Goal: Task Accomplishment & Management: Manage account settings

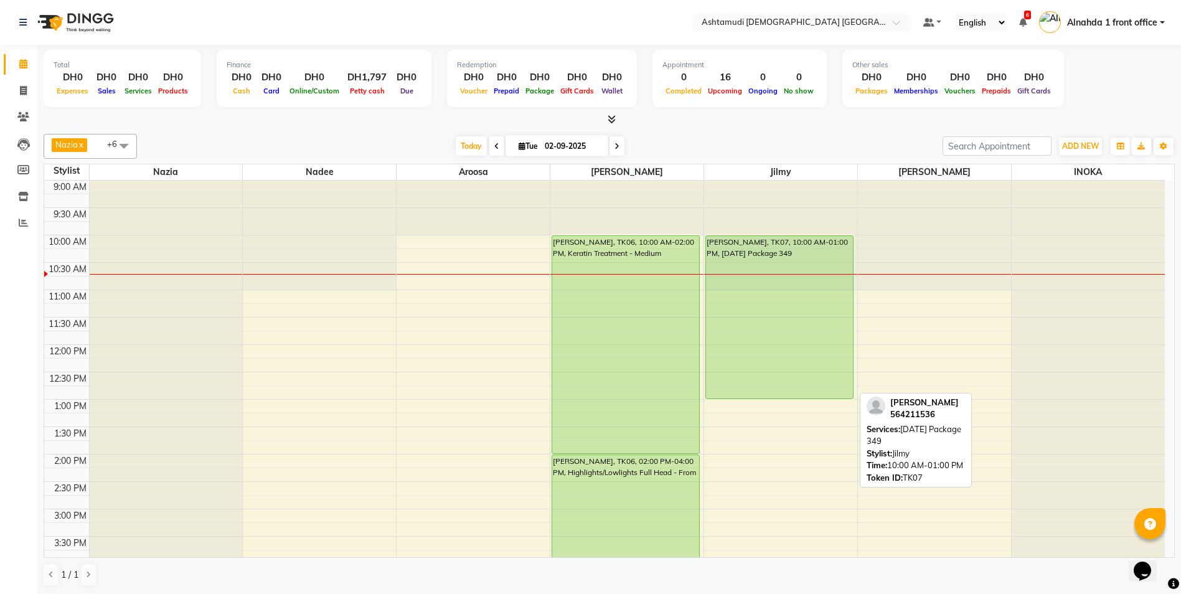
drag, startPoint x: 790, startPoint y: 397, endPoint x: 791, endPoint y: 232, distance: 165.6
click at [791, 232] on div "[PERSON_NAME], TK07, 10:00 AM-01:00 PM, [DATE] Package 349 sajna, TK02, 06:00 P…" at bounding box center [780, 564] width 153 height 766
drag, startPoint x: 778, startPoint y: 398, endPoint x: 824, endPoint y: 230, distance: 174.3
click at [824, 230] on div "[PERSON_NAME], TK07, 10:00 AM-01:00 PM, [DATE] Package 349 sajna, TK02, 06:00 P…" at bounding box center [780, 564] width 153 height 766
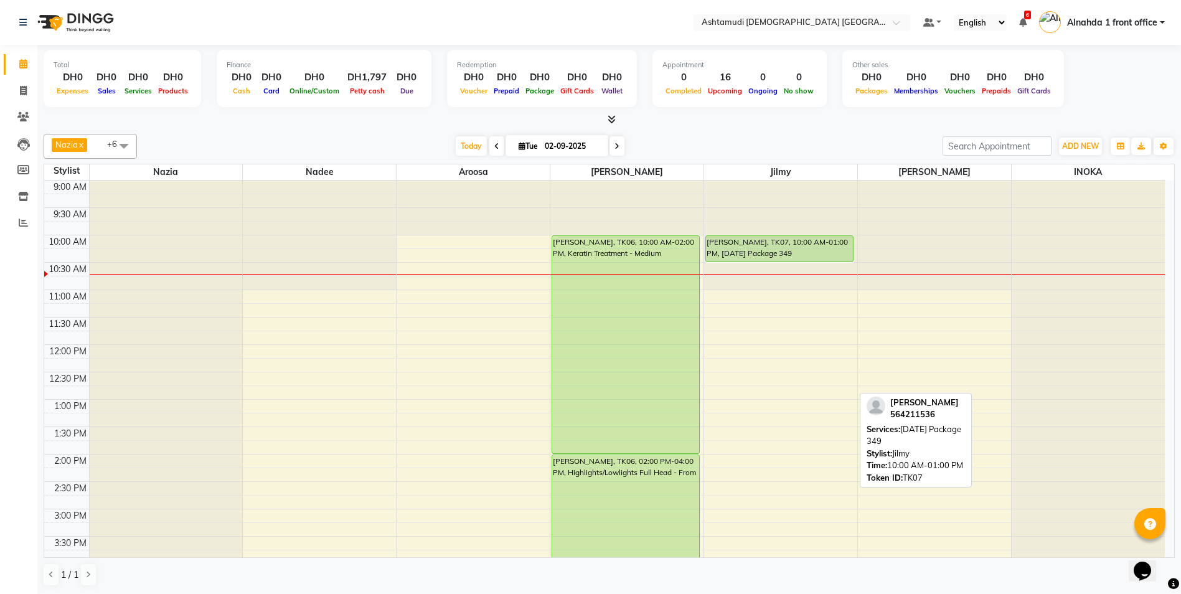
drag, startPoint x: 796, startPoint y: 397, endPoint x: 813, endPoint y: 250, distance: 148.5
click at [813, 250] on div "[PERSON_NAME], TK07, 10:00 AM-01:00 PM, [DATE] Package 349 sajna, TK02, 06:00 P…" at bounding box center [780, 564] width 153 height 766
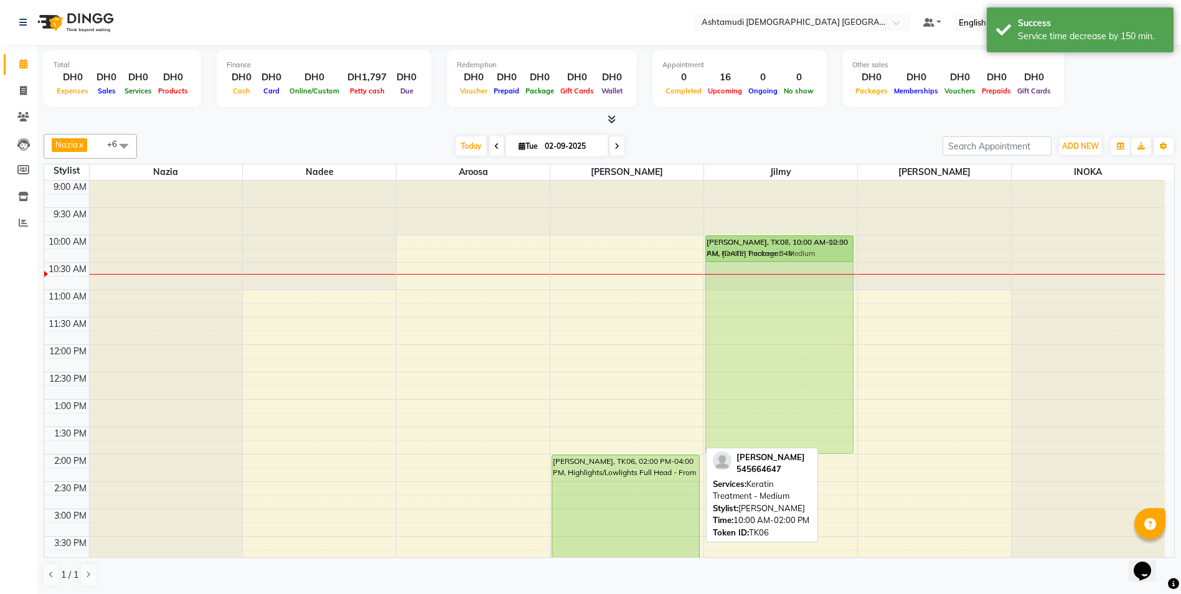
drag, startPoint x: 648, startPoint y: 374, endPoint x: 760, endPoint y: 375, distance: 112.1
click at [760, 375] on tr "haneeshsiji, TK01, 07:00 PM-07:45 PM, Express Facial sajna, TK02, 06:00 PM-07:3…" at bounding box center [604, 564] width 1121 height 766
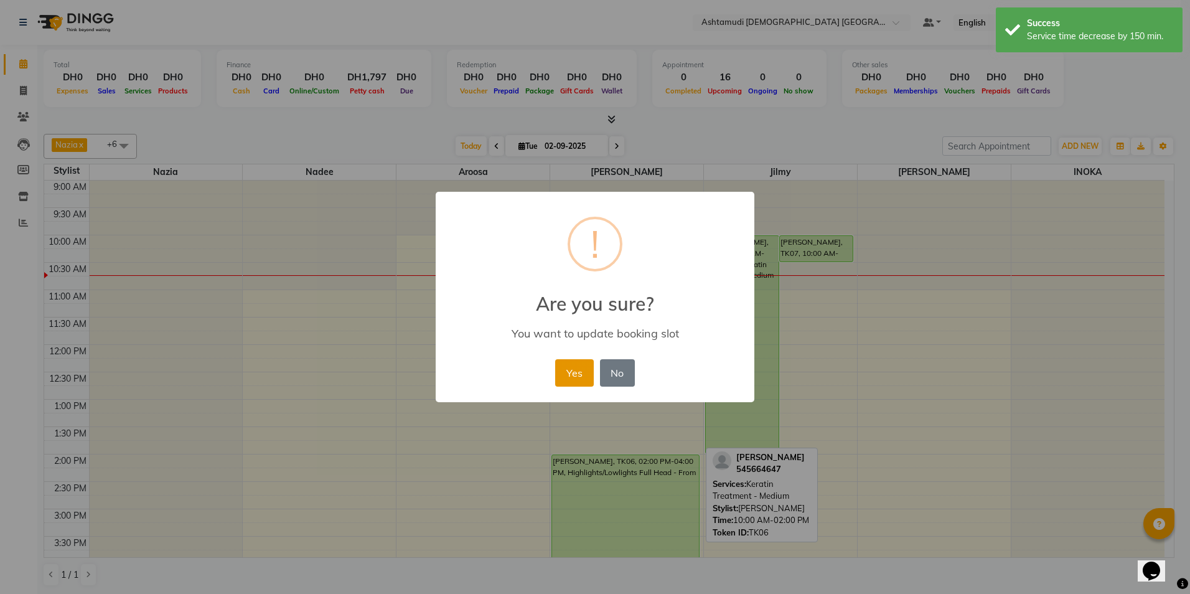
click at [587, 376] on button "Yes" at bounding box center [574, 372] width 38 height 27
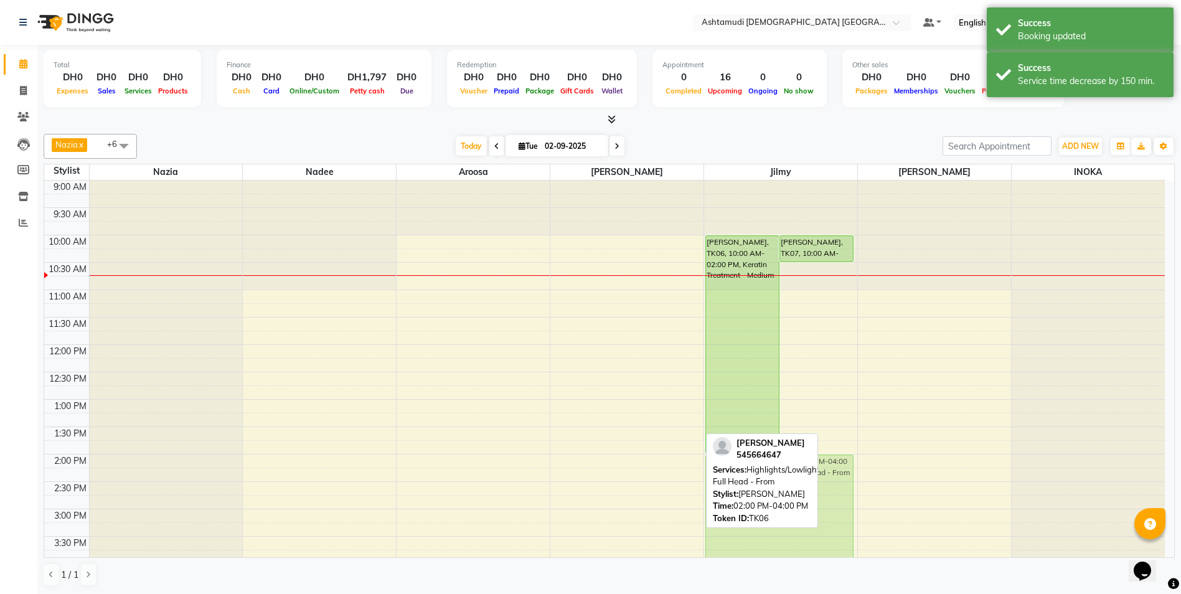
drag, startPoint x: 605, startPoint y: 483, endPoint x: 721, endPoint y: 483, distance: 115.8
click at [721, 483] on div "Nazia x INOKA x [PERSON_NAME] x [PERSON_NAME] x [PERSON_NAME] x Jilmy x +6 Sele…" at bounding box center [609, 360] width 1131 height 463
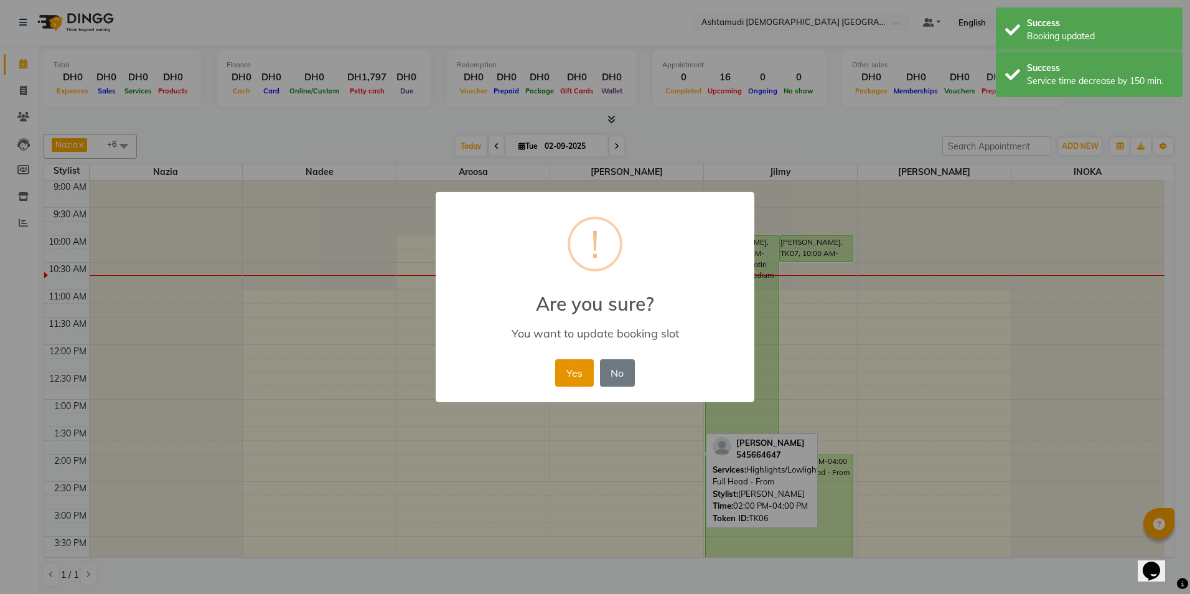
click at [577, 372] on button "Yes" at bounding box center [574, 372] width 38 height 27
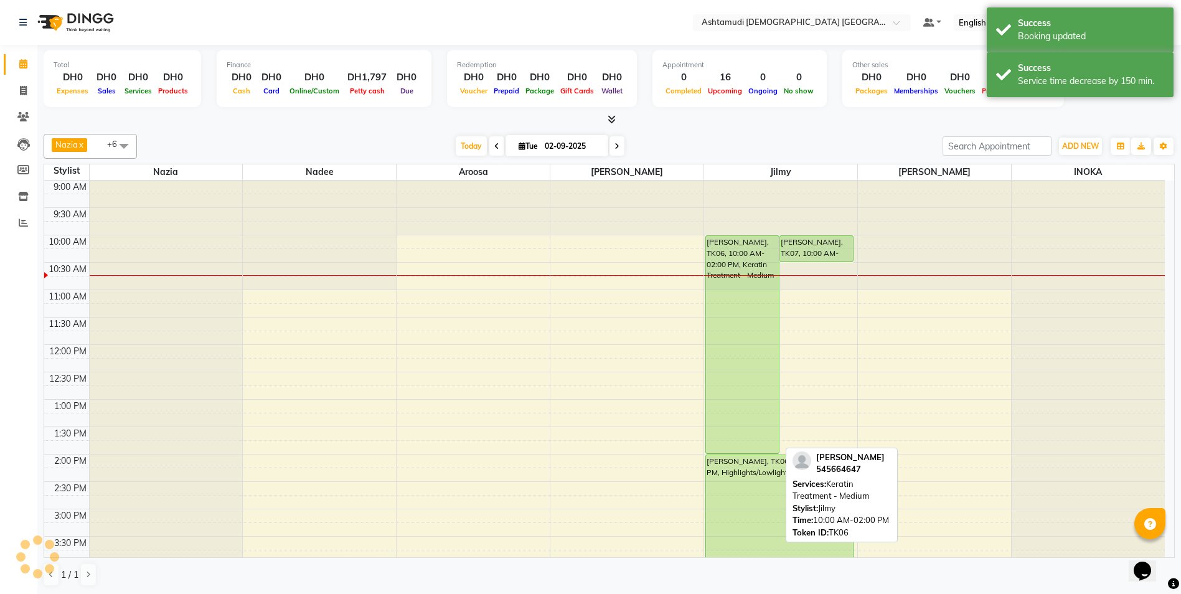
click at [744, 387] on div "[PERSON_NAME], TK06, 10:00 AM-02:00 PM, Keratin Treatment - Medium" at bounding box center [742, 344] width 73 height 217
click at [762, 379] on div "[PERSON_NAME], TK06, 10:00 AM-02:00 PM, Keratin Treatment - Medium" at bounding box center [742, 344] width 73 height 217
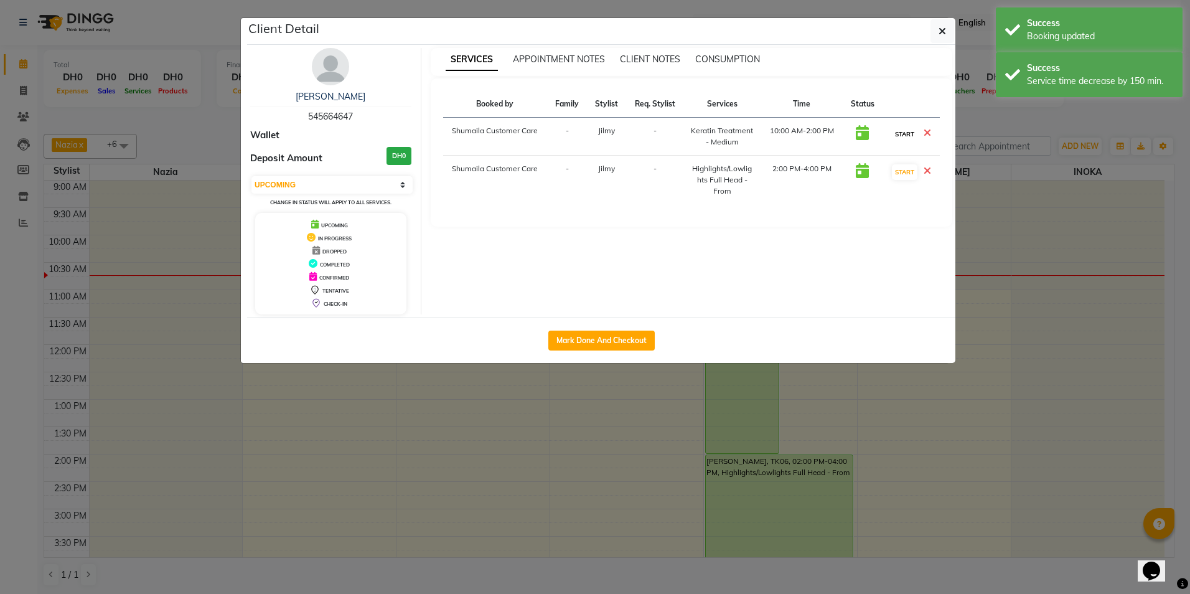
click at [911, 135] on button "START" at bounding box center [905, 134] width 26 height 16
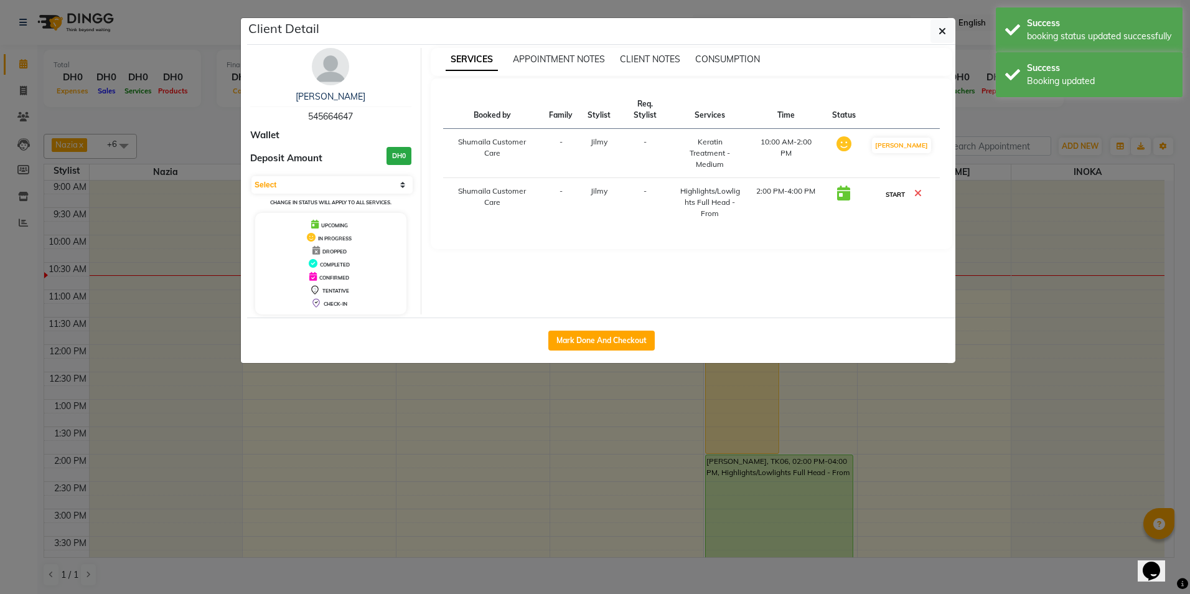
click at [899, 187] on button "START" at bounding box center [896, 195] width 26 height 16
select select "1"
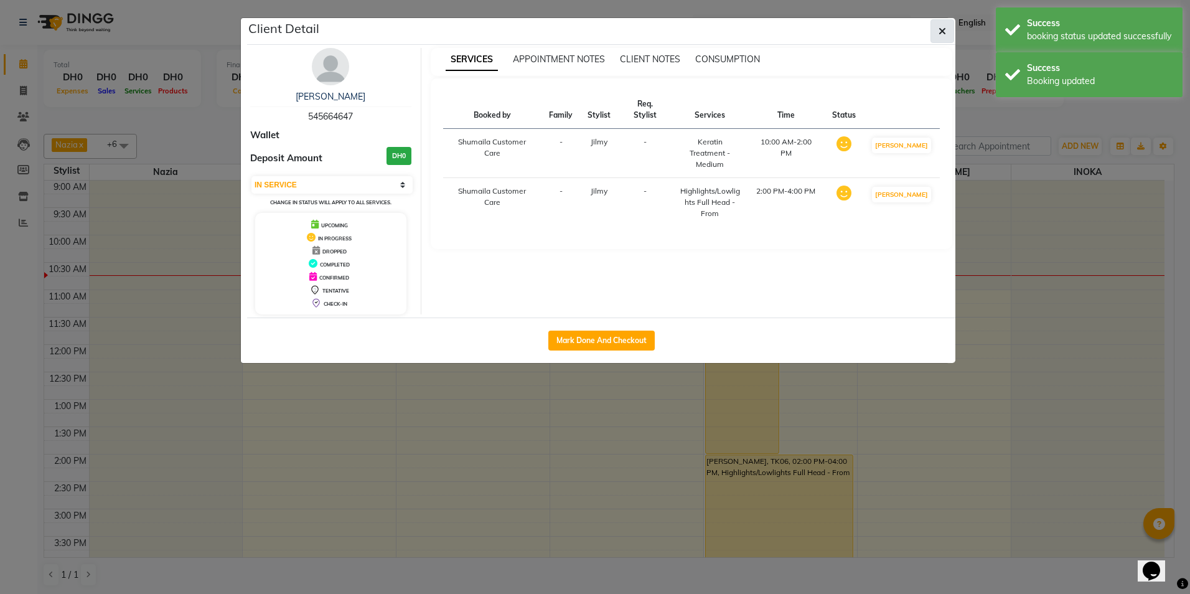
click at [934, 31] on button "button" at bounding box center [943, 31] width 24 height 24
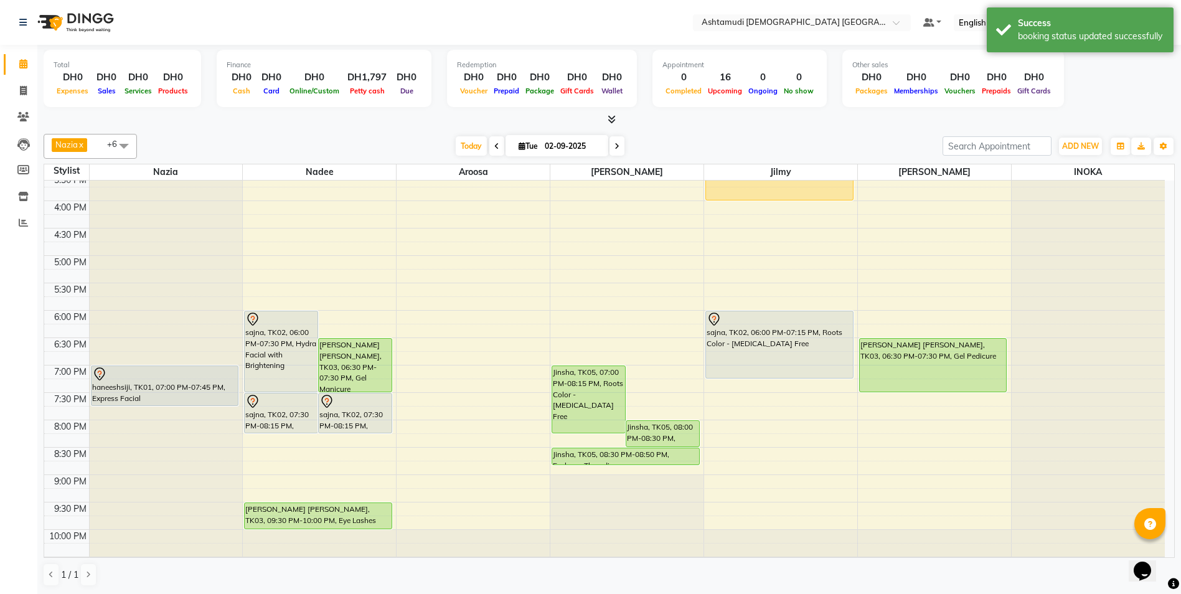
scroll to position [374, 0]
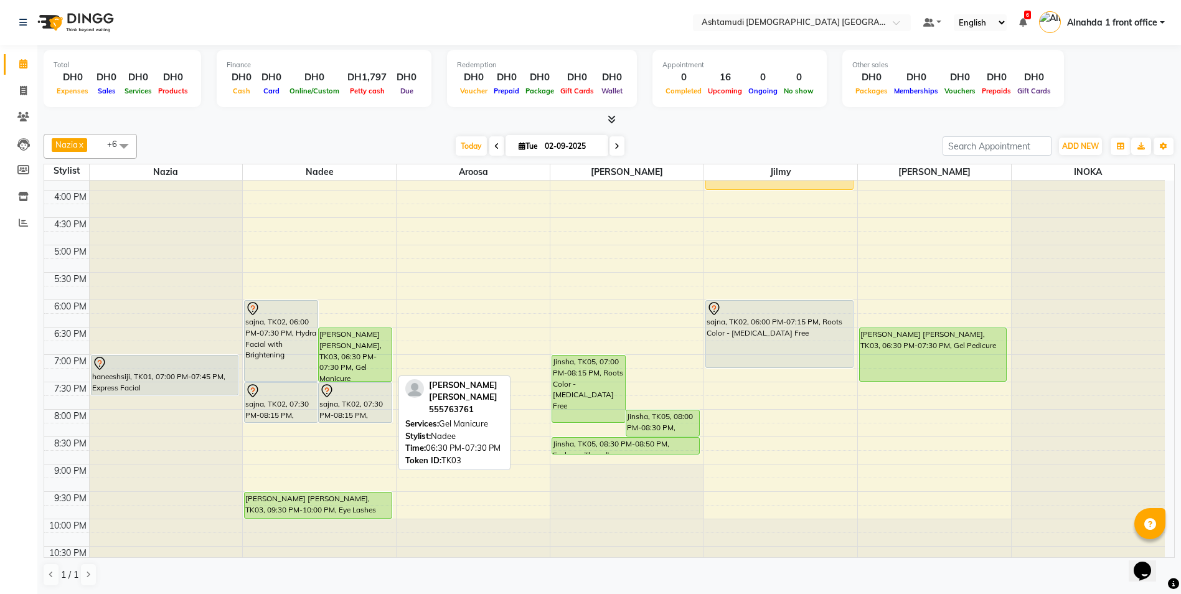
click at [364, 361] on div "[PERSON_NAME] [PERSON_NAME], TK03, 06:30 PM-07:30 PM, Gel Manicure" at bounding box center [355, 354] width 73 height 53
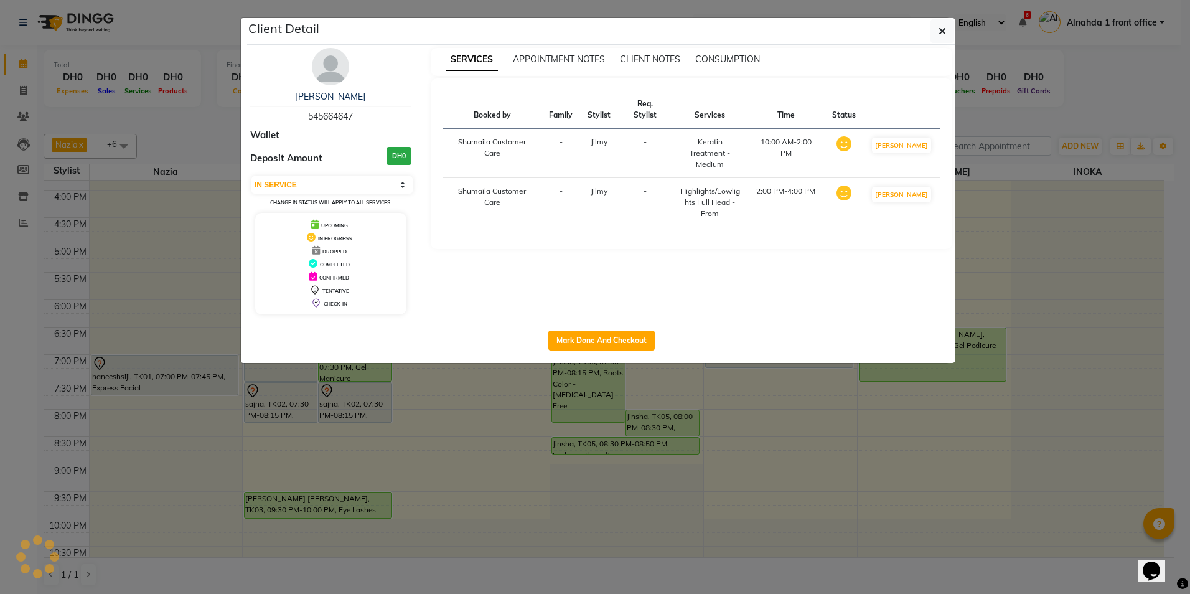
select select "5"
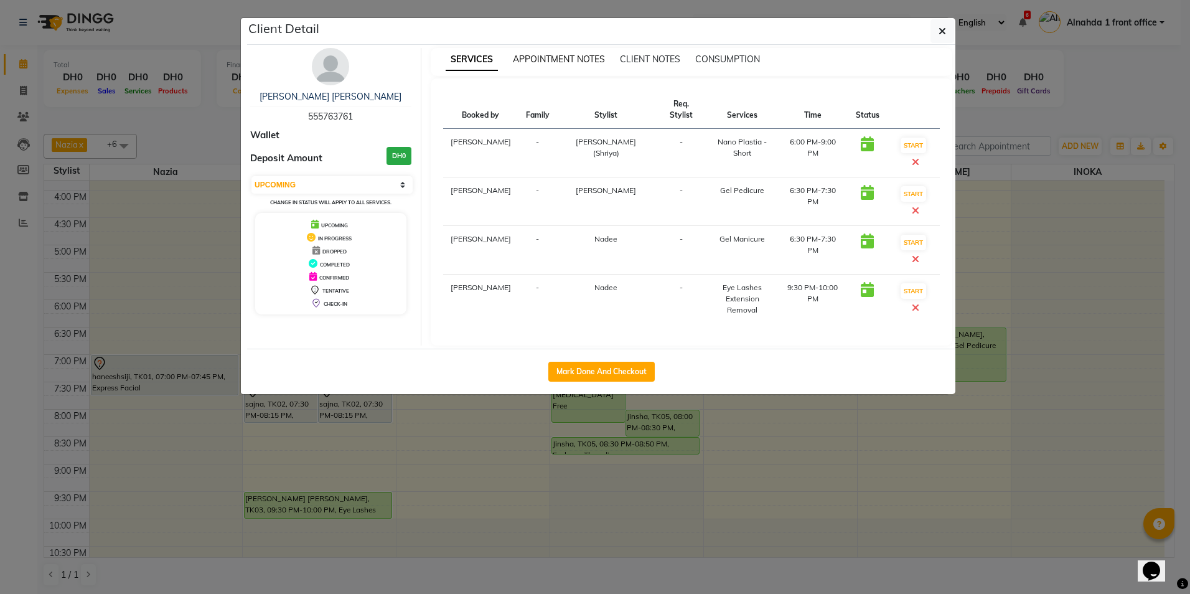
click at [552, 64] on span "APPOINTMENT NOTES" at bounding box center [559, 59] width 92 height 11
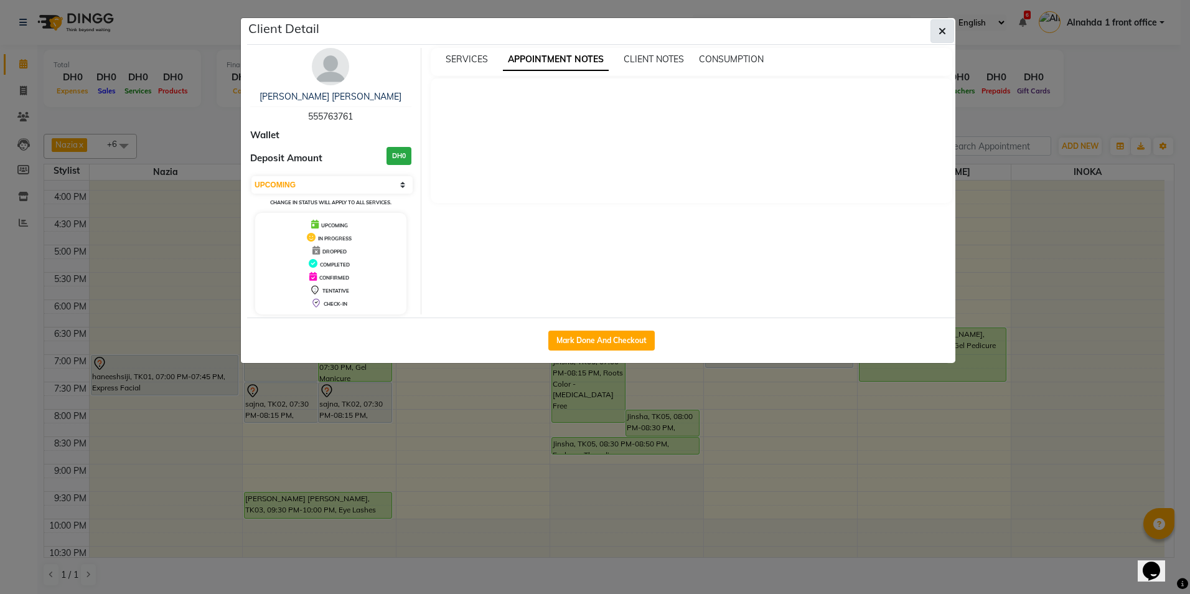
click at [946, 32] on button "button" at bounding box center [943, 31] width 24 height 24
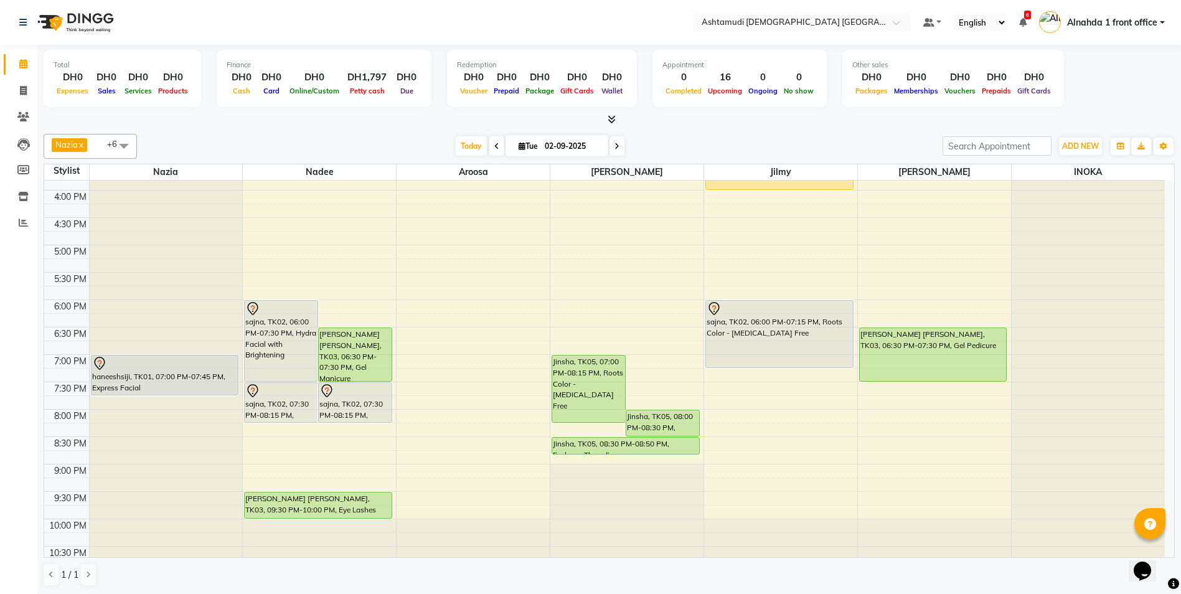
click at [126, 145] on span at bounding box center [123, 146] width 25 height 24
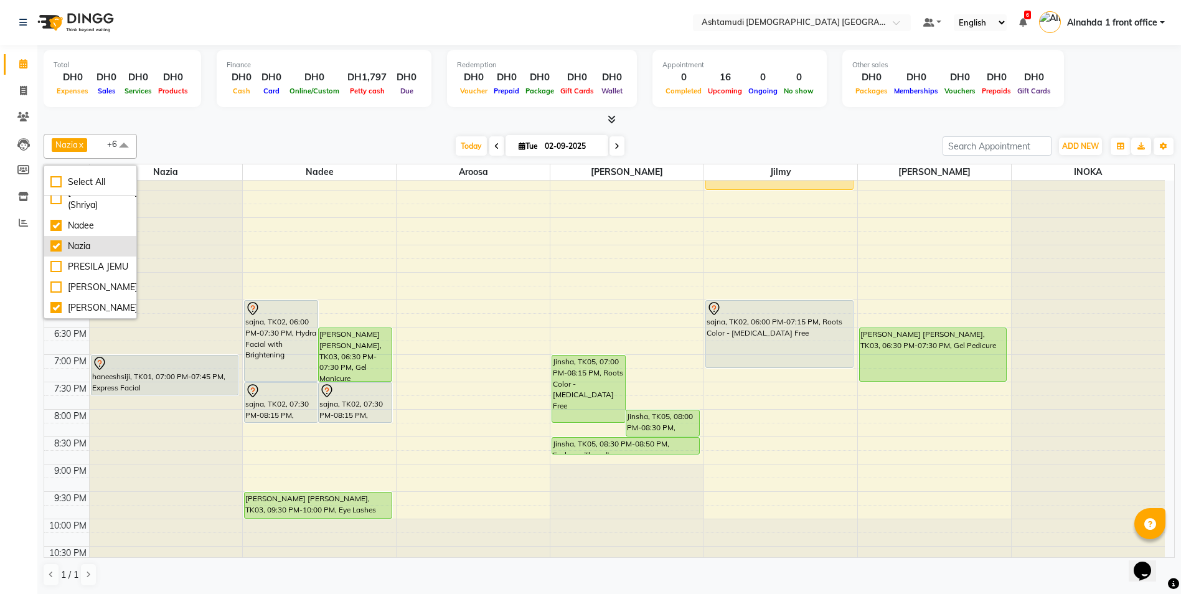
scroll to position [161, 0]
click at [53, 222] on div "[PERSON_NAME] (Shriya)" at bounding box center [90, 209] width 80 height 26
checkbox input "true"
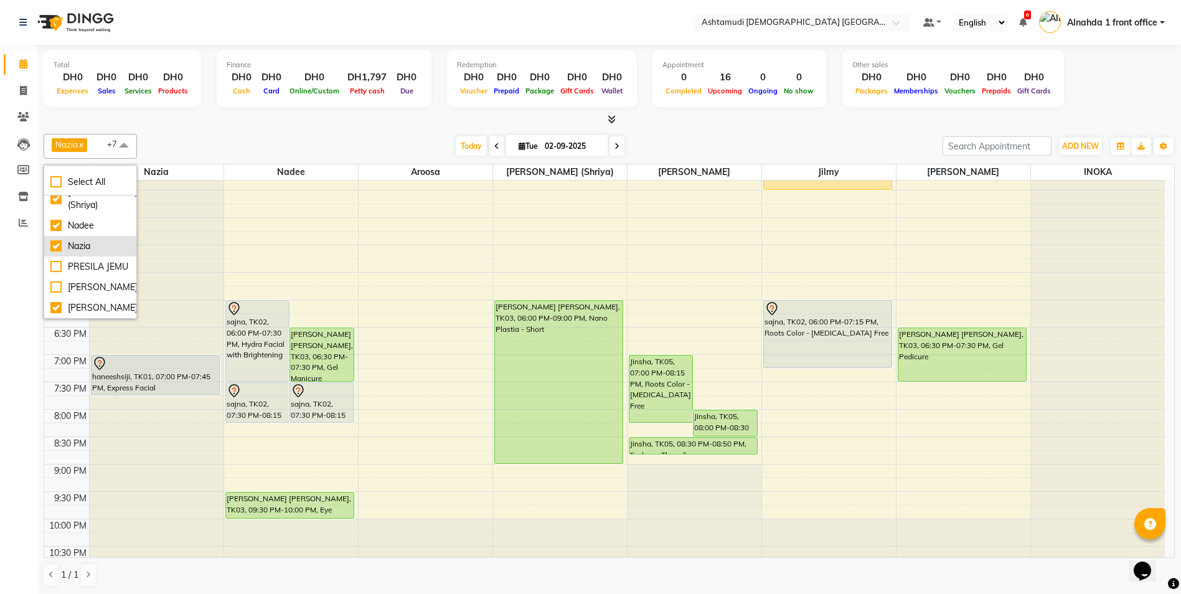
scroll to position [223, 0]
click at [397, 306] on div "9:00 AM 9:30 AM 10:00 AM 10:30 AM 11:00 AM 11:30 AM 12:00 PM 12:30 PM 1:00 PM 1…" at bounding box center [604, 190] width 1121 height 766
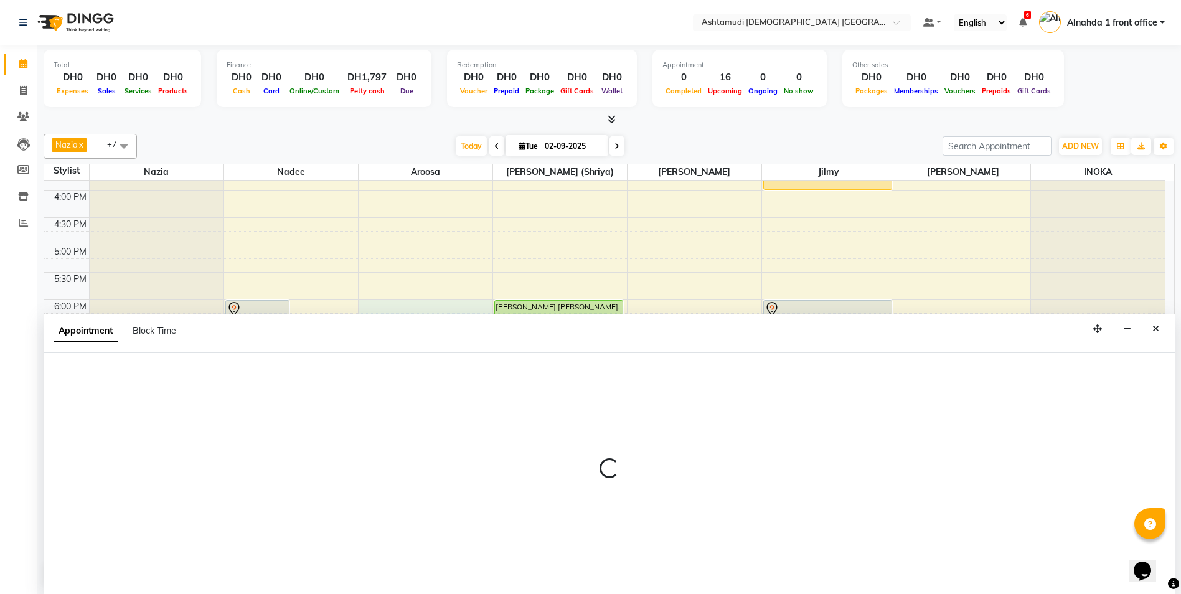
scroll to position [1, 0]
select select "85875"
select select "1080"
select select "tentative"
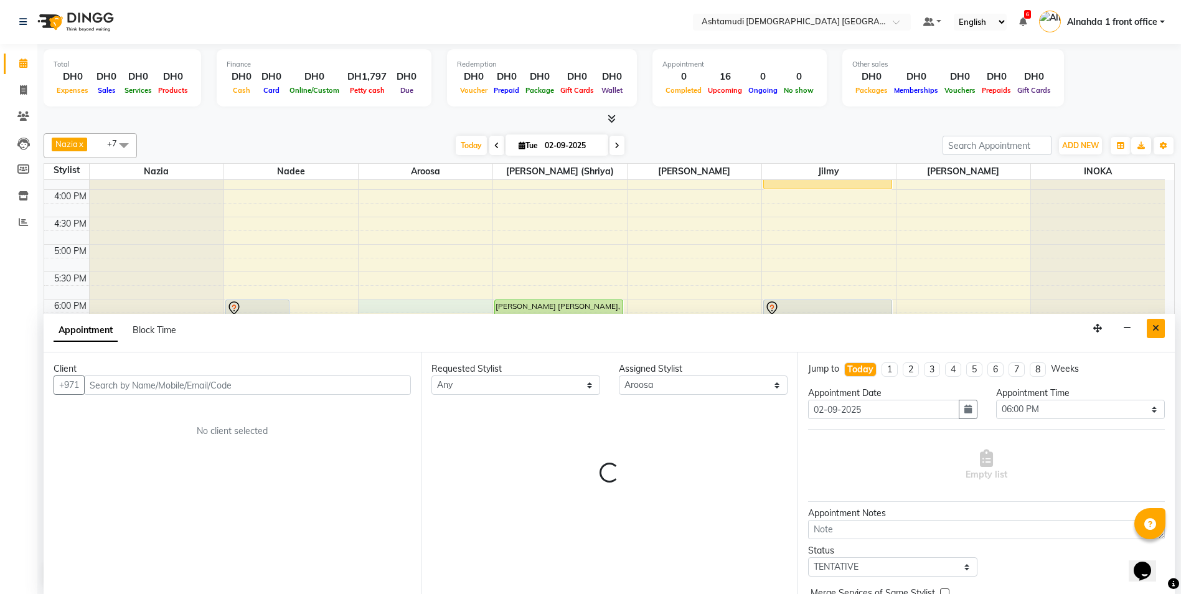
click at [1161, 323] on button "Close" at bounding box center [1156, 328] width 18 height 19
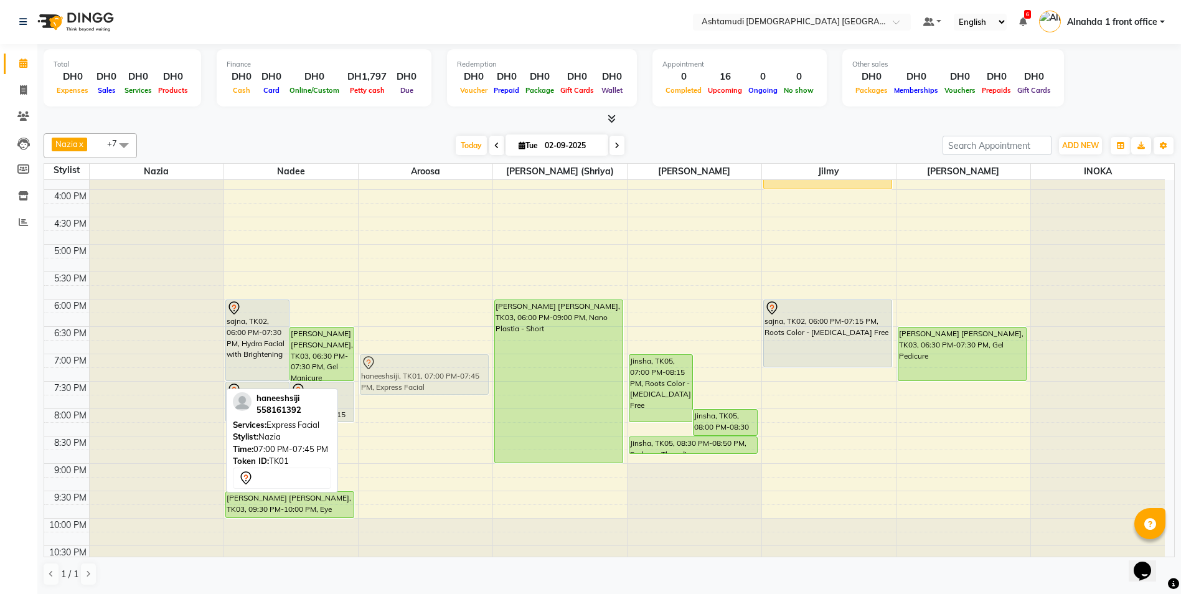
drag, startPoint x: 136, startPoint y: 382, endPoint x: 395, endPoint y: 381, distance: 258.4
click at [395, 381] on tr "haneeshsiji, TK01, 07:00 PM-07:45 PM, Express Facial sajna, TK02, 06:00 PM-07:3…" at bounding box center [604, 189] width 1121 height 766
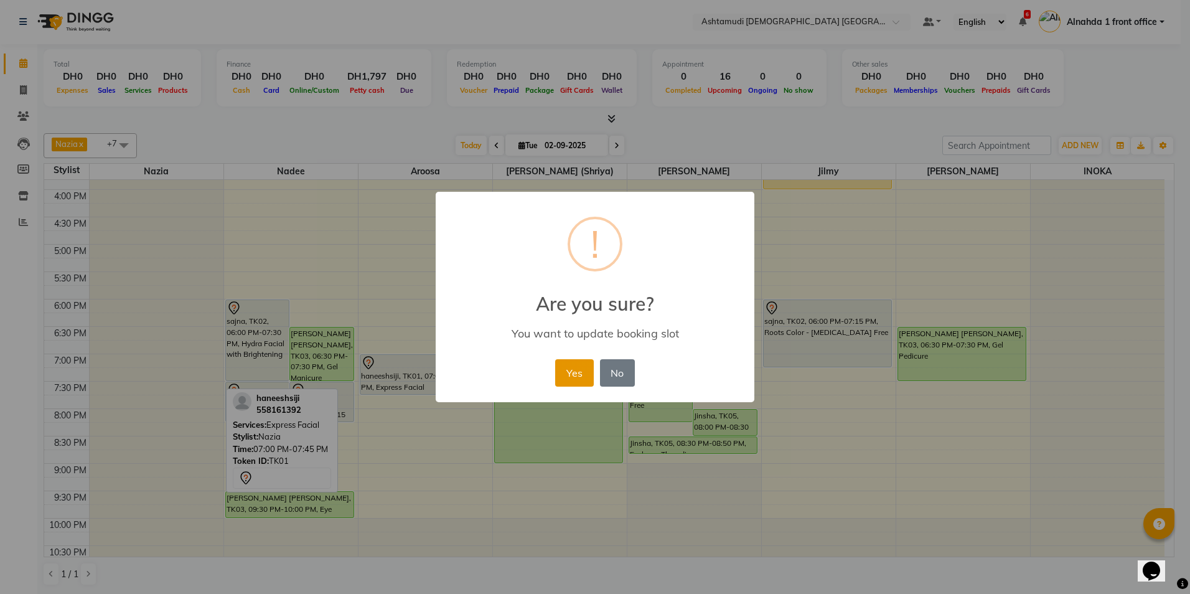
click at [570, 374] on button "Yes" at bounding box center [574, 372] width 38 height 27
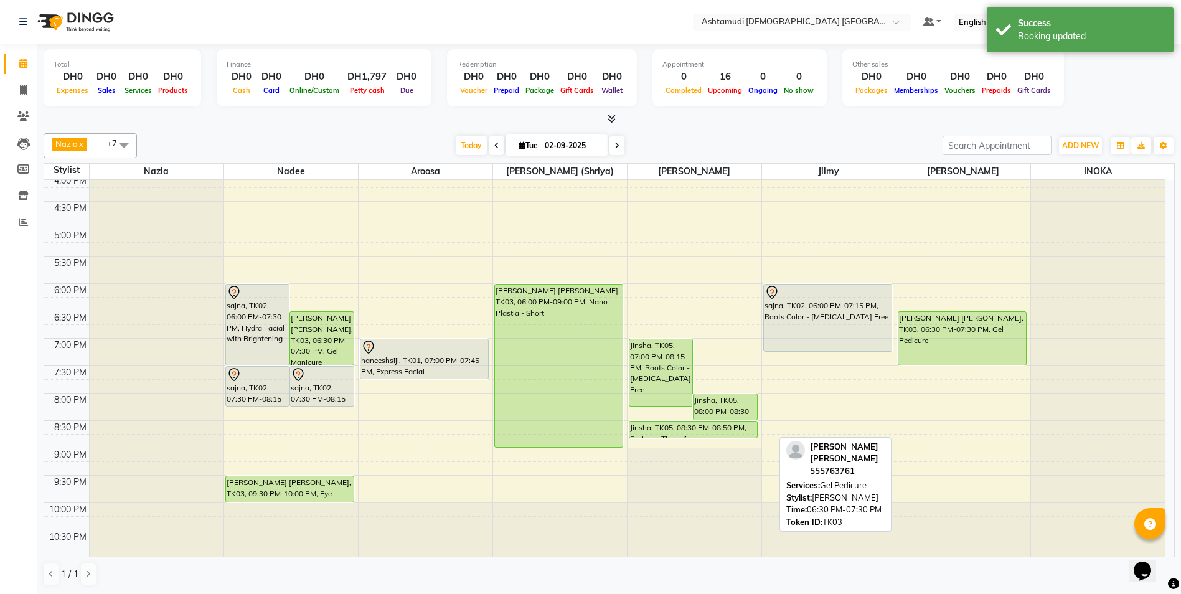
scroll to position [390, 0]
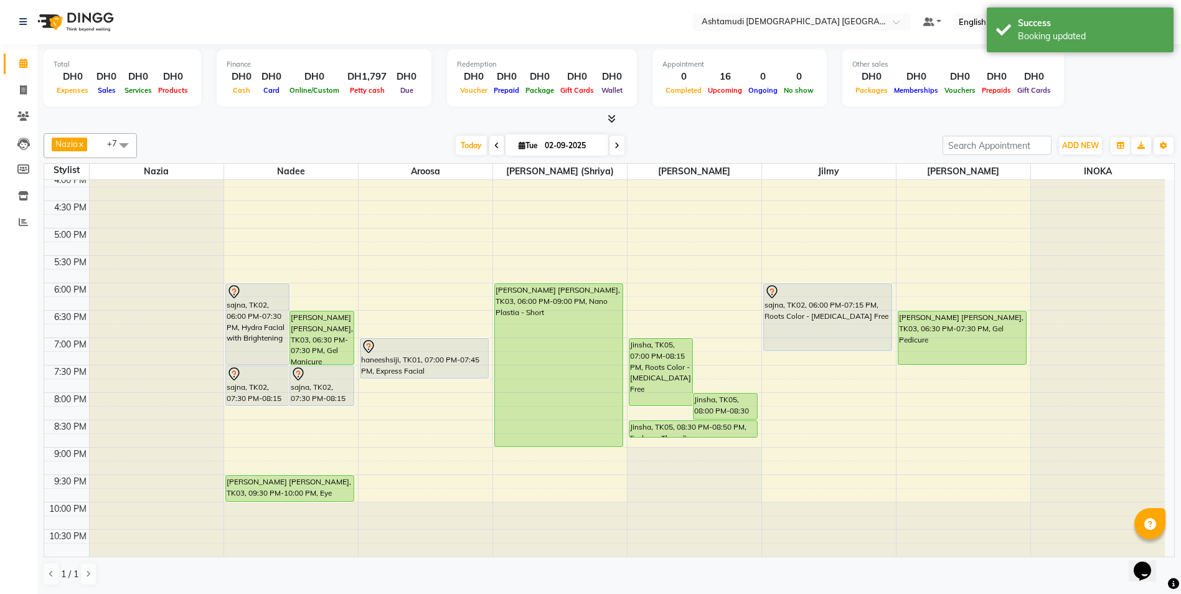
click at [126, 141] on span at bounding box center [123, 145] width 25 height 24
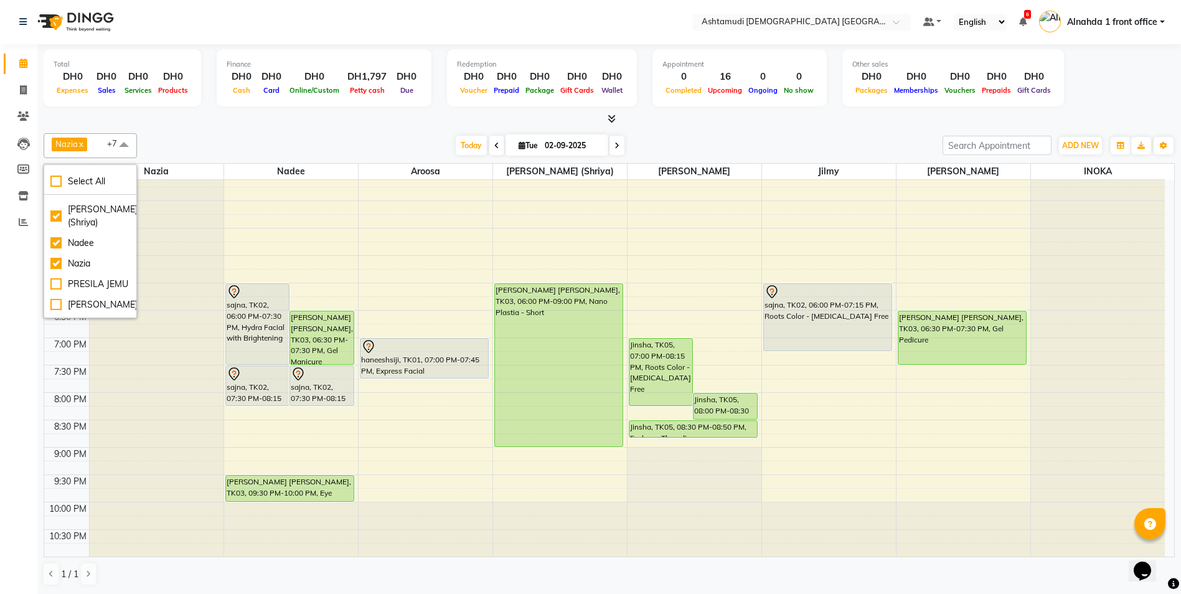
scroll to position [125, 0]
click at [57, 203] on div "INOKA" at bounding box center [90, 196] width 80 height 13
checkbox input "false"
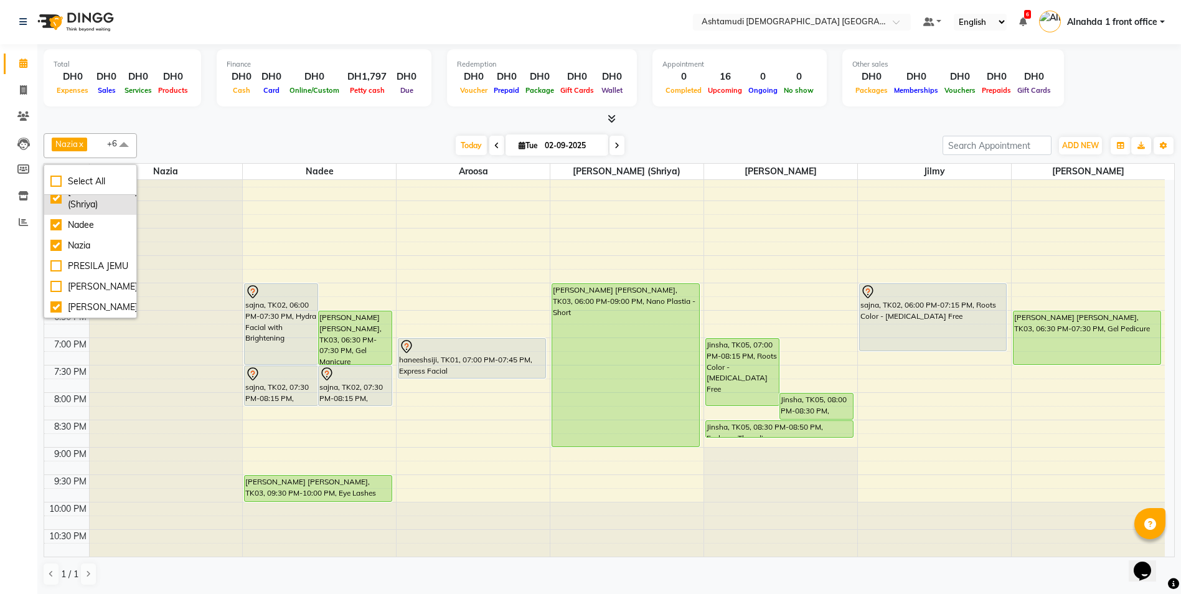
scroll to position [223, 0]
click at [54, 239] on div "Nazia" at bounding box center [90, 245] width 80 height 13
checkbox input "false"
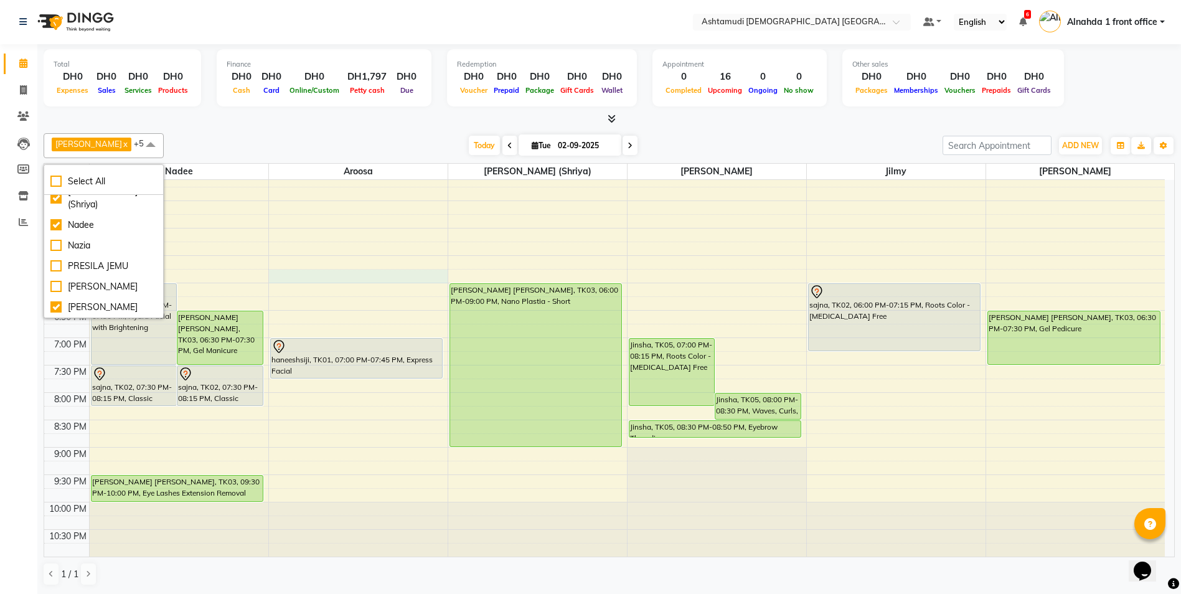
click at [352, 277] on div "9:00 AM 9:30 AM 10:00 AM 10:30 AM 11:00 AM 11:30 AM 12:00 PM 12:30 PM 1:00 PM 1…" at bounding box center [604, 173] width 1121 height 766
select select "85875"
select select "tentative"
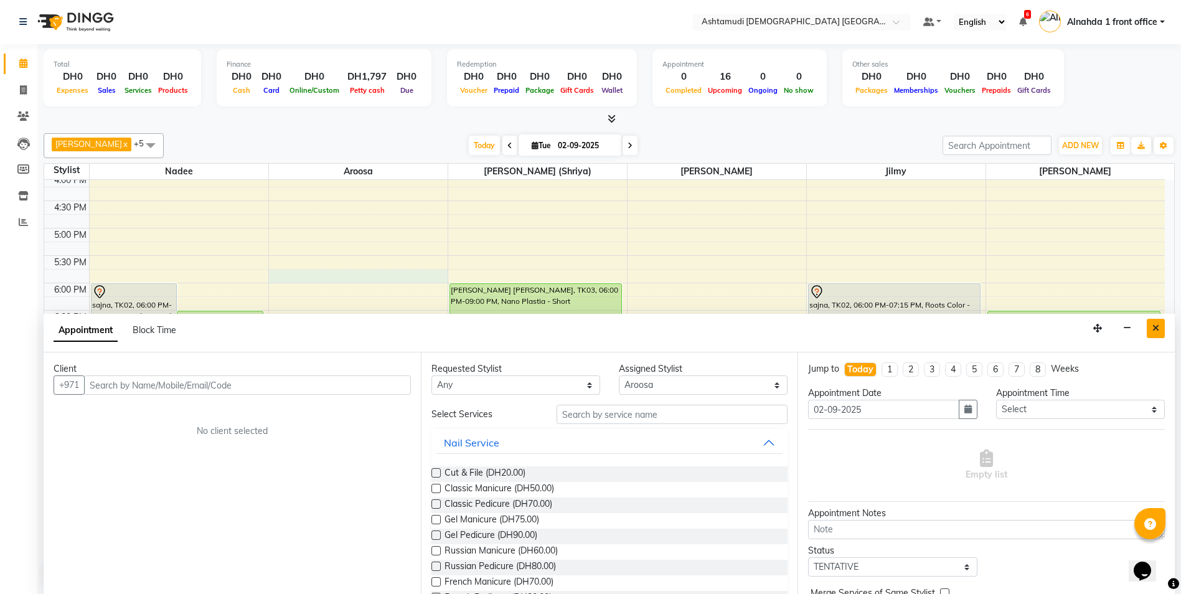
click at [1151, 327] on button "Close" at bounding box center [1156, 328] width 18 height 19
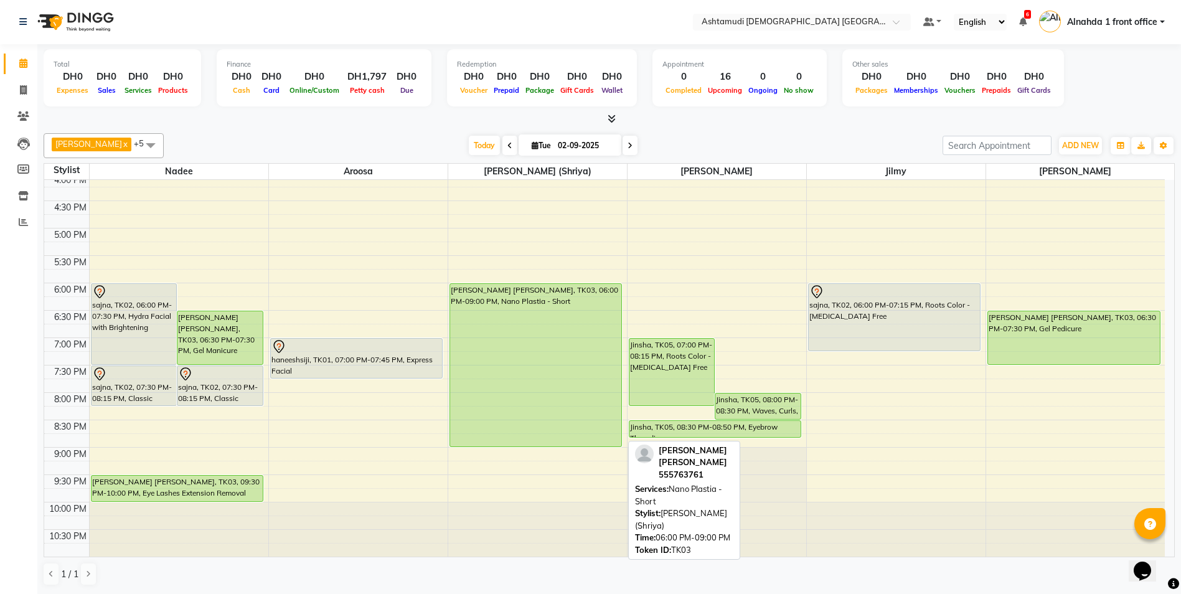
click at [542, 372] on div "[PERSON_NAME] [PERSON_NAME], TK03, 06:00 PM-09:00 PM, Nano Plastia - Short" at bounding box center [536, 365] width 172 height 163
click at [545, 351] on div "[PERSON_NAME] [PERSON_NAME], TK03, 06:00 PM-09:00 PM, Nano Plastia - Short" at bounding box center [536, 365] width 172 height 163
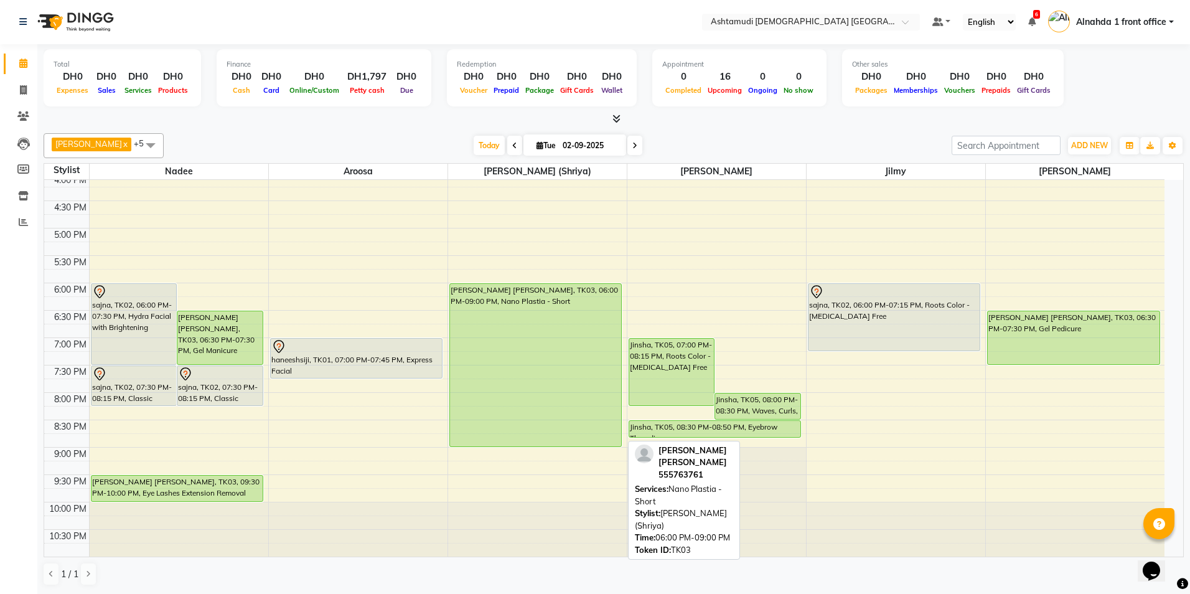
select select "5"
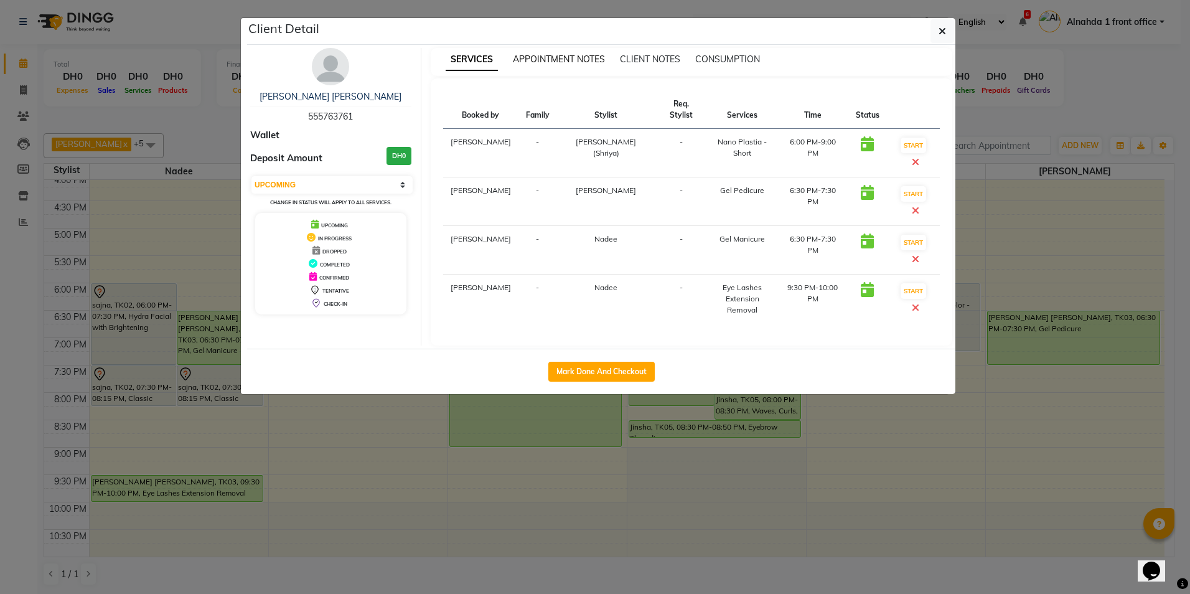
click at [565, 59] on span "APPOINTMENT NOTES" at bounding box center [559, 59] width 92 height 11
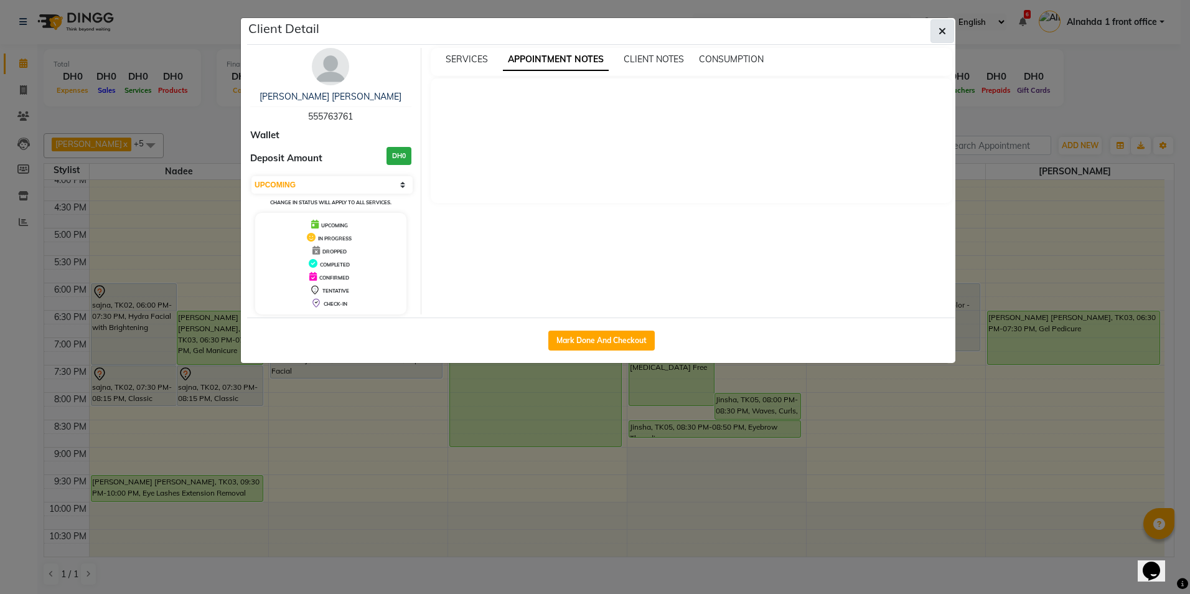
click at [942, 24] on button "button" at bounding box center [943, 31] width 24 height 24
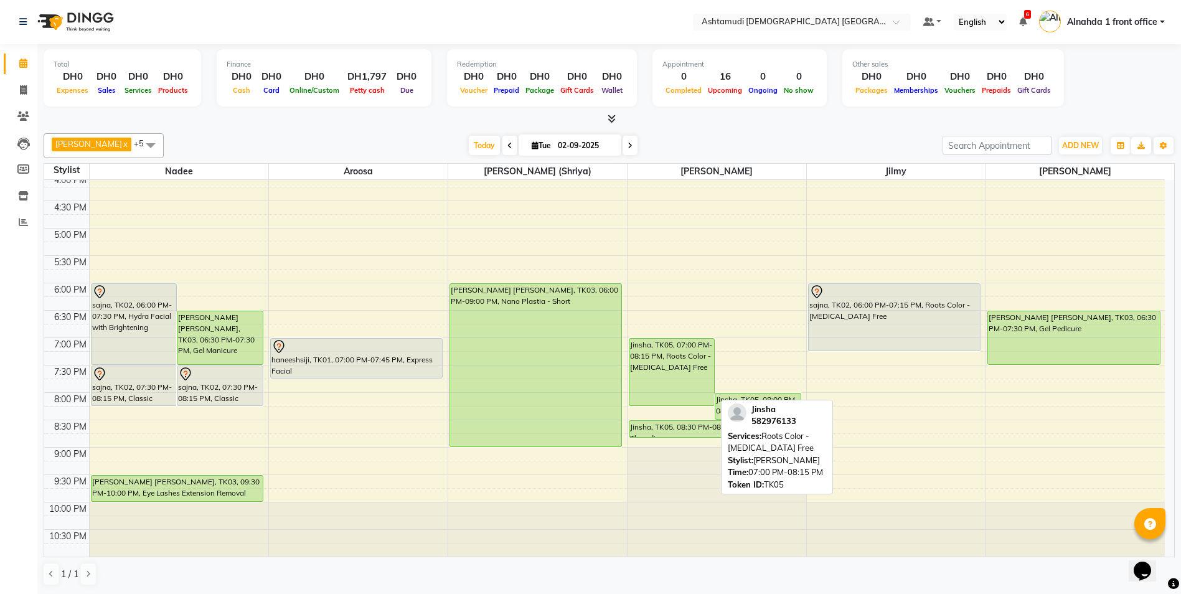
click at [695, 378] on div "Jinsha, TK05, 07:00 PM-08:15 PM, Roots Color - [MEDICAL_DATA] Free" at bounding box center [671, 372] width 85 height 67
select select "5"
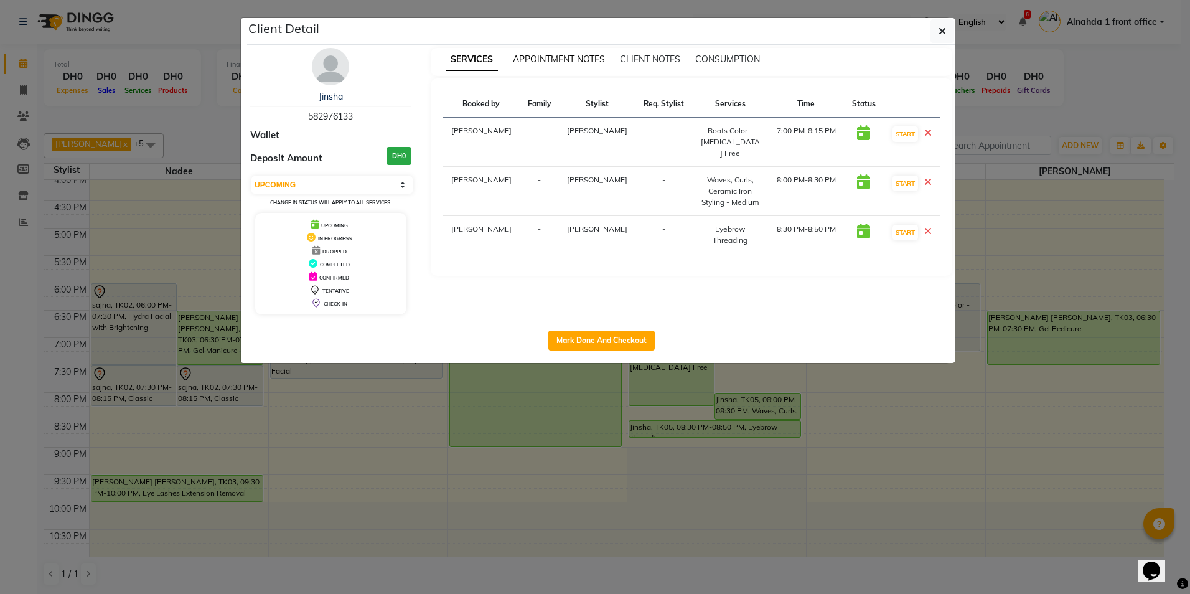
click at [544, 58] on span "APPOINTMENT NOTES" at bounding box center [559, 59] width 92 height 11
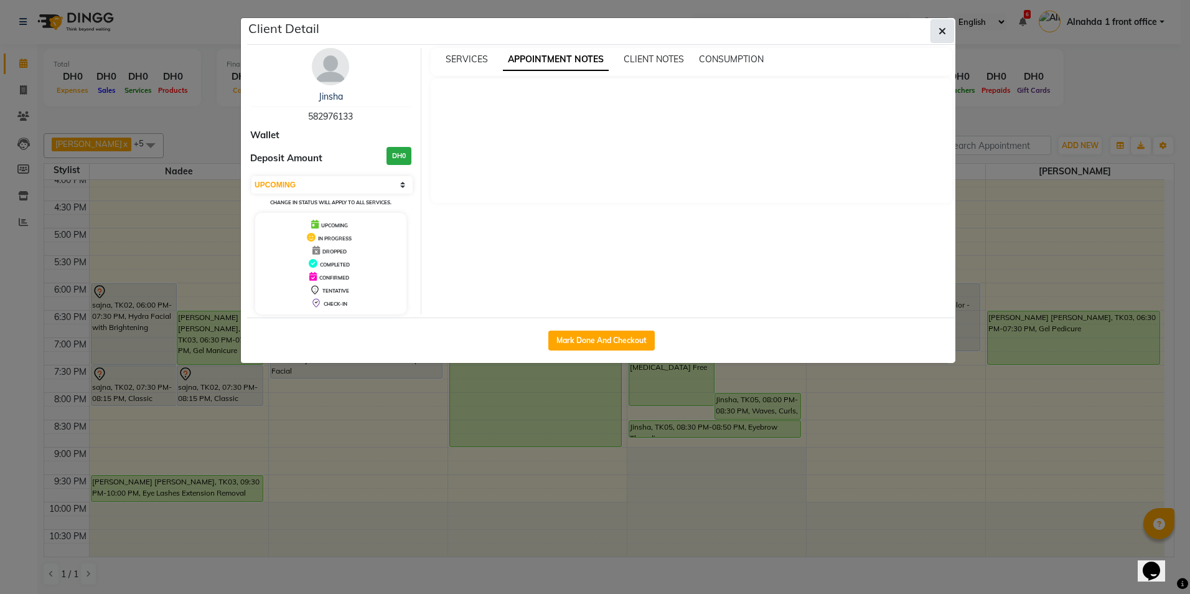
click at [936, 34] on button "button" at bounding box center [943, 31] width 24 height 24
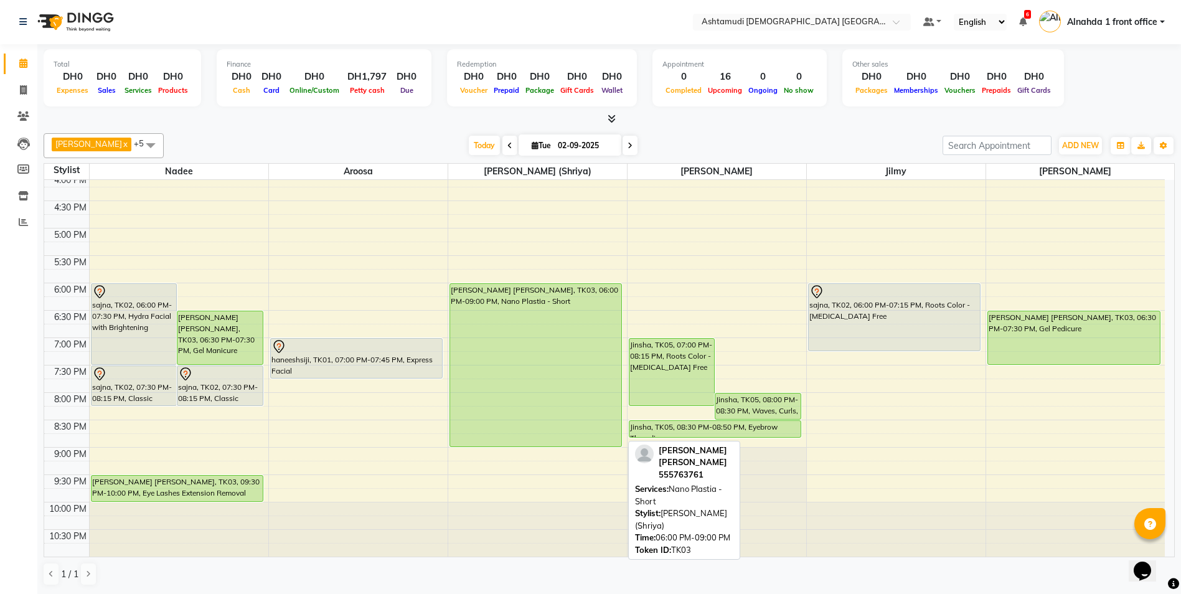
click at [537, 383] on div "[PERSON_NAME] [PERSON_NAME], TK03, 06:00 PM-09:00 PM, Nano Plastia - Short" at bounding box center [536, 365] width 172 height 163
select select "5"
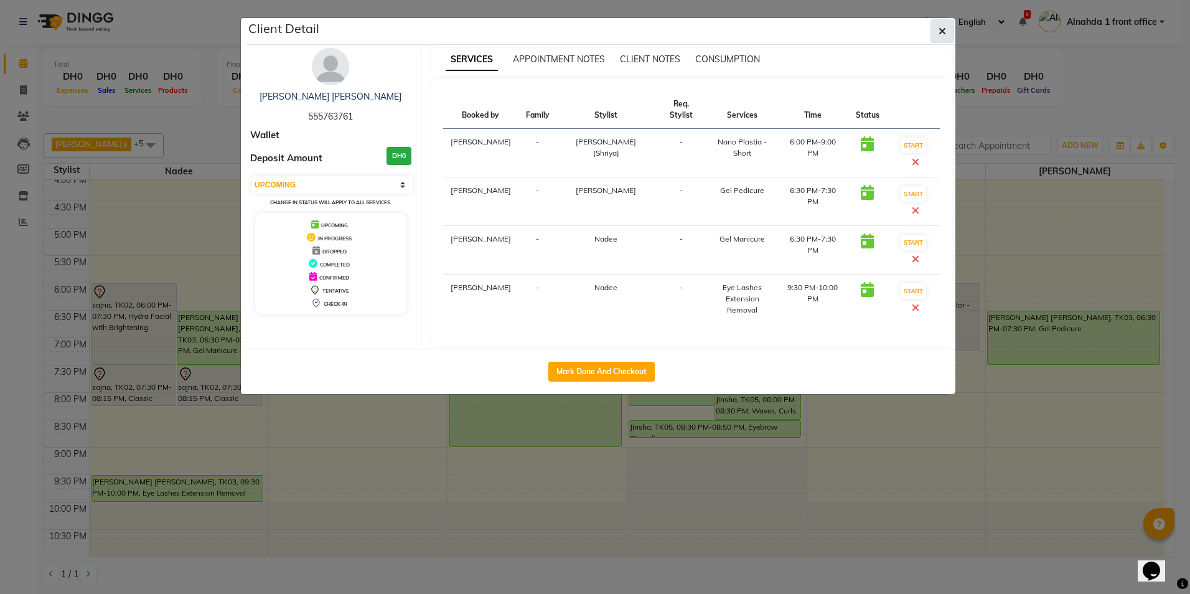
click at [938, 35] on button "button" at bounding box center [943, 31] width 24 height 24
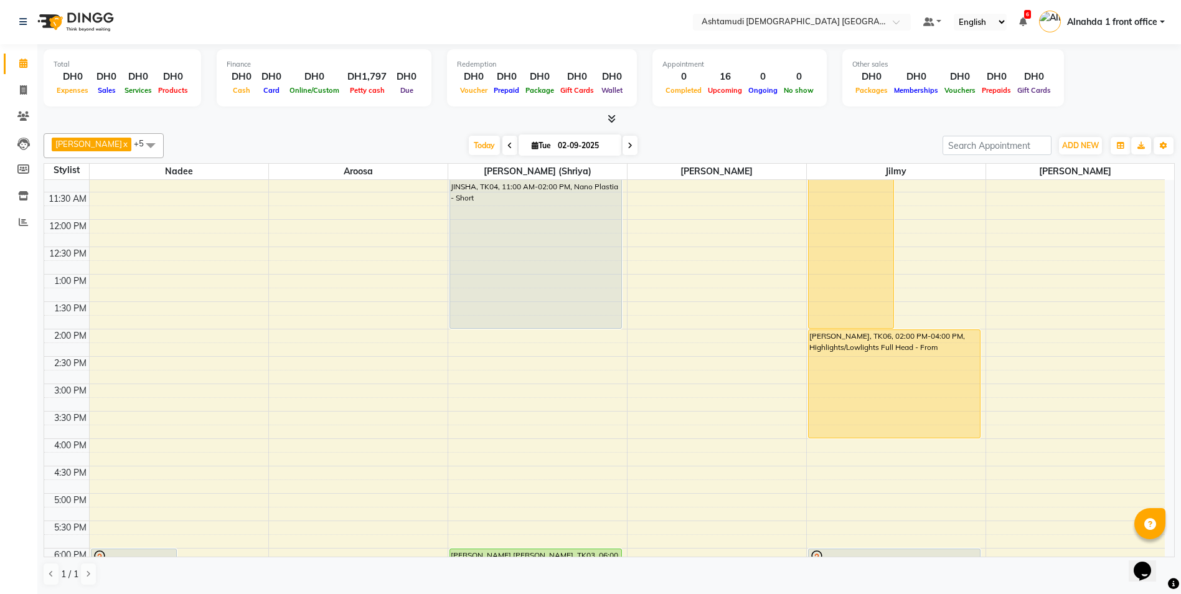
scroll to position [0, 0]
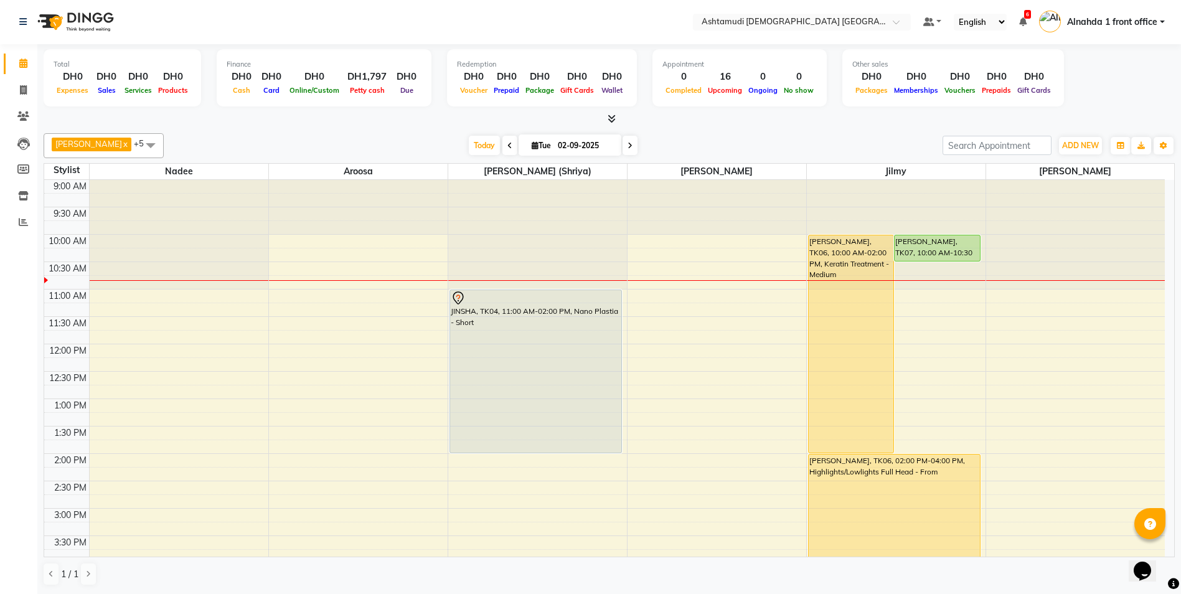
click at [532, 146] on icon at bounding box center [535, 145] width 7 height 8
select select "9"
select select "2025"
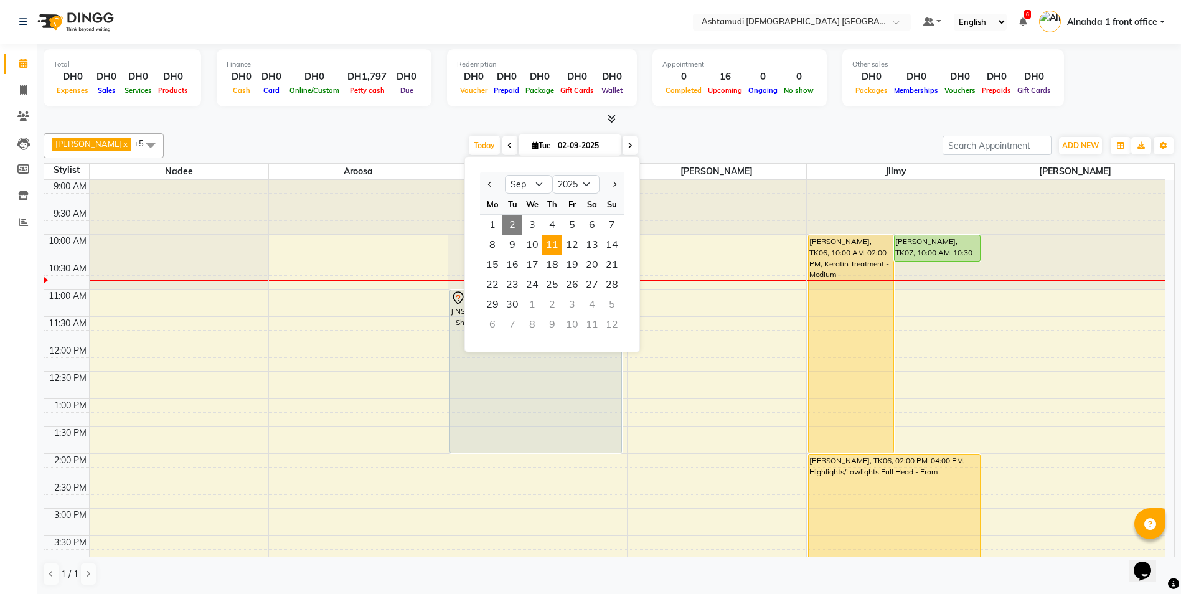
click at [559, 247] on span "11" at bounding box center [552, 245] width 20 height 20
type input "11-09-2025"
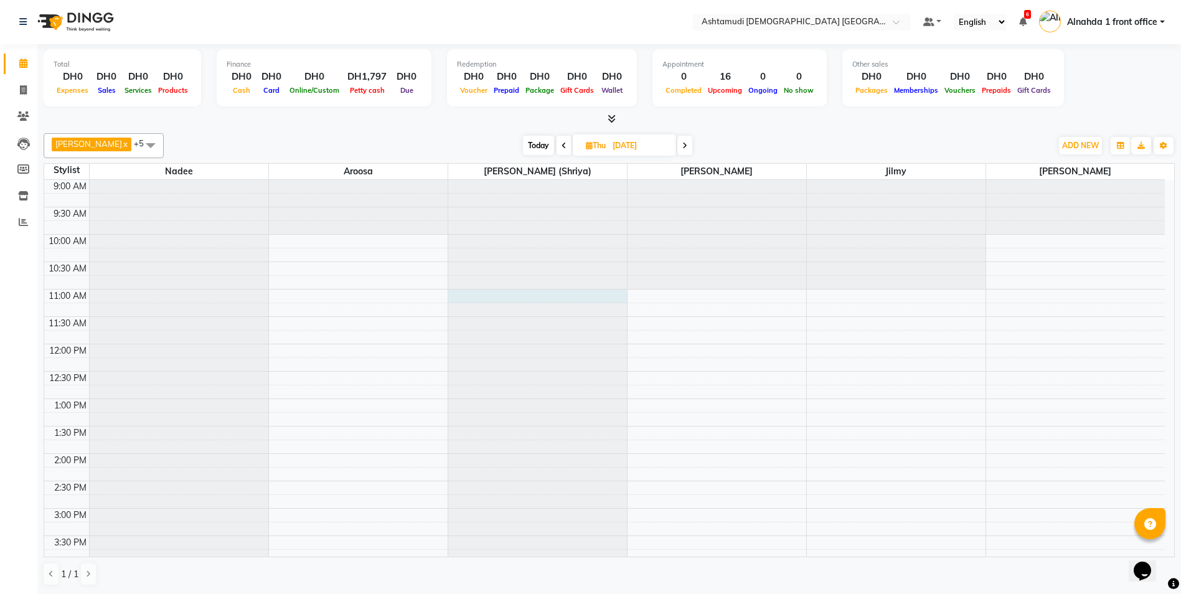
click at [489, 180] on div at bounding box center [537, 180] width 179 height 0
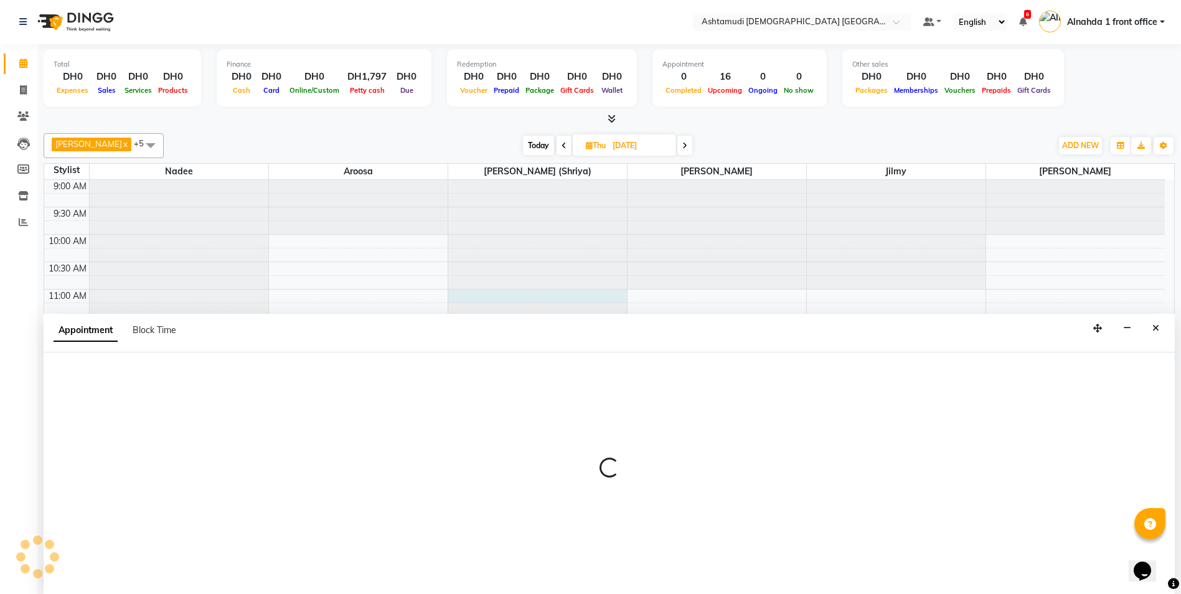
select select "86641"
select select "660"
select select "tentative"
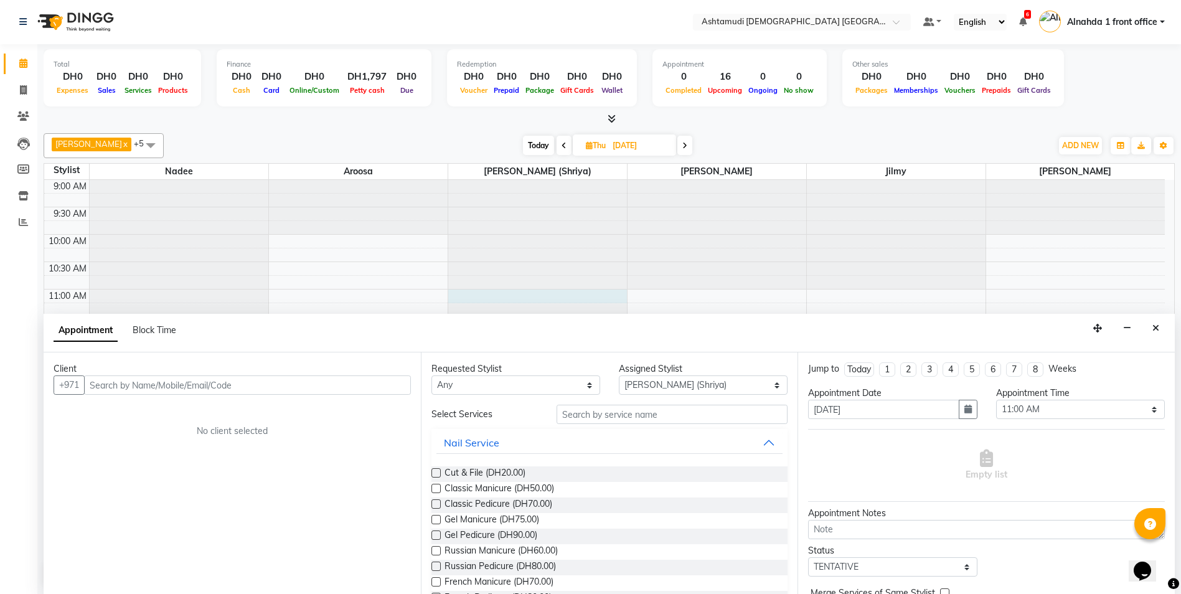
click at [235, 384] on input "text" at bounding box center [247, 384] width 327 height 19
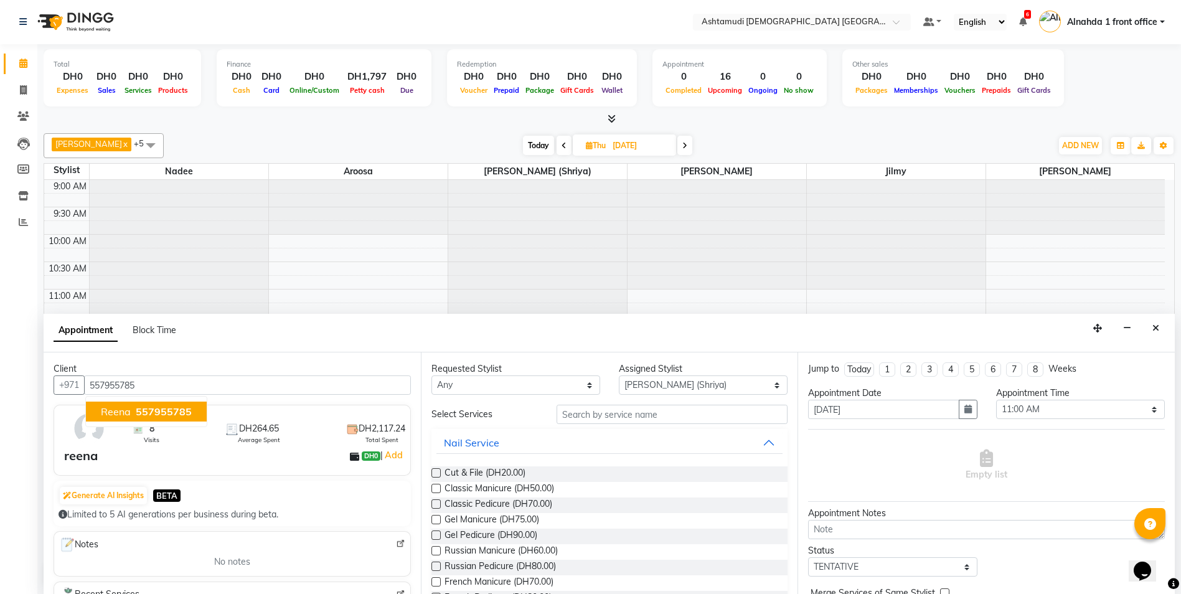
click at [177, 413] on span "557955785" at bounding box center [164, 411] width 56 height 12
type input "557955785"
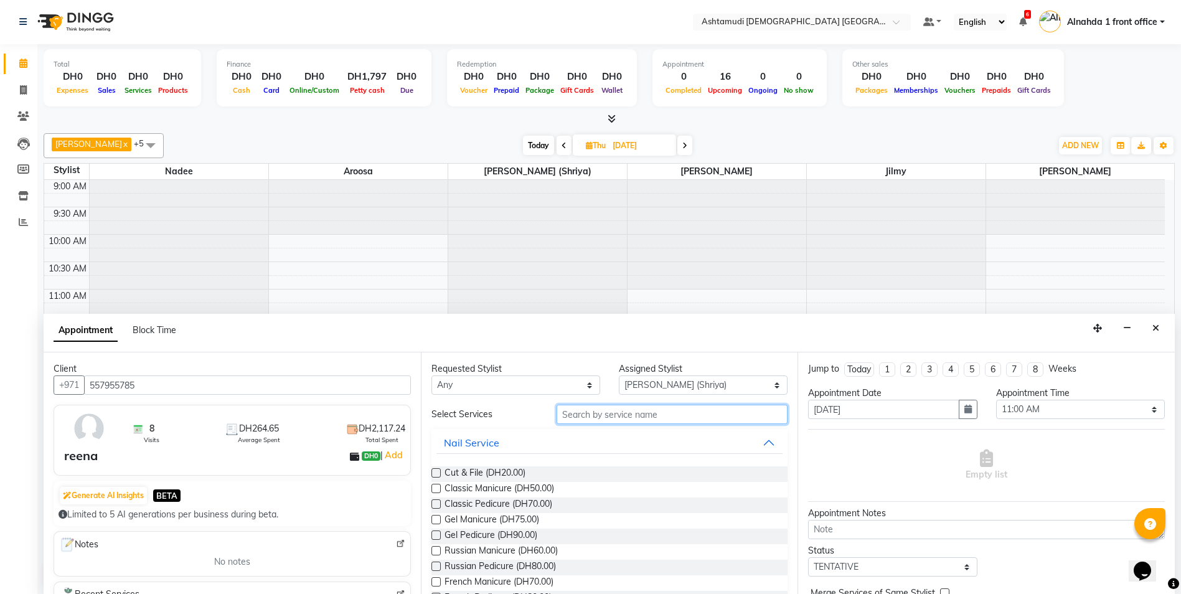
click at [579, 418] on input "text" at bounding box center [673, 414] width 232 height 19
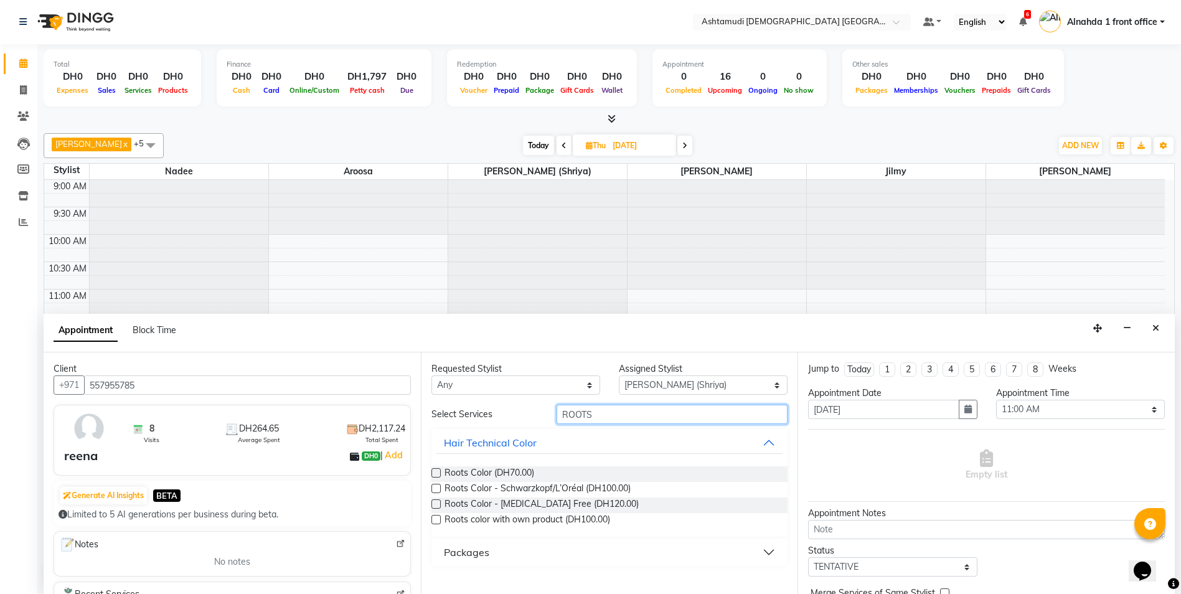
type input "ROOTS"
click at [437, 502] on label at bounding box center [435, 503] width 9 height 9
click at [437, 502] on input "checkbox" at bounding box center [435, 505] width 8 height 8
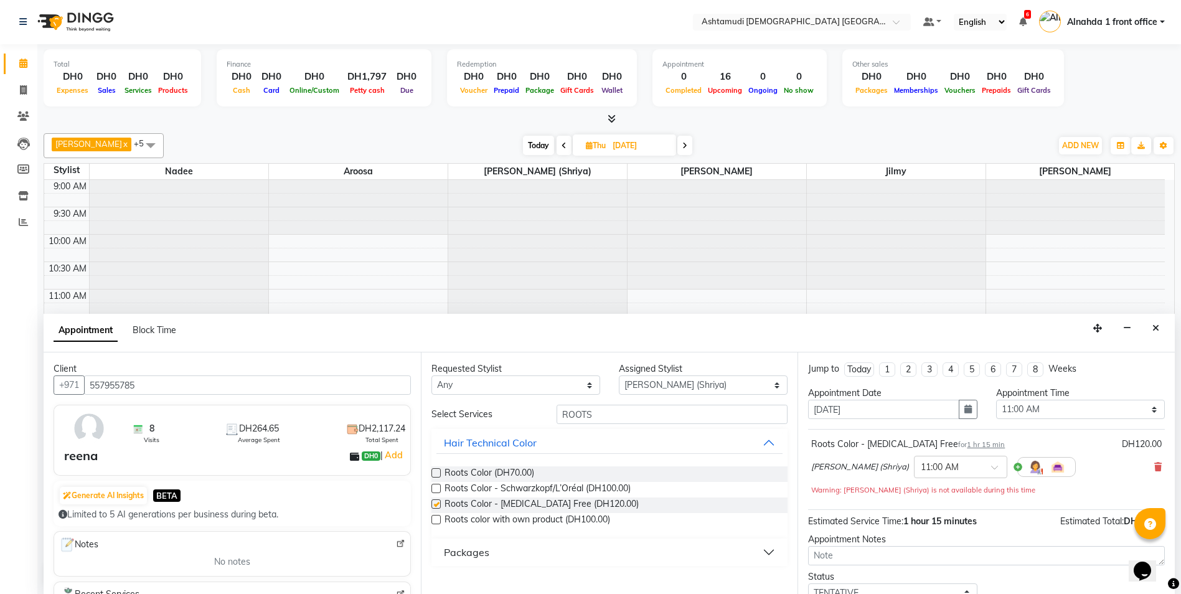
checkbox input "false"
drag, startPoint x: 601, startPoint y: 417, endPoint x: 552, endPoint y: 415, distance: 49.2
click at [552, 415] on div "ROOTS" at bounding box center [672, 414] width 250 height 19
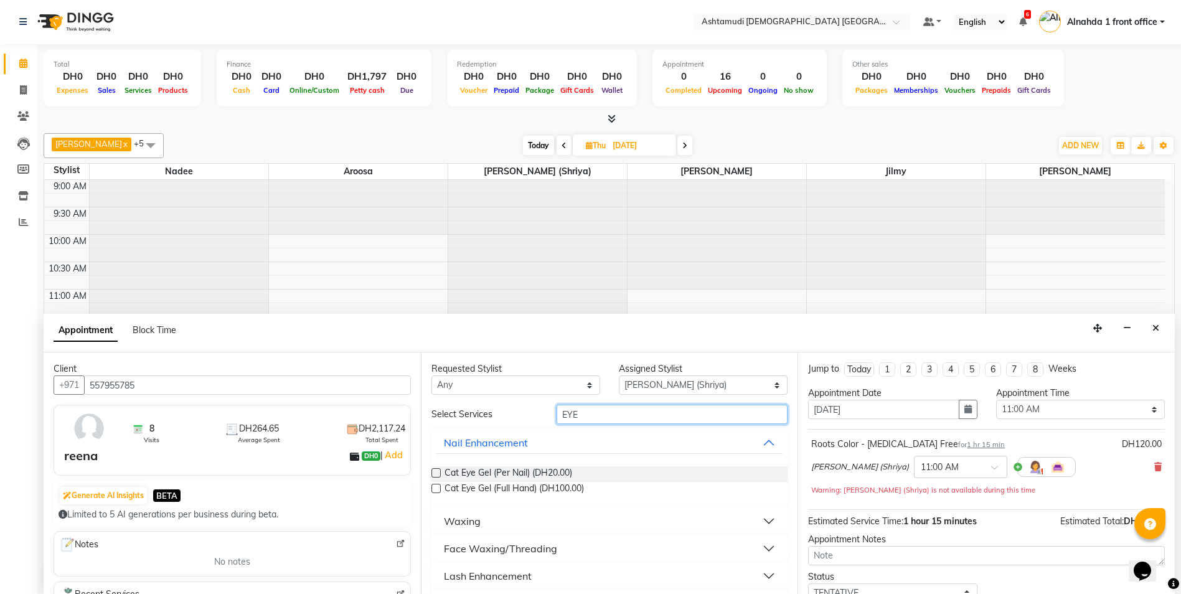
type input "EYE"
click at [584, 543] on button "Face Waxing/Threading" at bounding box center [609, 548] width 347 height 22
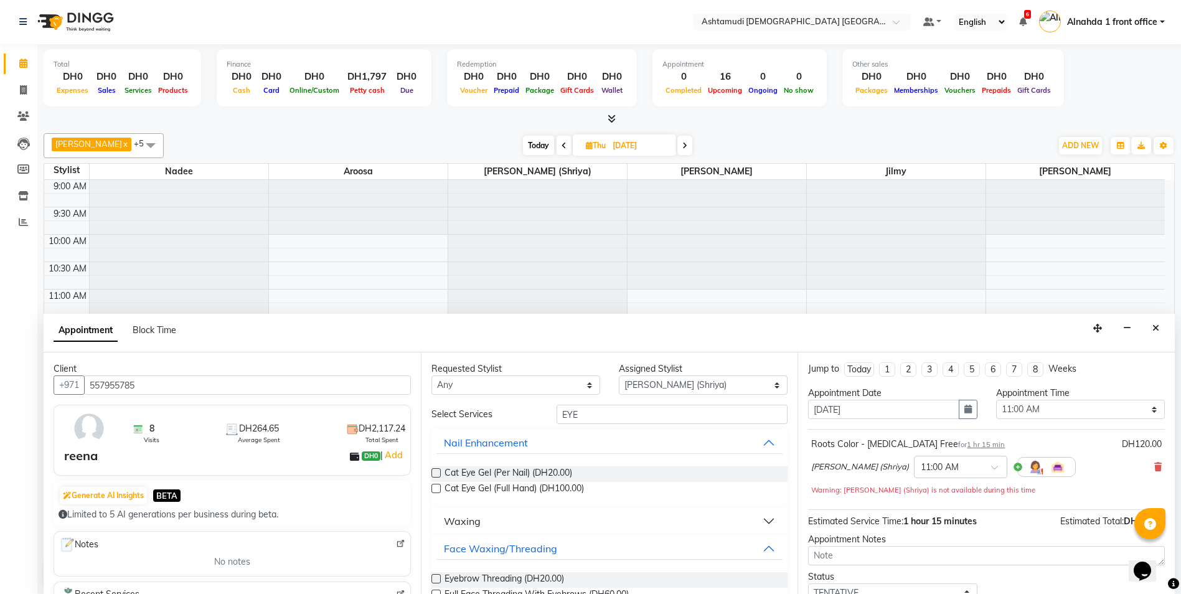
click at [433, 578] on label at bounding box center [435, 578] width 9 height 9
click at [433, 578] on input "checkbox" at bounding box center [435, 580] width 8 height 8
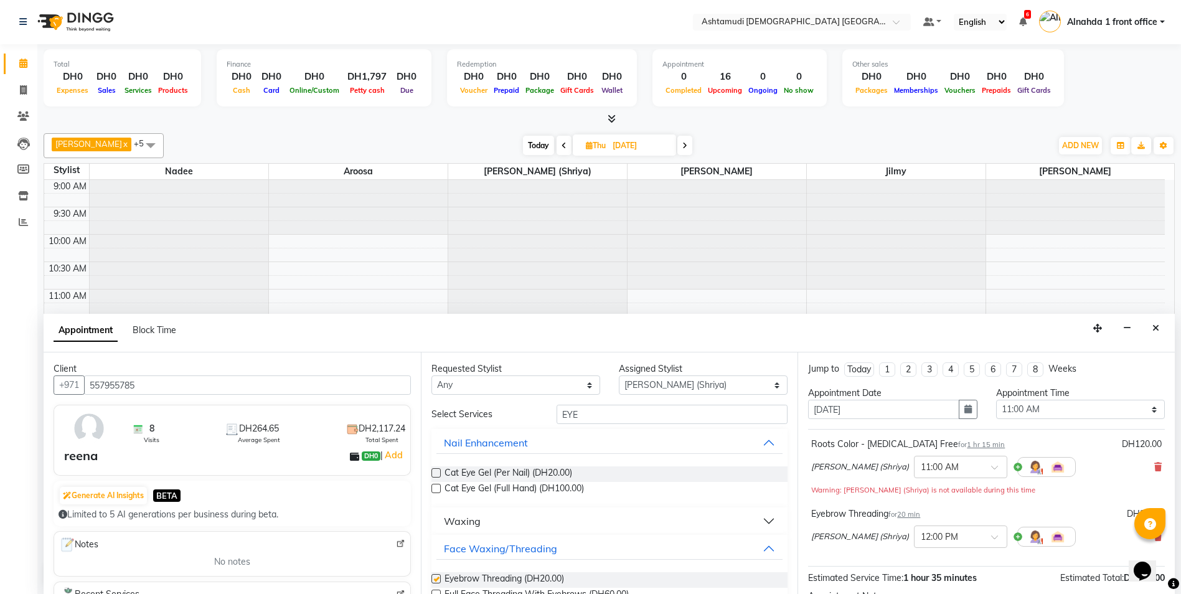
checkbox input "false"
click at [646, 388] on select "Select Alnahda 1 front office Amala Aroosa Deepika Rani Dummy Staff INOKA Jilmy…" at bounding box center [703, 384] width 169 height 19
select select "86673"
click at [619, 375] on select "Select Alnahda 1 front office Amala Aroosa Deepika Rani Dummy Staff INOKA Jilmy…" at bounding box center [703, 384] width 169 height 19
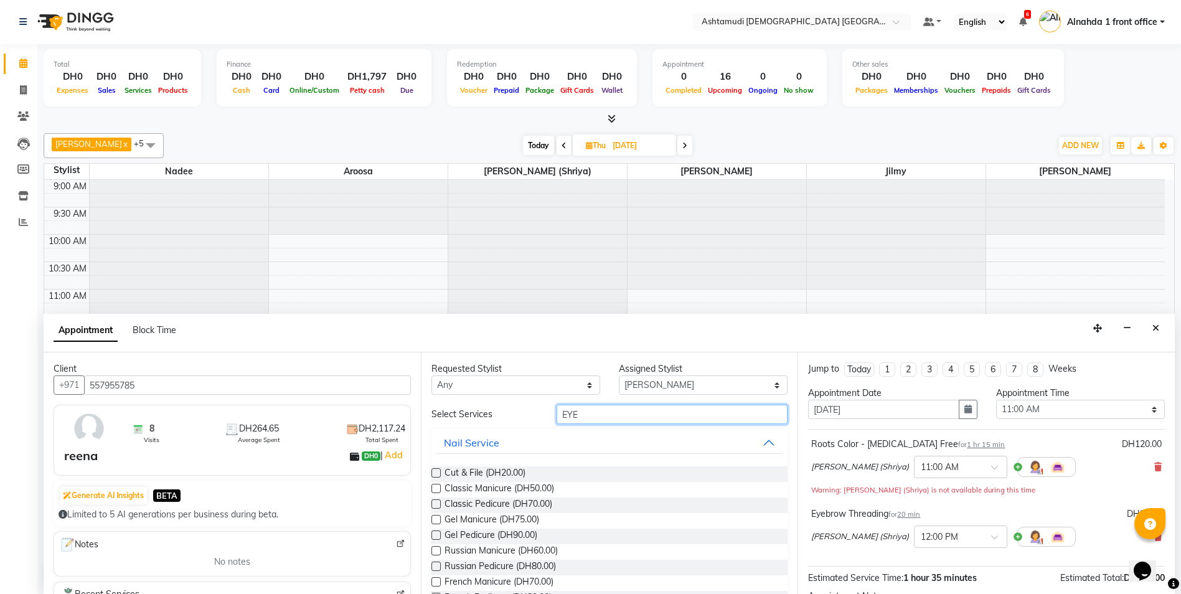
drag, startPoint x: 611, startPoint y: 416, endPoint x: 514, endPoint y: 423, distance: 96.8
click at [514, 423] on div "Select Services EYE" at bounding box center [609, 414] width 375 height 19
click at [435, 489] on label at bounding box center [435, 488] width 9 height 9
click at [435, 489] on input "checkbox" at bounding box center [435, 490] width 8 height 8
checkbox input "false"
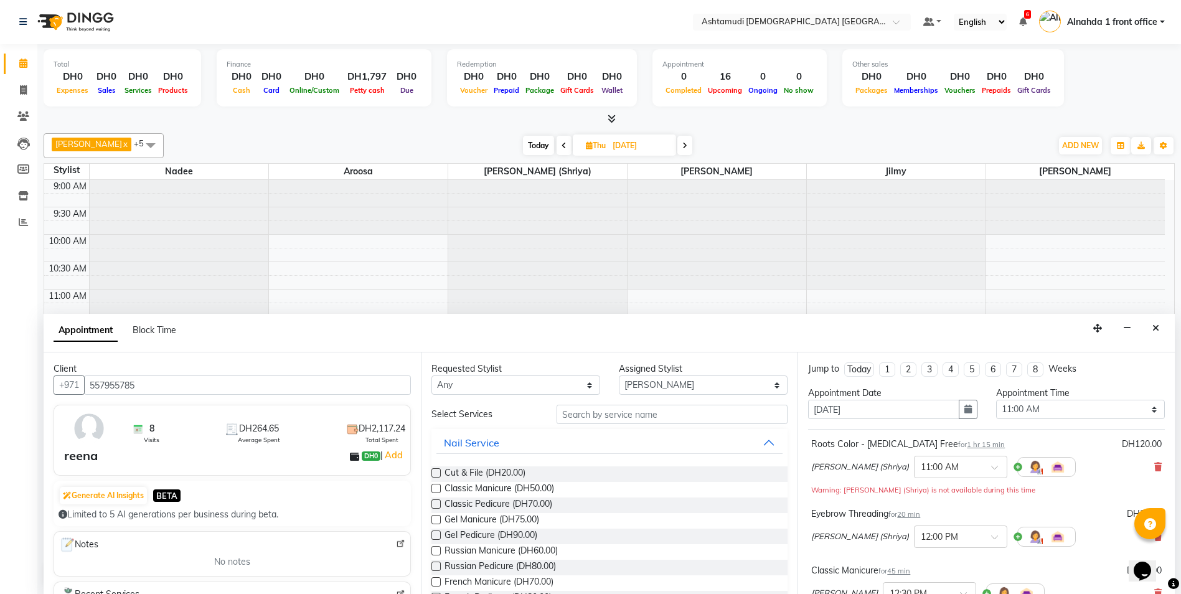
click at [435, 505] on label at bounding box center [435, 503] width 9 height 9
click at [435, 505] on input "checkbox" at bounding box center [435, 505] width 8 height 8
checkbox input "false"
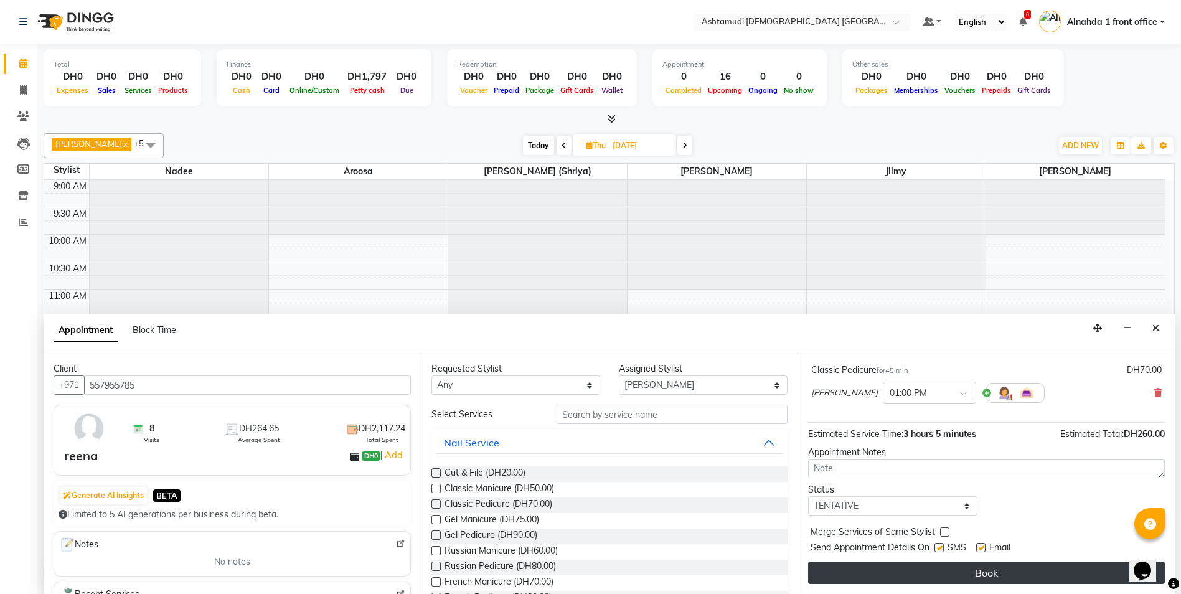
click at [897, 565] on button "Book" at bounding box center [986, 573] width 357 height 22
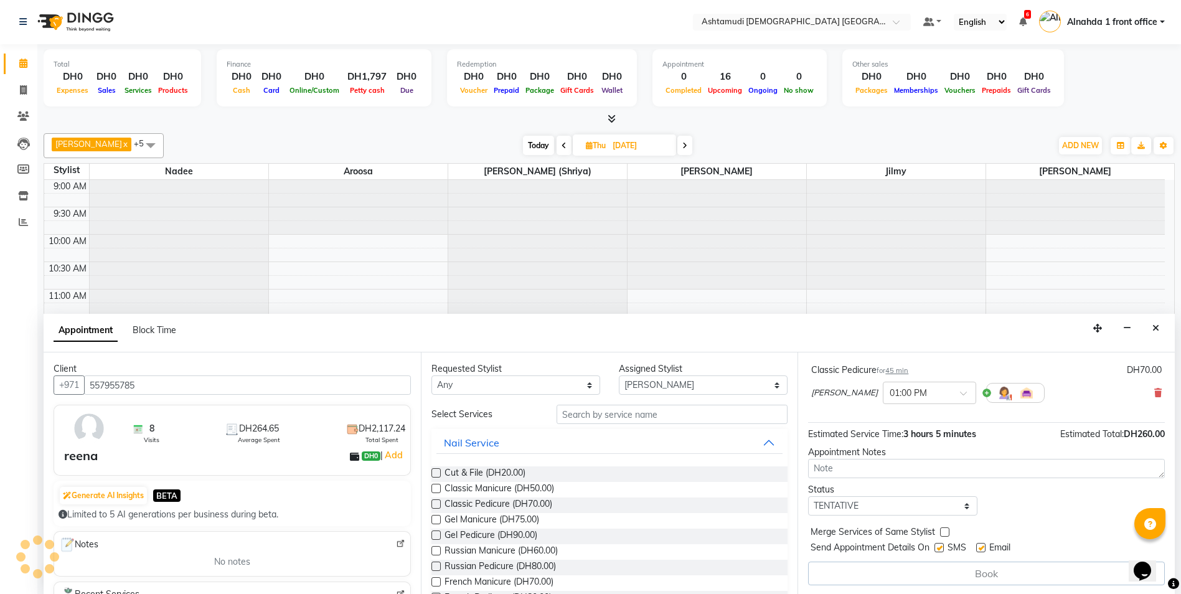
scroll to position [0, 0]
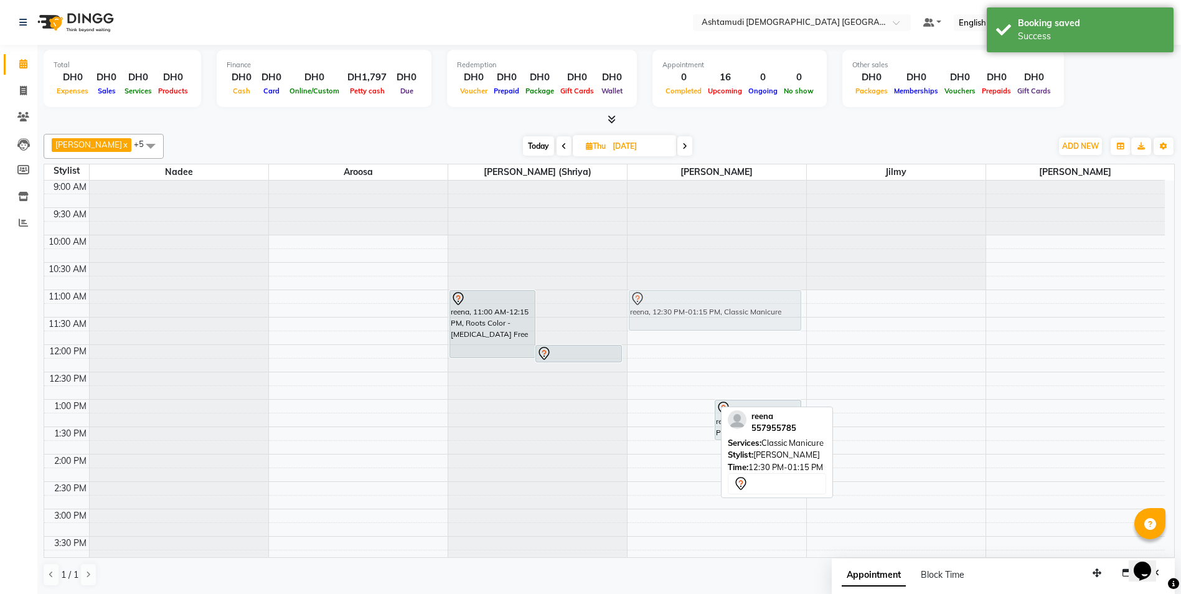
drag, startPoint x: 665, startPoint y: 392, endPoint x: 685, endPoint y: 307, distance: 87.0
click at [685, 307] on div "reena, 12:30 PM-01:15 PM, Classic Manicure reena, 01:00 PM-01:45 PM, Classic Pe…" at bounding box center [717, 564] width 179 height 766
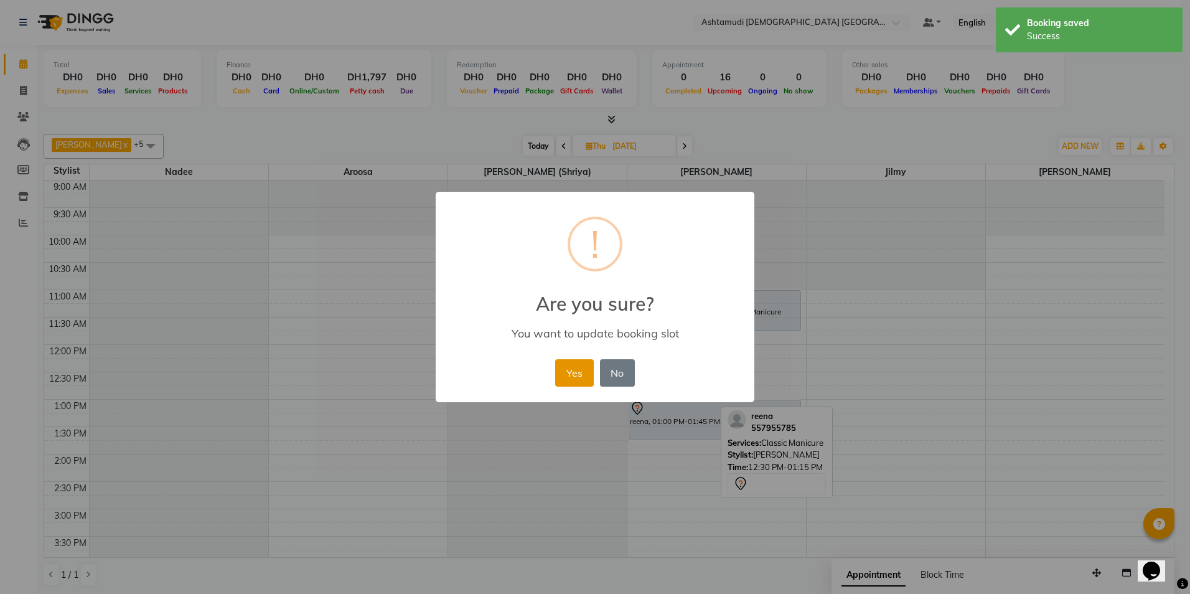
click at [564, 367] on button "Yes" at bounding box center [574, 372] width 38 height 27
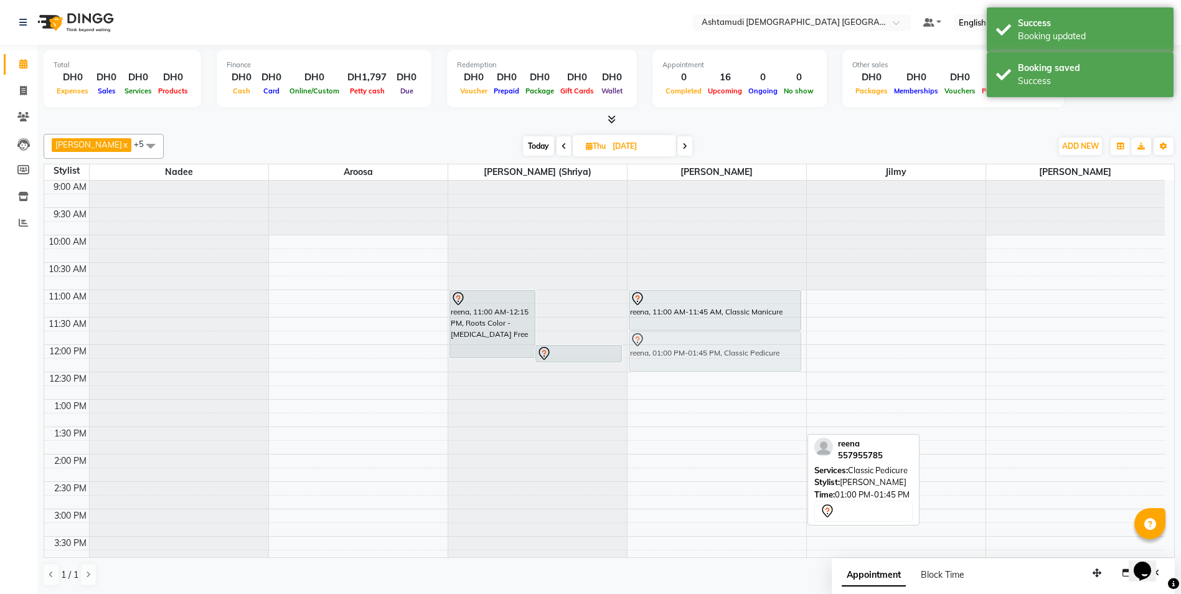
drag, startPoint x: 674, startPoint y: 420, endPoint x: 684, endPoint y: 349, distance: 71.6
click at [684, 349] on div "reena, 11:00 AM-11:45 AM, Classic Manicure reena, 01:00 PM-01:45 PM, Classic Pe…" at bounding box center [717, 564] width 179 height 766
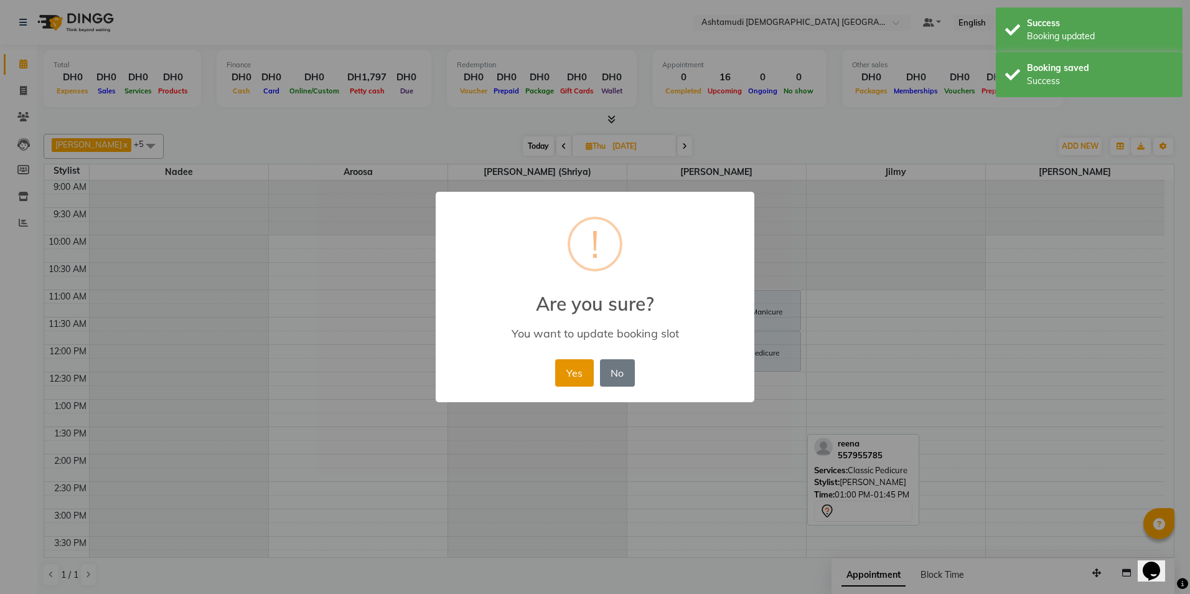
click at [578, 372] on button "Yes" at bounding box center [574, 372] width 38 height 27
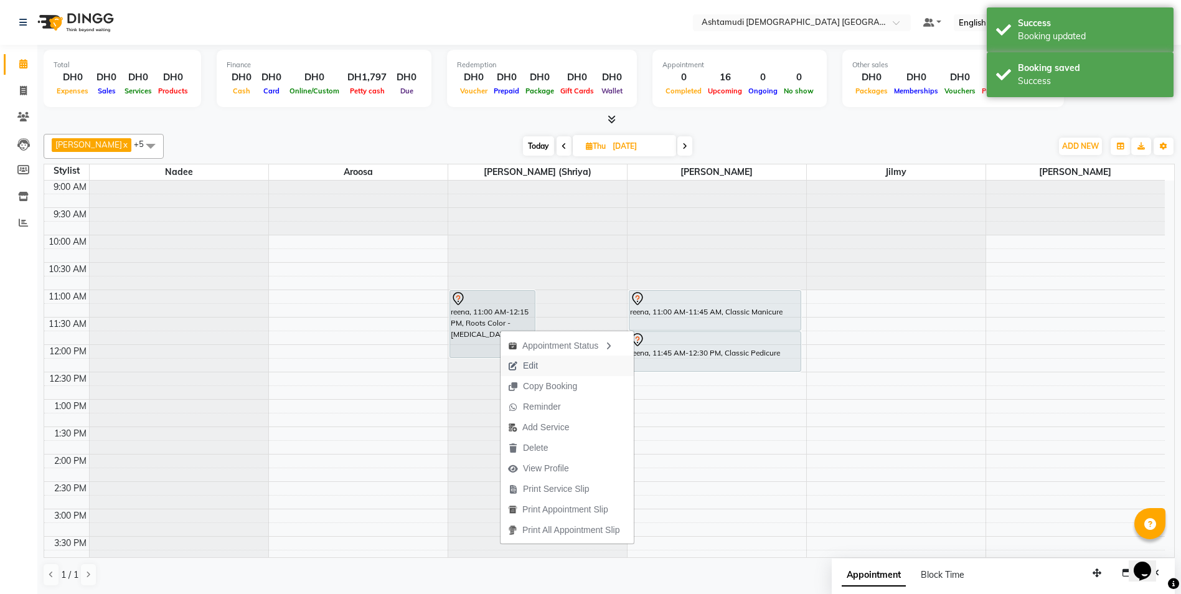
click at [547, 365] on button "Edit" at bounding box center [567, 366] width 133 height 21
select select "tentative"
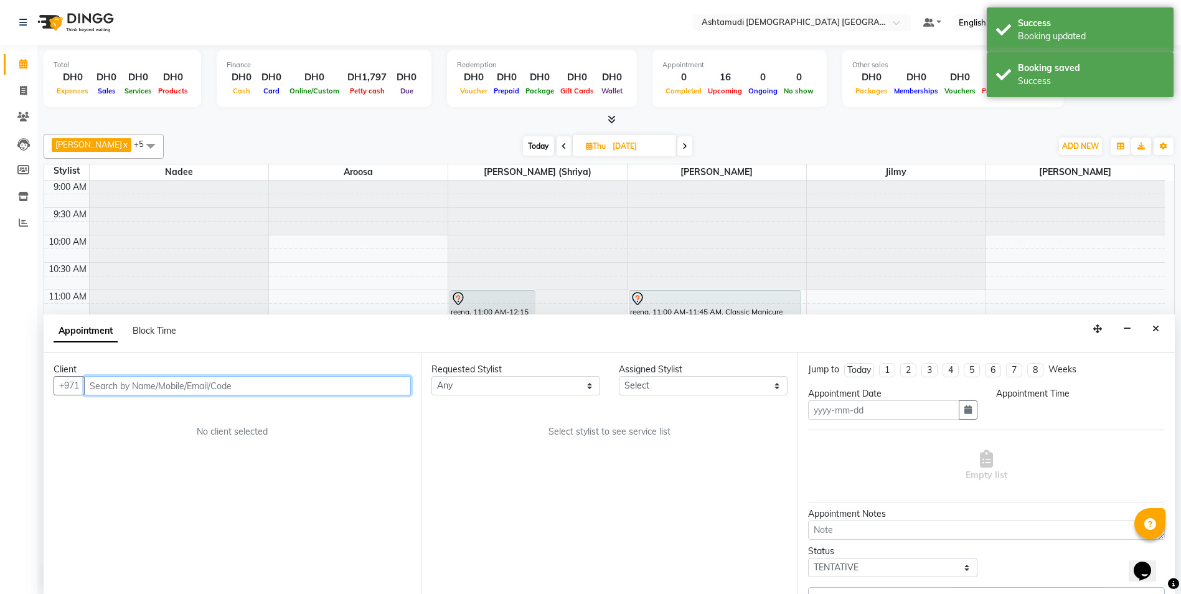
type input "11-09-2025"
select select "660"
select select "86641"
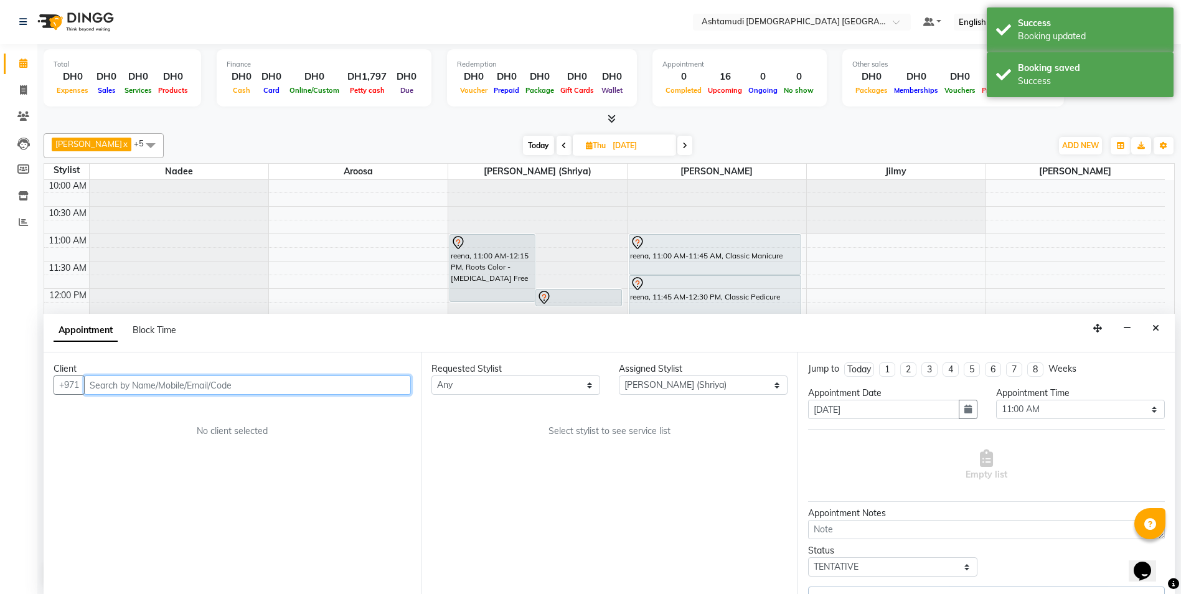
select select "3626"
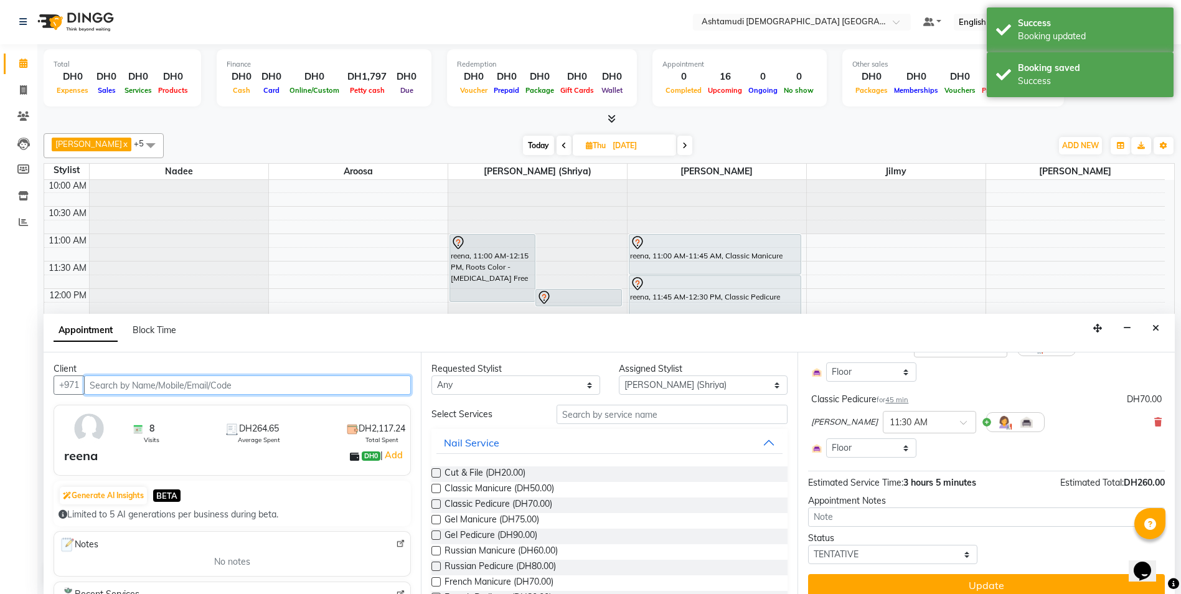
scroll to position [285, 0]
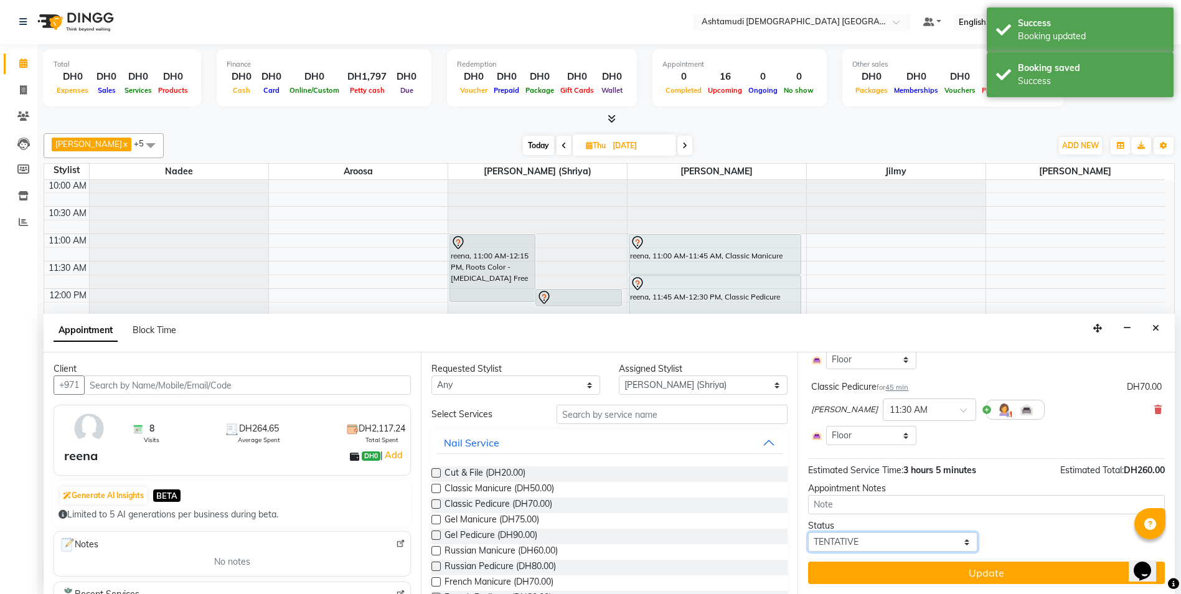
click at [942, 543] on select "Select TENTATIVE CONFIRM UPCOMING" at bounding box center [892, 541] width 169 height 19
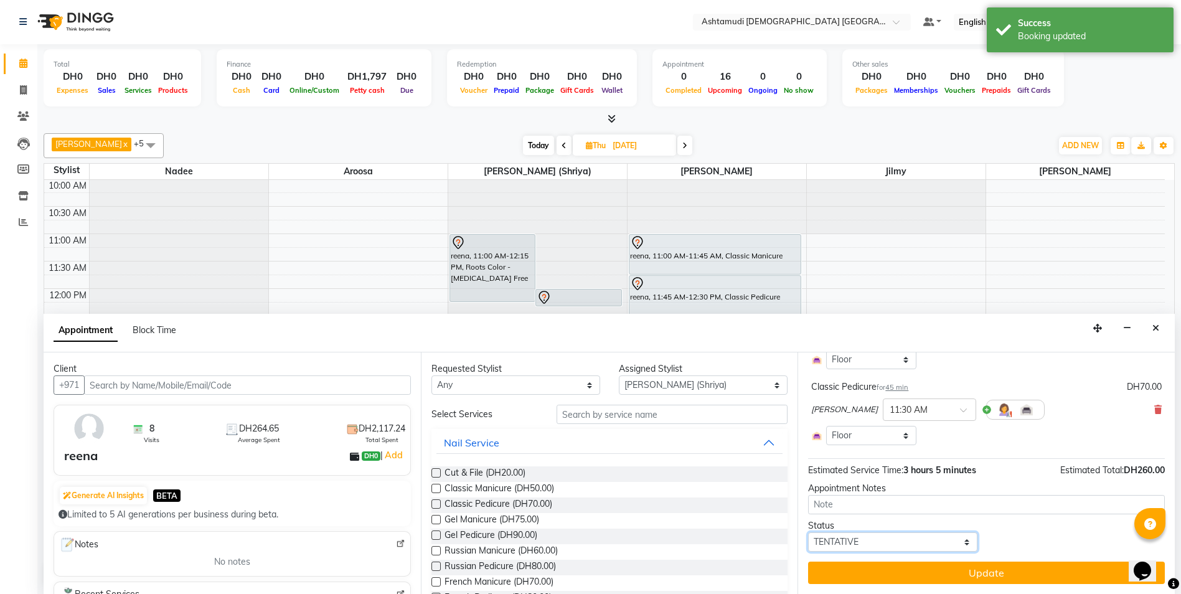
select select "confirm booking"
click at [808, 532] on select "Select TENTATIVE CONFIRM UPCOMING" at bounding box center [892, 541] width 169 height 19
click at [928, 499] on textarea at bounding box center [986, 504] width 357 height 19
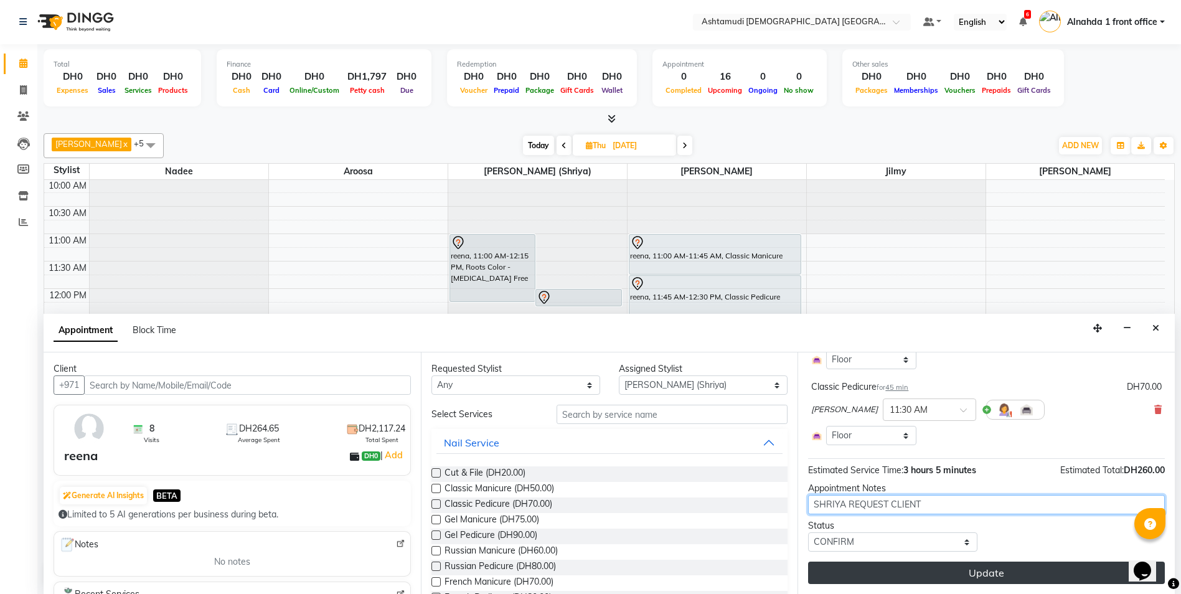
type textarea "SHRIYA REQUEST CLIENT"
click at [1037, 573] on button "Update" at bounding box center [986, 573] width 357 height 22
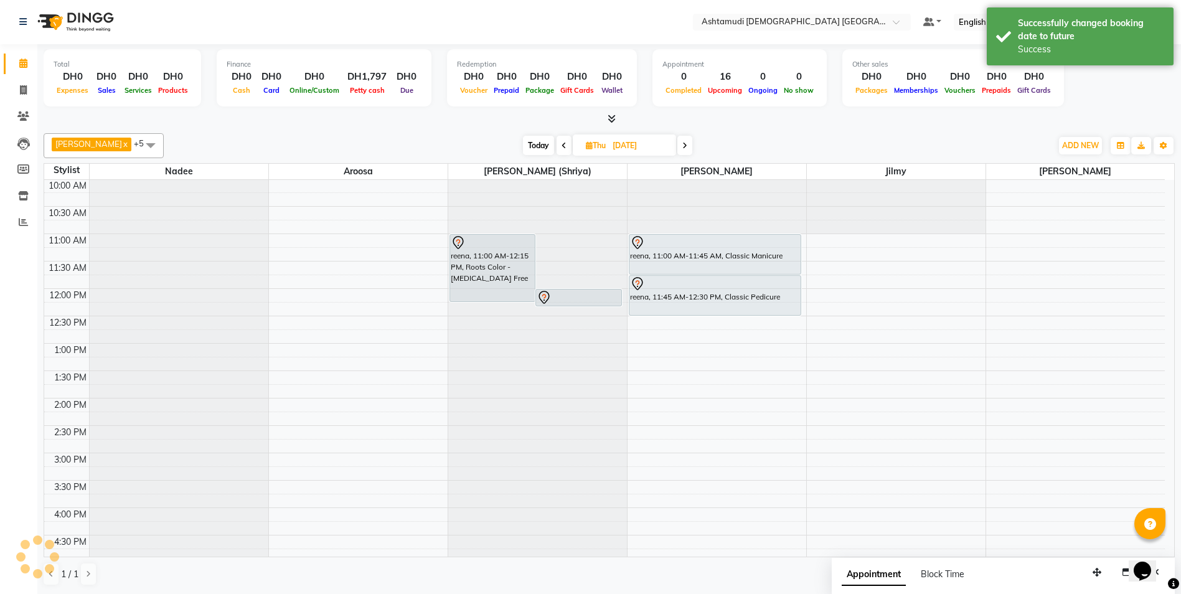
scroll to position [0, 0]
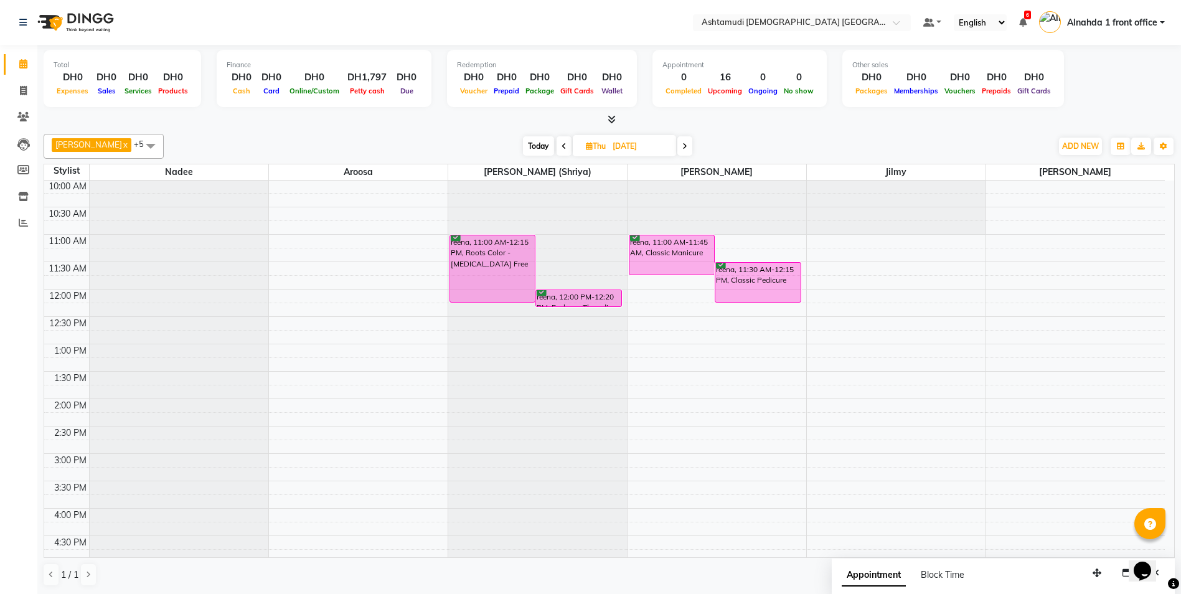
click at [534, 149] on span "Today" at bounding box center [538, 145] width 31 height 19
type input "02-09-2025"
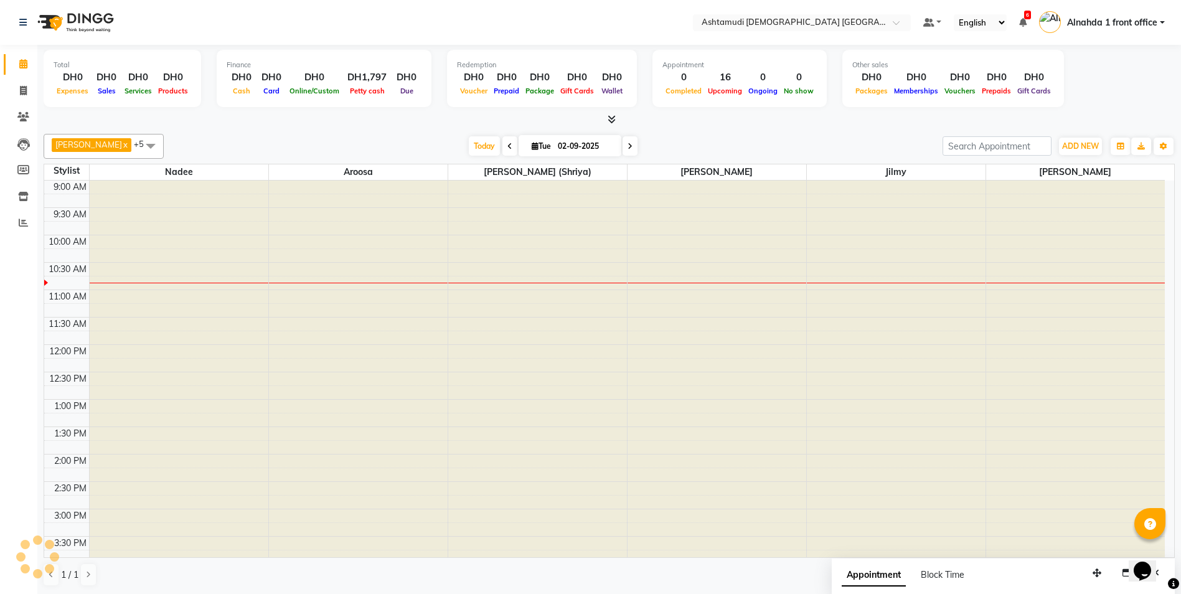
scroll to position [55, 0]
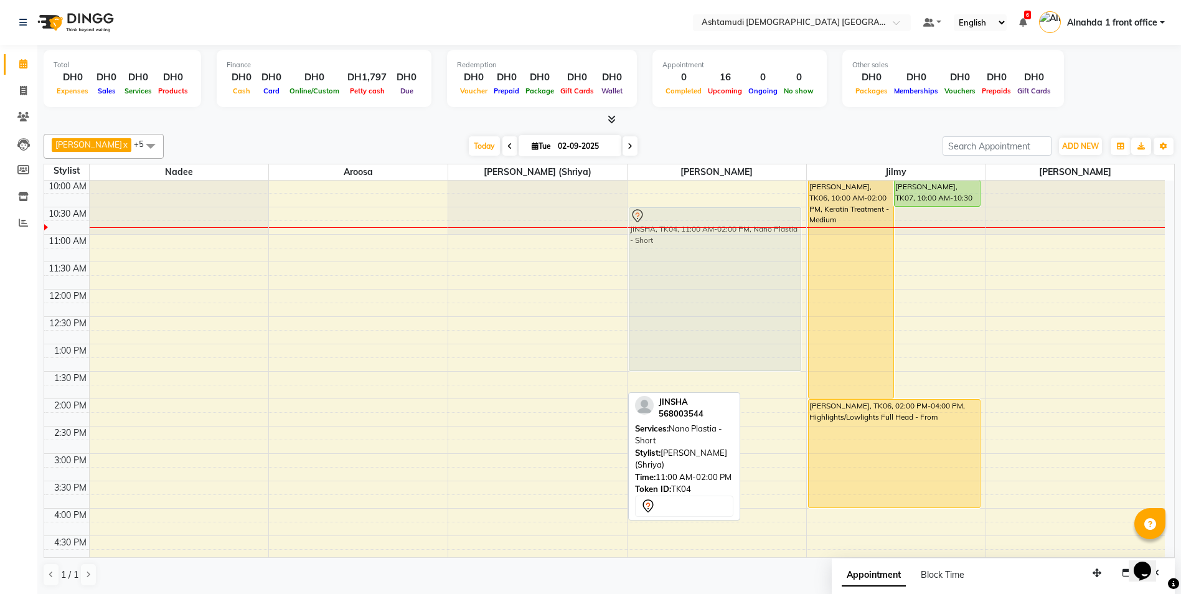
drag, startPoint x: 595, startPoint y: 311, endPoint x: 712, endPoint y: 289, distance: 118.5
click at [712, 289] on tr "sajna, TK02, 06:00 PM-07:30 PM, Hydra Facial with Brightening Maneesha Ashok, T…" at bounding box center [604, 508] width 1121 height 766
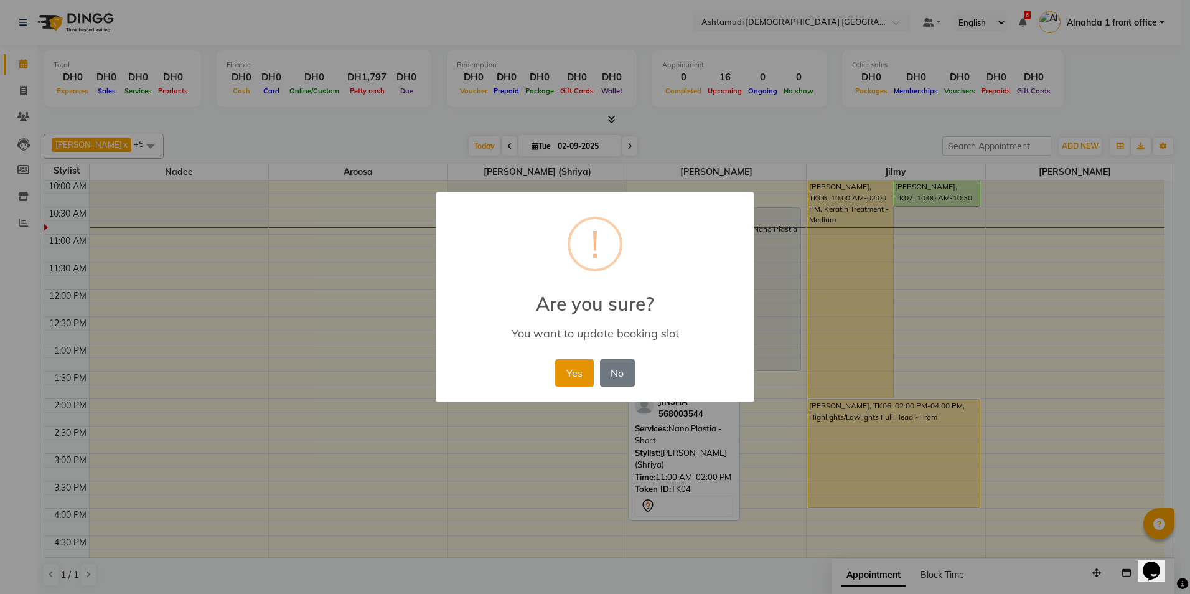
click at [568, 379] on button "Yes" at bounding box center [574, 372] width 38 height 27
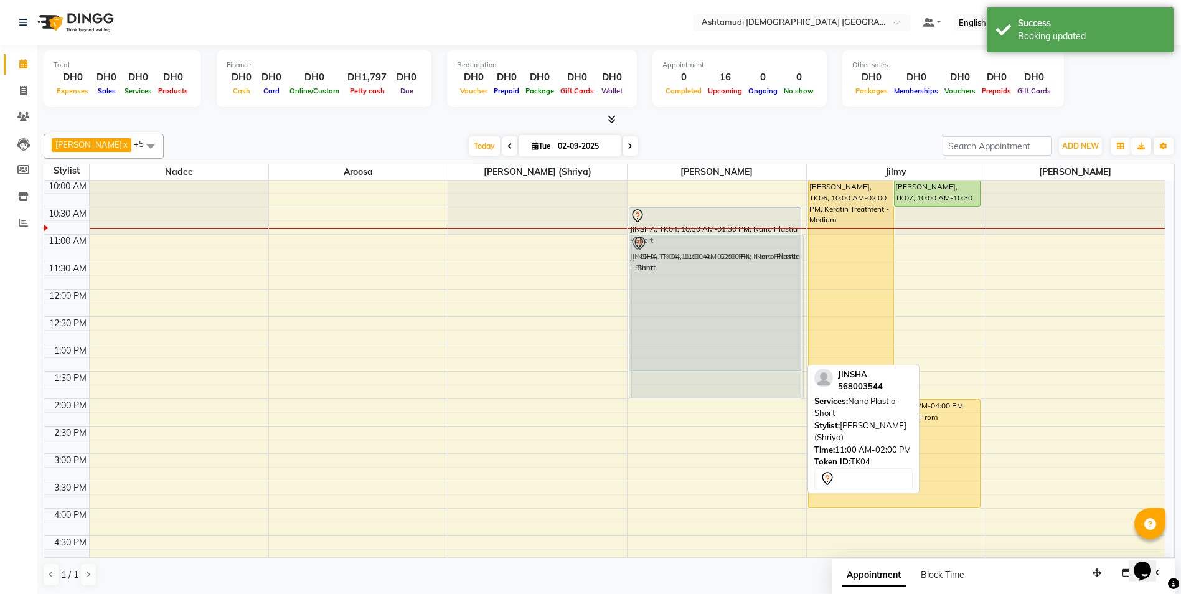
drag, startPoint x: 712, startPoint y: 323, endPoint x: 714, endPoint y: 350, distance: 27.5
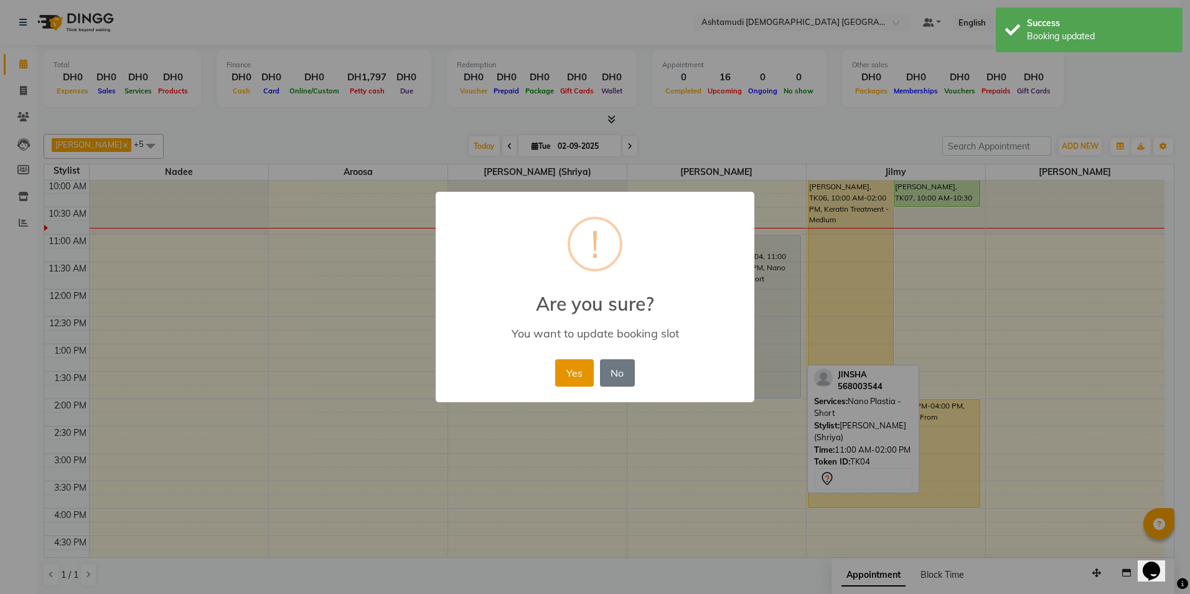
click at [572, 371] on button "Yes" at bounding box center [574, 372] width 38 height 27
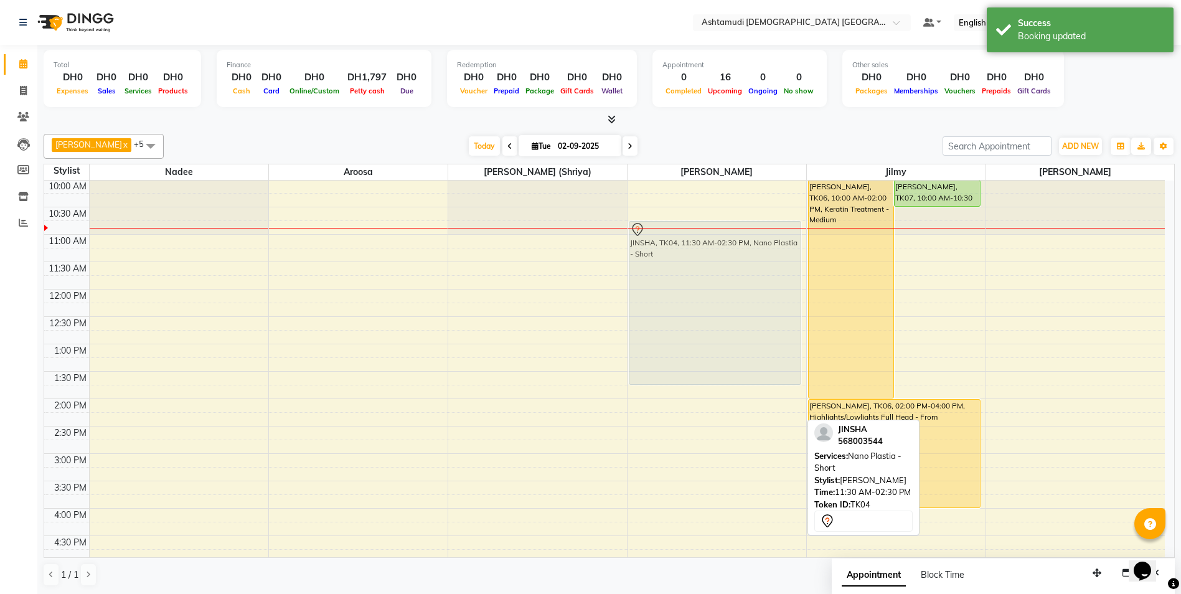
drag, startPoint x: 715, startPoint y: 311, endPoint x: 722, endPoint y: 270, distance: 41.7
click at [722, 270] on div "Jinsha, TK05, 07:00 PM-08:15 PM, Roots Color - Ammonia Free Jinsha, TK05, 08:00…" at bounding box center [717, 508] width 179 height 766
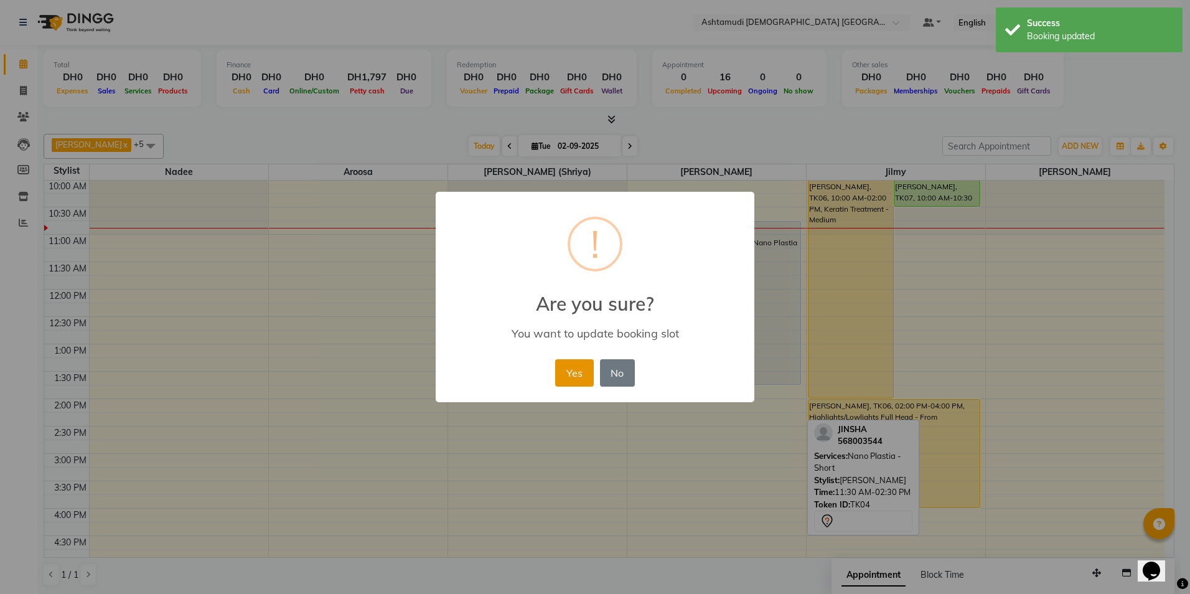
click at [575, 373] on button "Yes" at bounding box center [574, 372] width 38 height 27
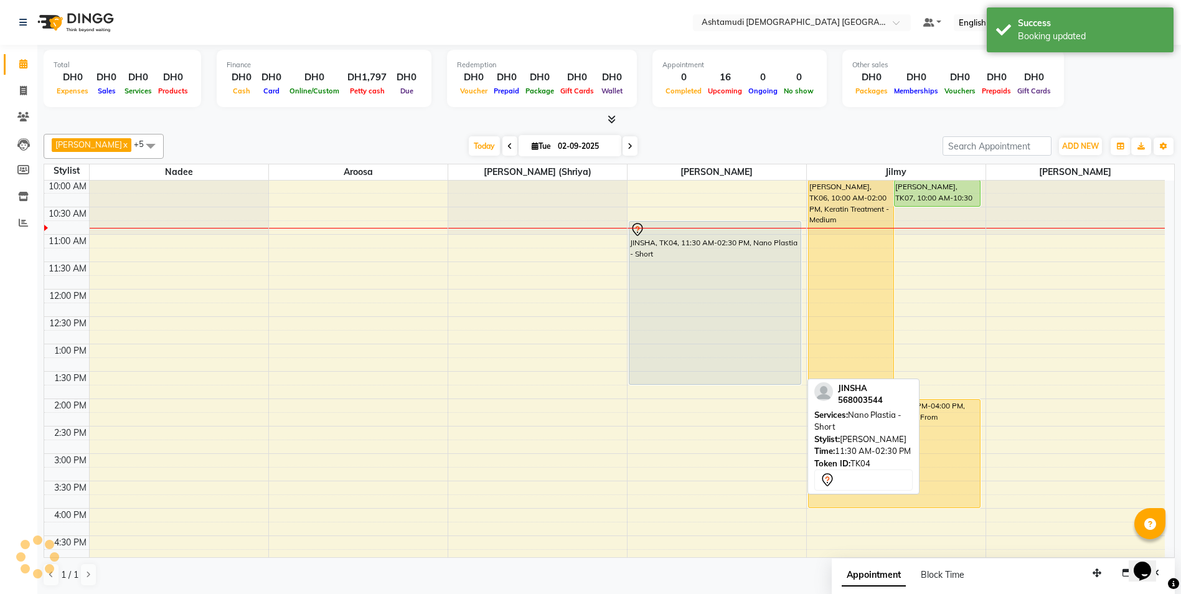
click at [716, 290] on div "JINSHA, TK04, 11:30 AM-02:30 PM, Nano Plastia - Short" at bounding box center [715, 303] width 172 height 163
click at [716, 290] on div "JINSHA, TK04, 10:45 AM-01:45 PM, Nano Plastia - Short" at bounding box center [715, 303] width 172 height 163
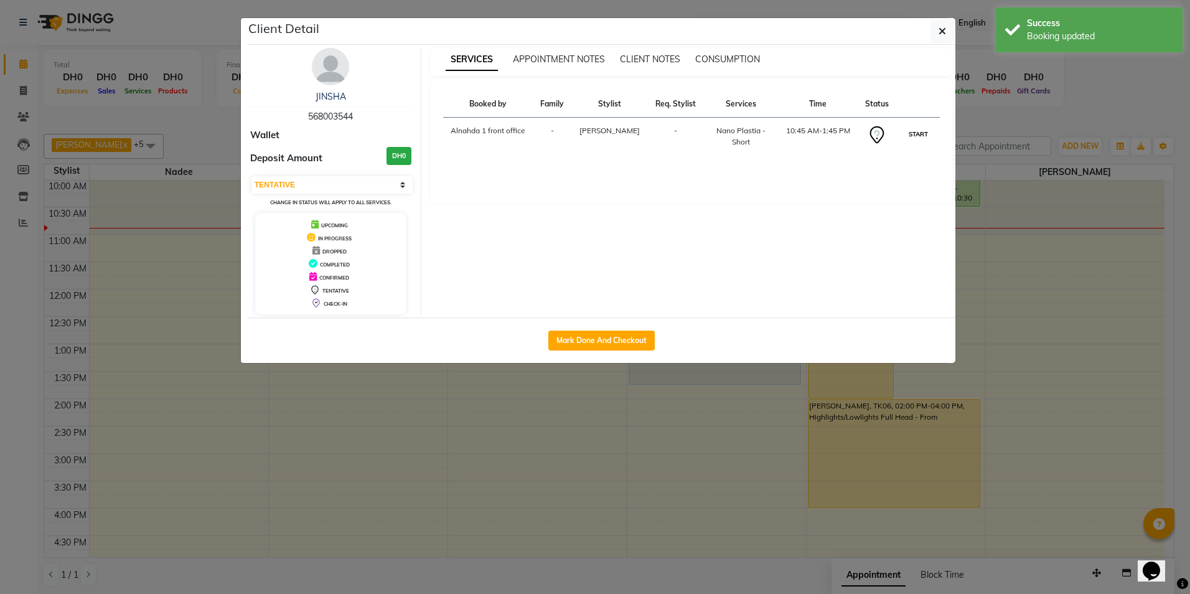
click at [906, 129] on button "START" at bounding box center [919, 134] width 26 height 16
select select "1"
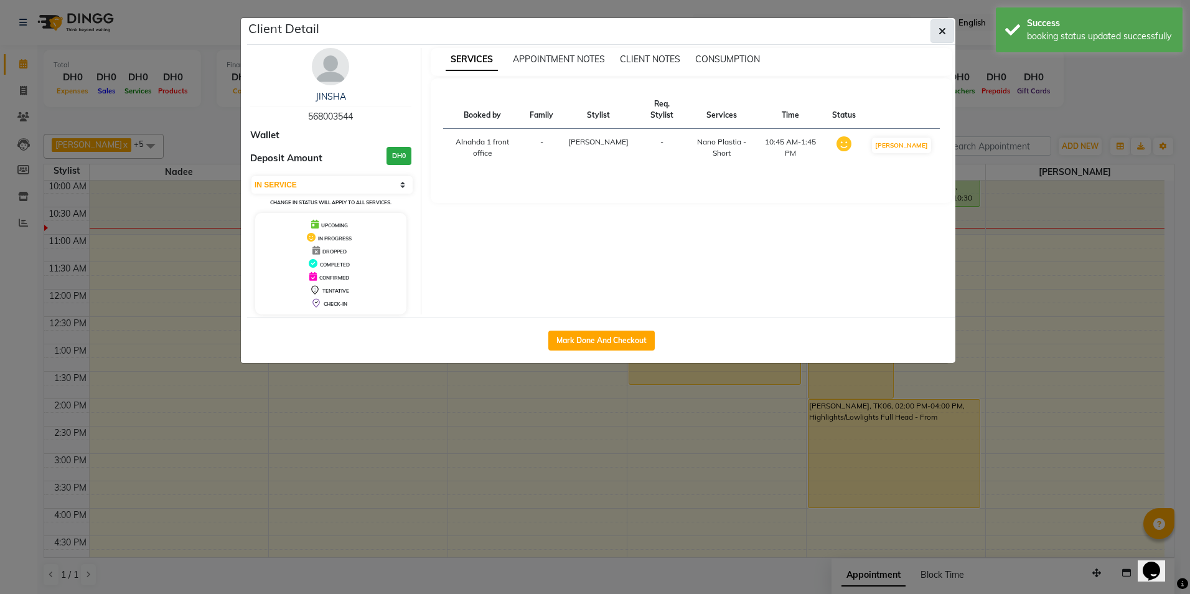
click at [940, 40] on button "button" at bounding box center [943, 31] width 24 height 24
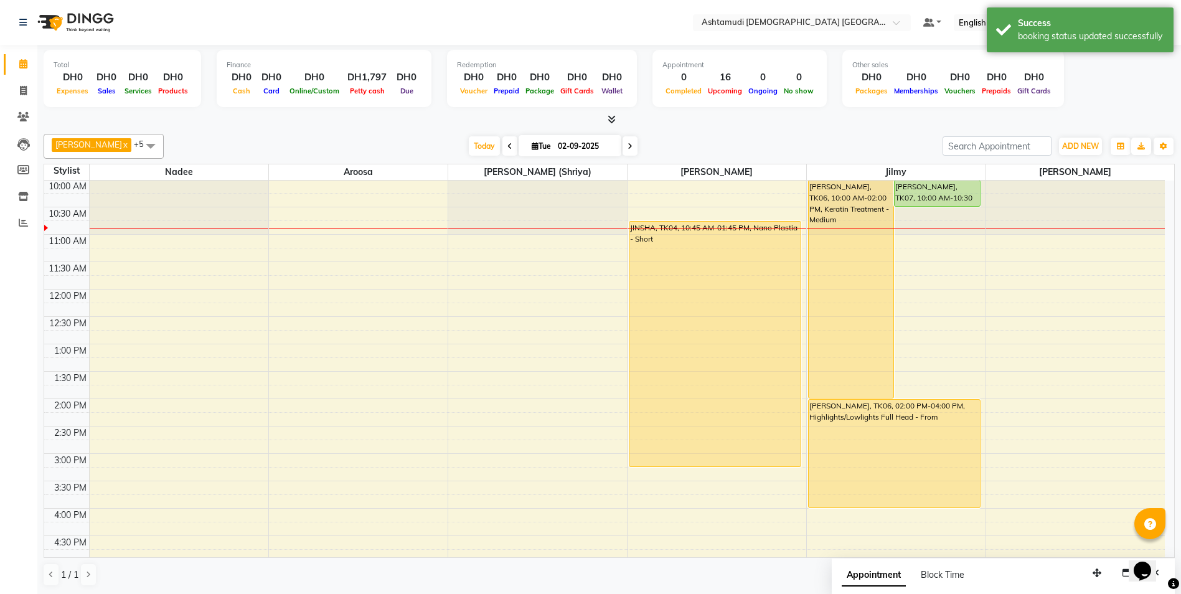
drag, startPoint x: 708, startPoint y: 385, endPoint x: 711, endPoint y: 456, distance: 71.0
click at [711, 456] on div "Jinsha, TK05, 07:00 PM-08:15 PM, Roots Color - Ammonia Free Jinsha, TK05, 08:00…" at bounding box center [717, 508] width 179 height 766
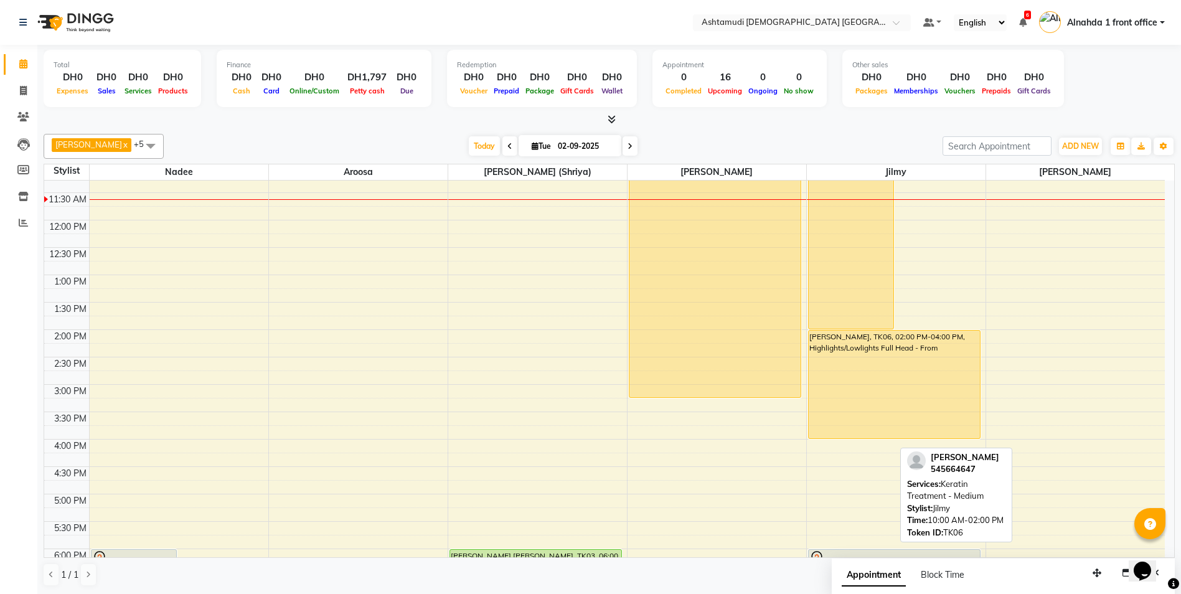
scroll to position [187, 0]
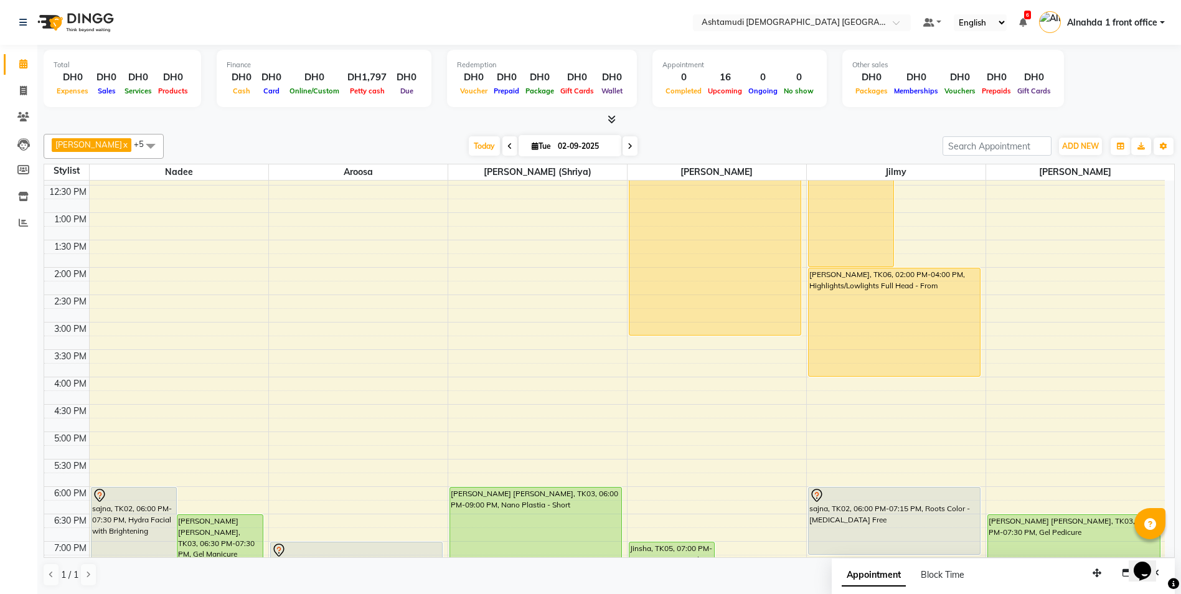
click at [628, 145] on icon at bounding box center [630, 146] width 5 height 7
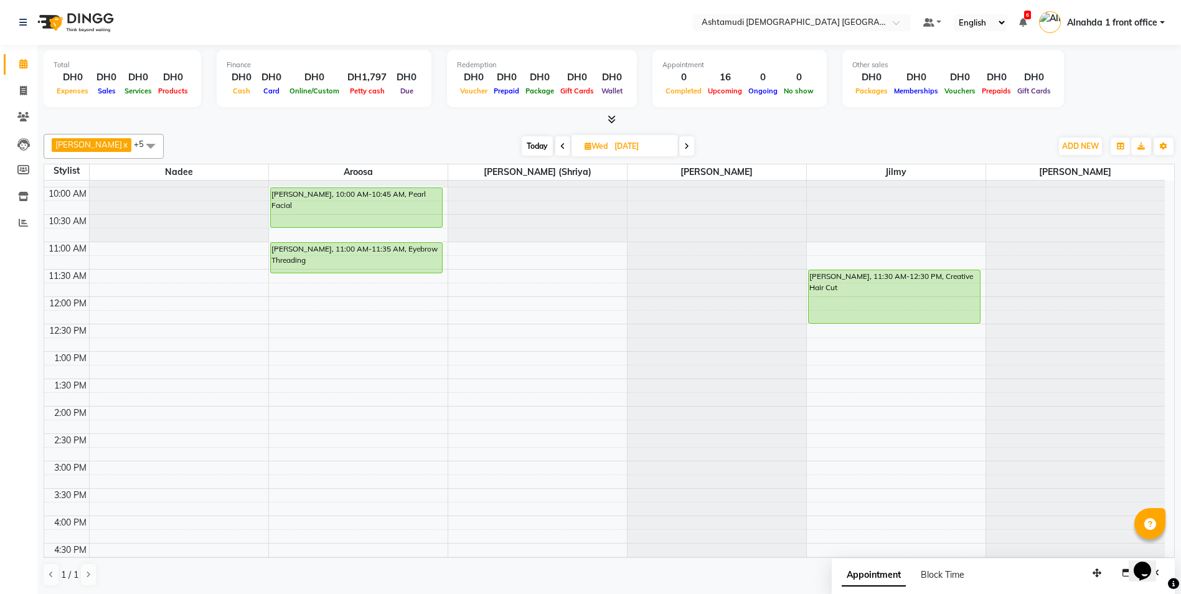
scroll to position [0, 0]
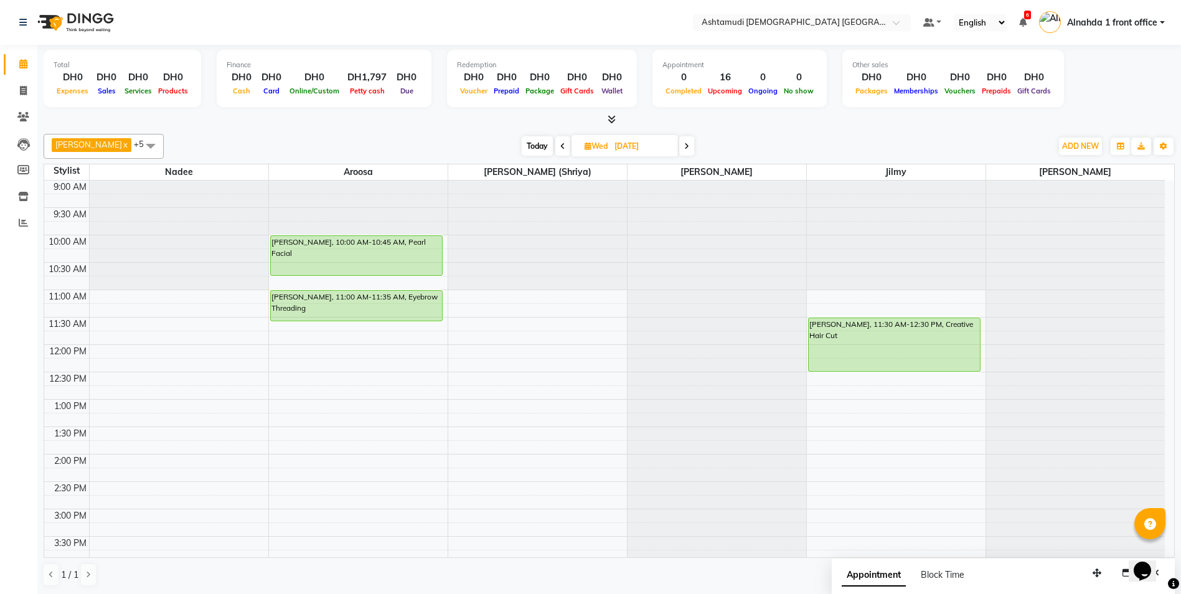
click at [527, 141] on span "Today" at bounding box center [537, 145] width 31 height 19
type input "02-09-2025"
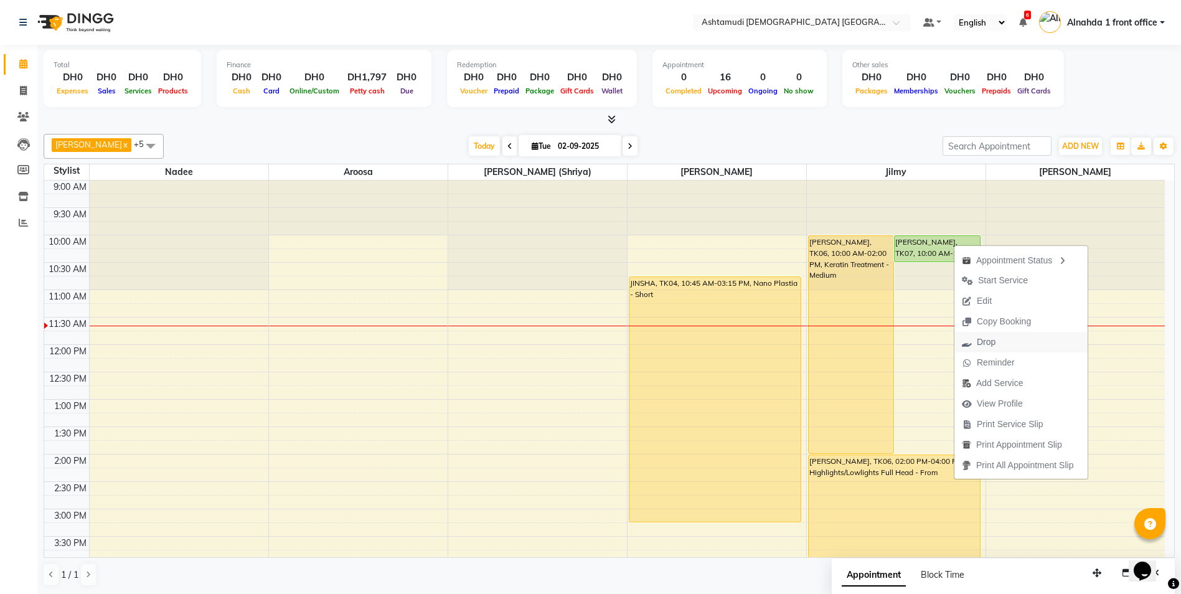
click at [985, 339] on span "Drop" at bounding box center [986, 342] width 19 height 13
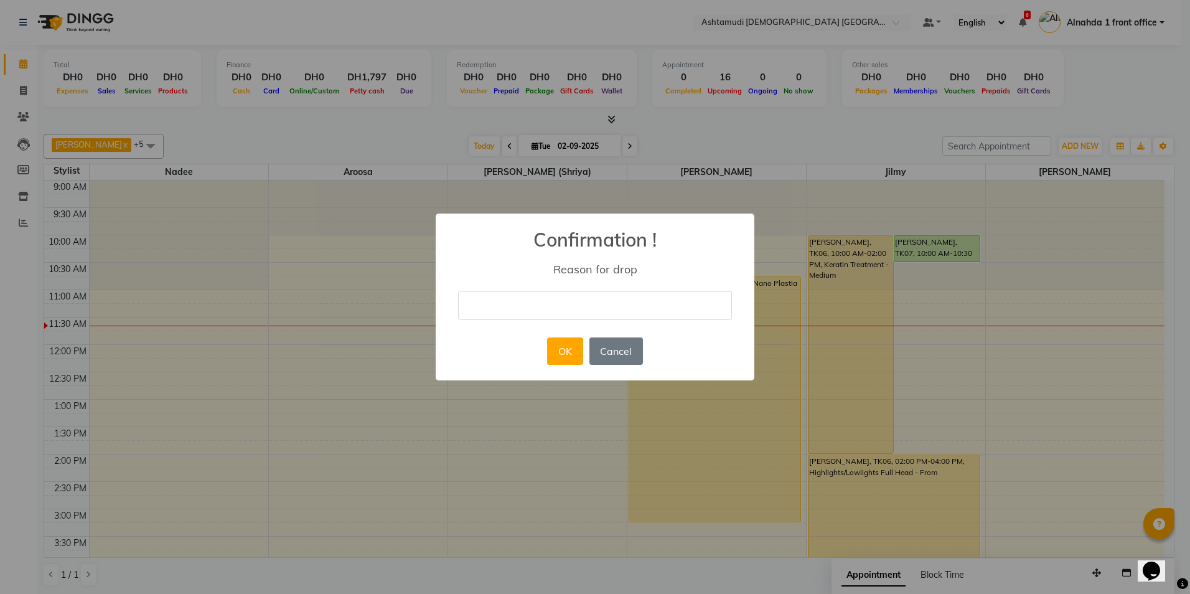
click at [655, 301] on input "text" at bounding box center [595, 305] width 274 height 29
type input "CANCELLED"
click at [570, 355] on button "OK" at bounding box center [564, 350] width 35 height 27
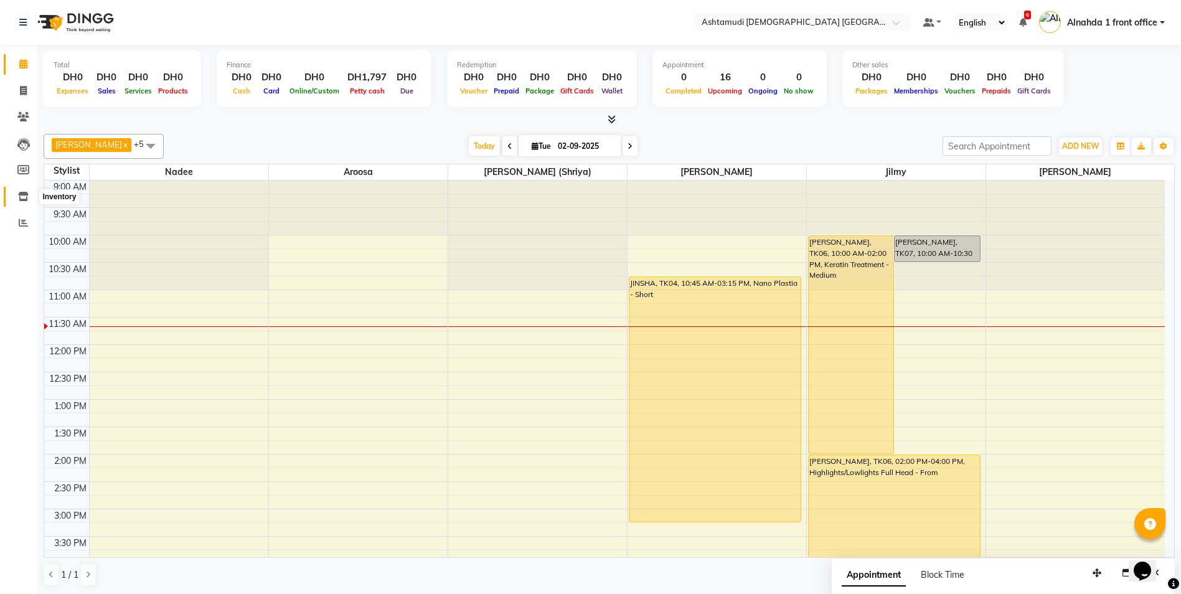
click at [26, 198] on icon at bounding box center [23, 196] width 11 height 9
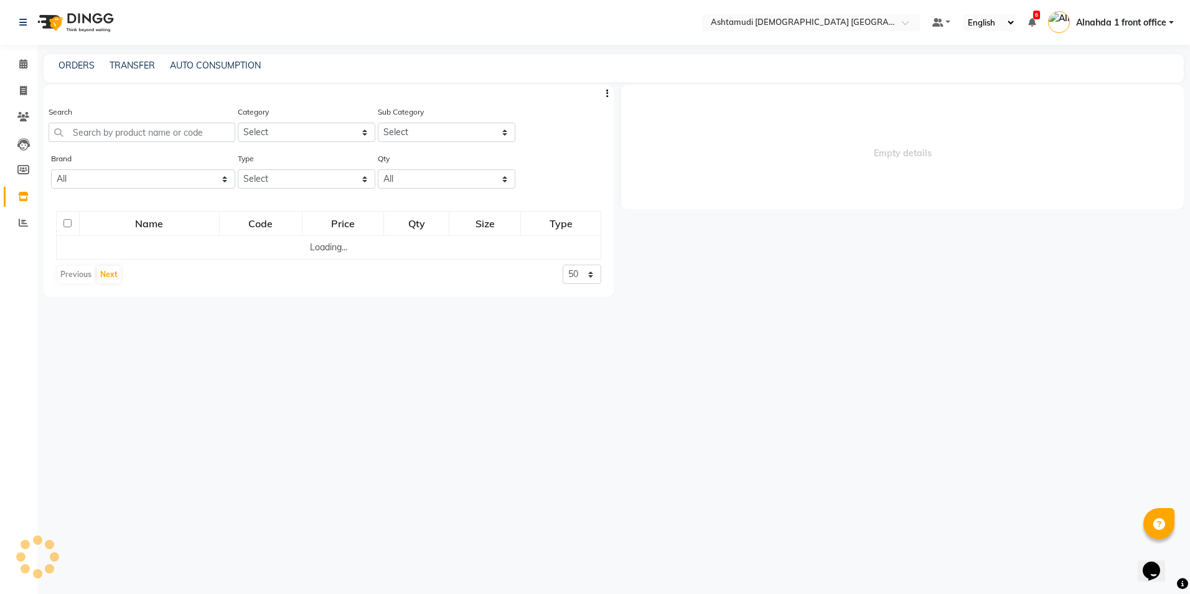
select select
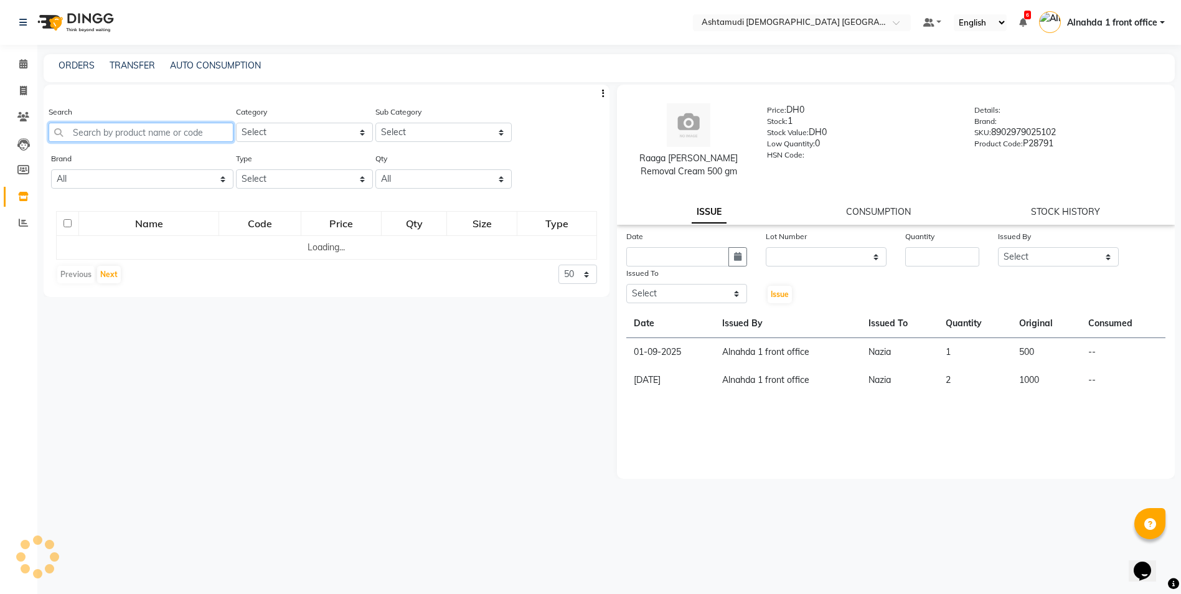
click at [115, 127] on input "text" at bounding box center [141, 132] width 185 height 19
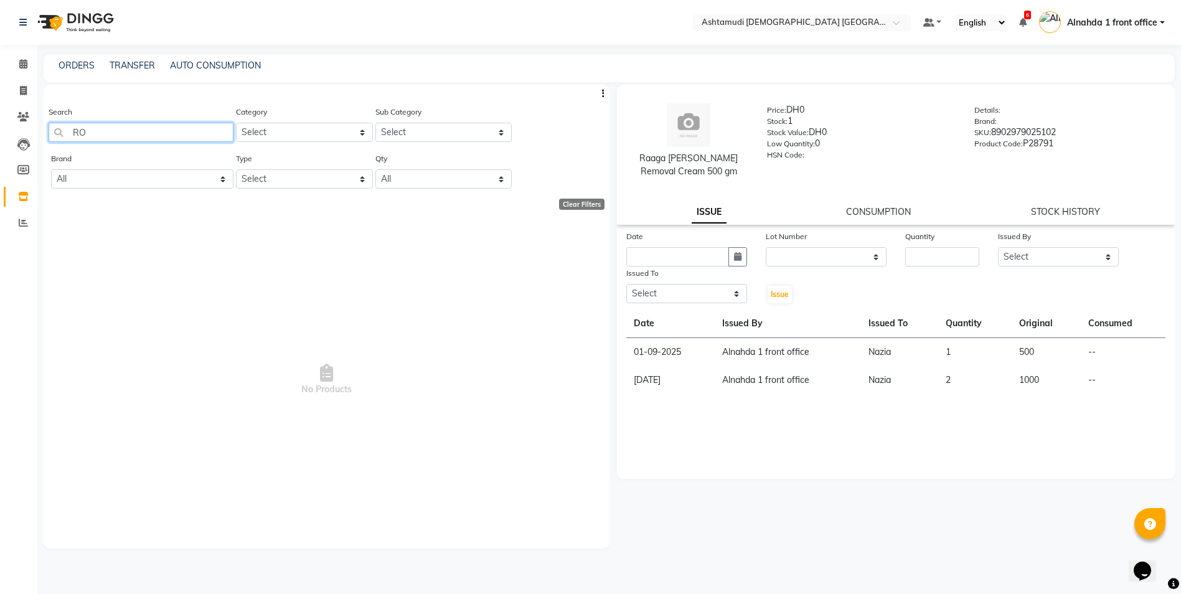
type input "R"
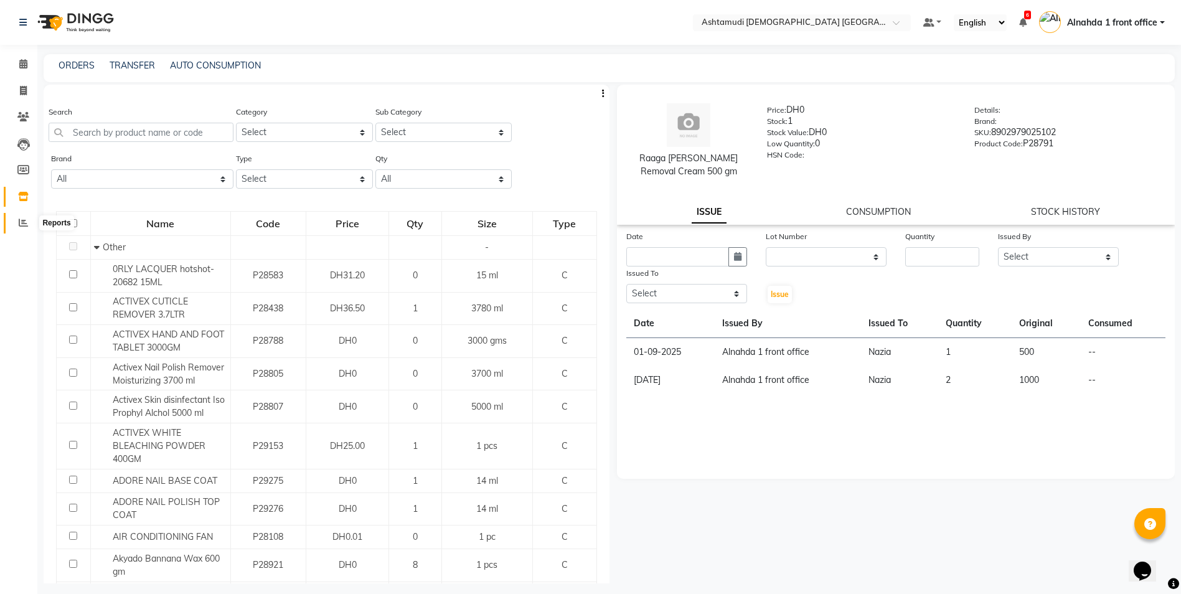
click at [22, 221] on icon at bounding box center [23, 222] width 9 height 9
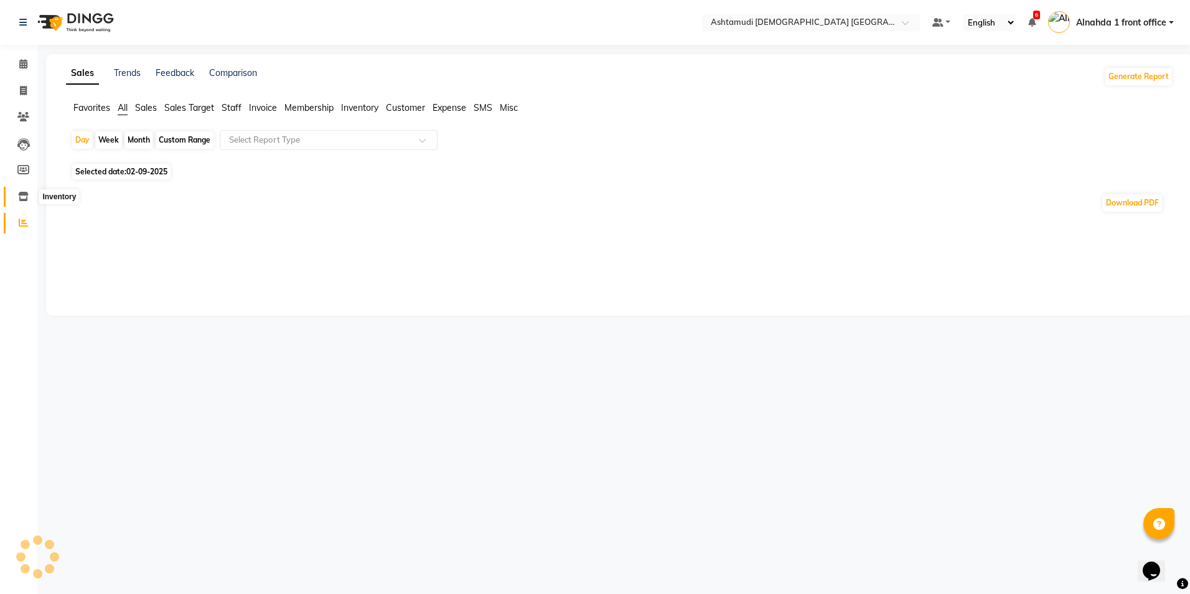
click at [23, 194] on icon at bounding box center [23, 196] width 11 height 9
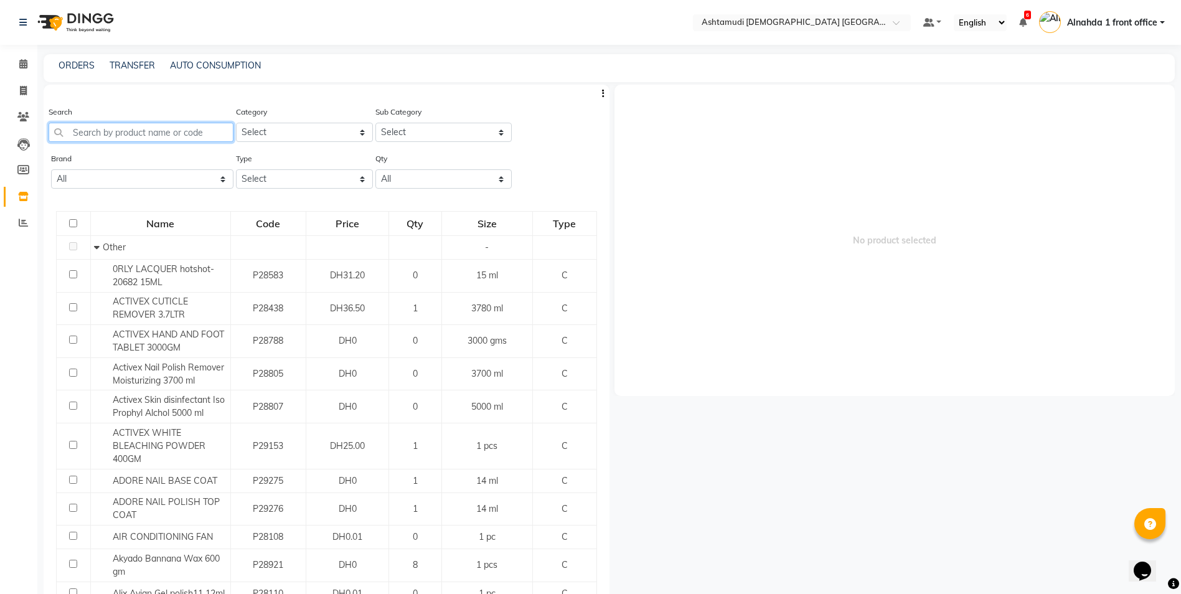
click at [97, 130] on input "text" at bounding box center [141, 132] width 185 height 19
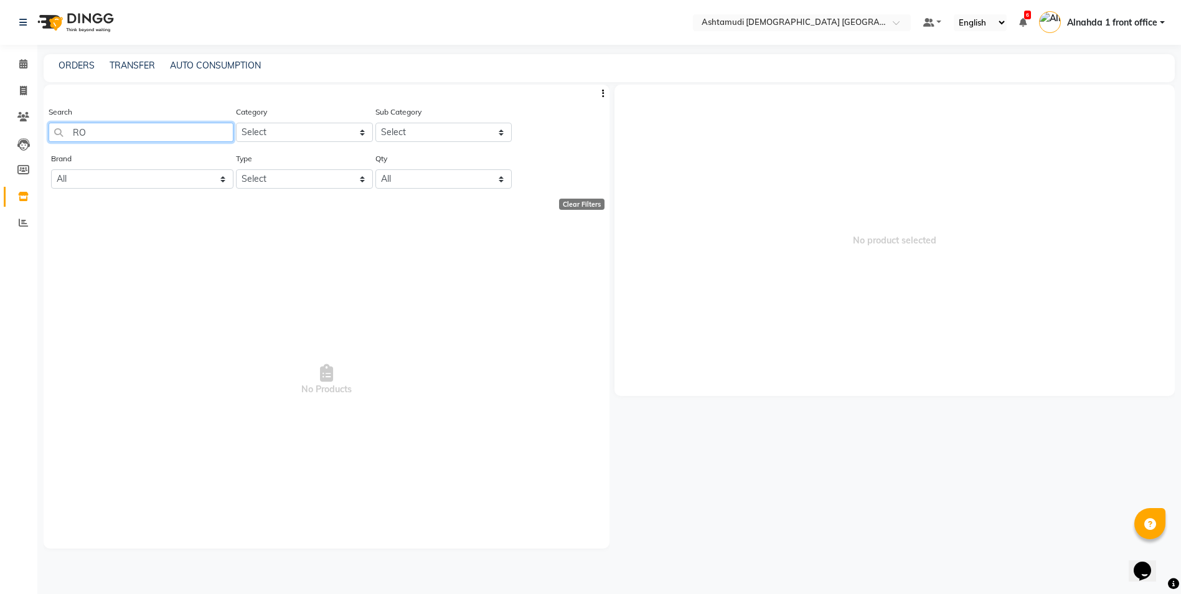
type input "R"
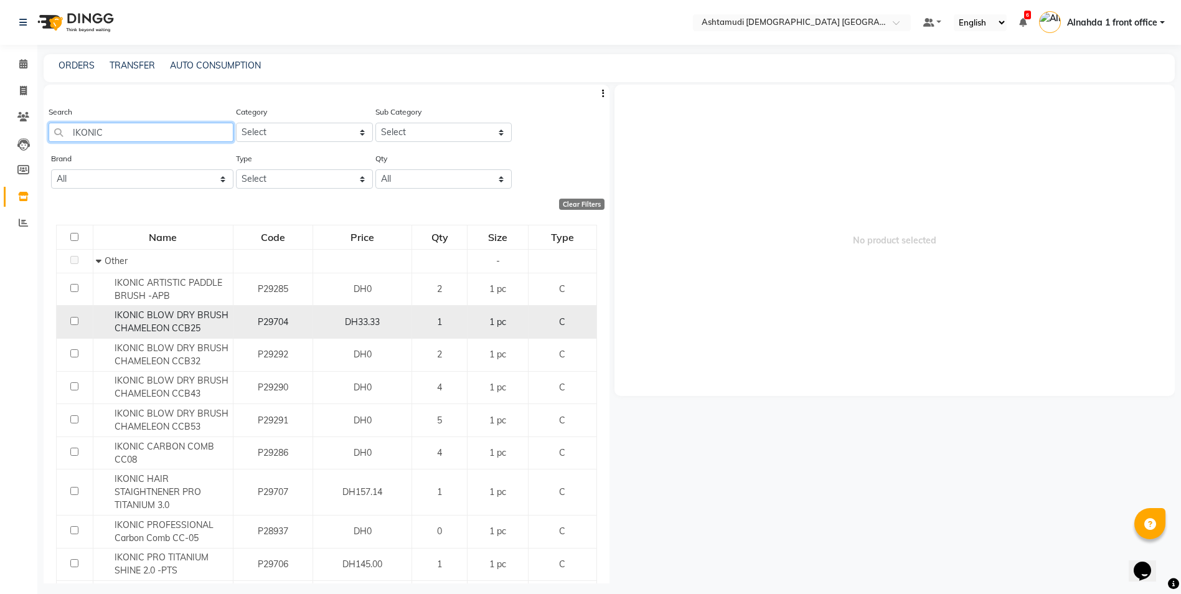
type input "IKONIC"
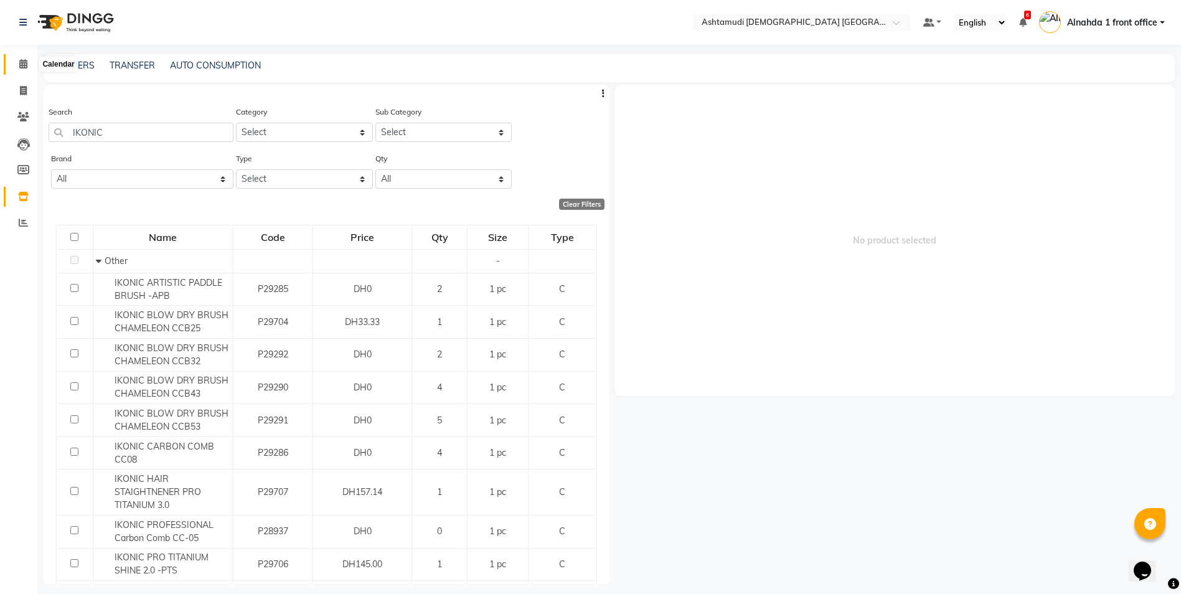
click at [22, 67] on icon at bounding box center [23, 63] width 8 height 9
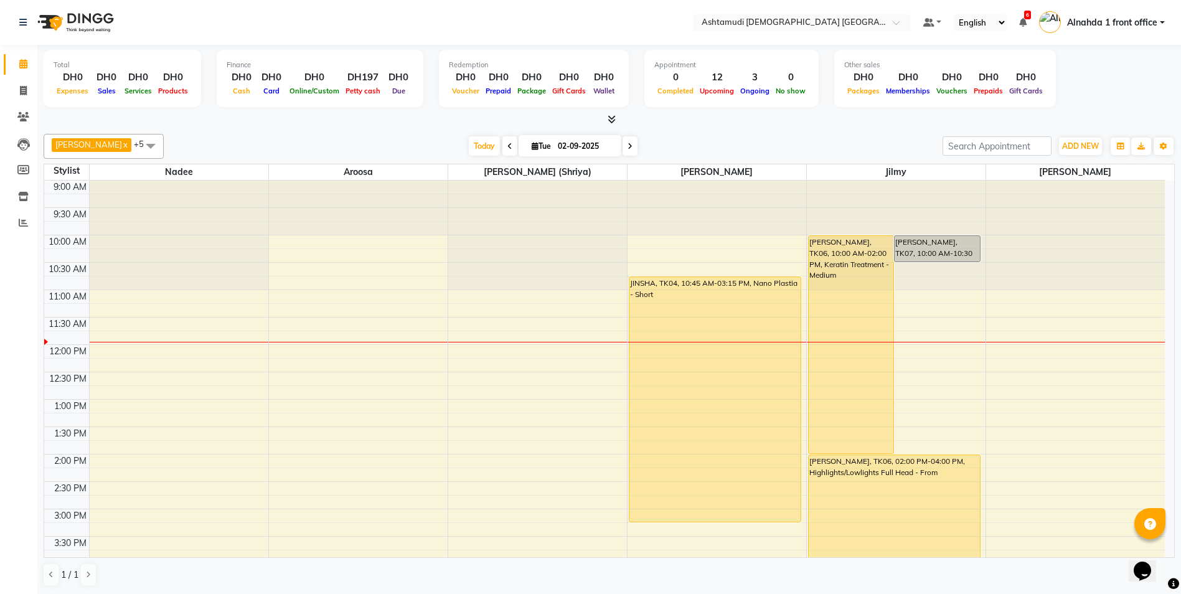
click at [529, 147] on span "Tue" at bounding box center [542, 145] width 26 height 9
select select "9"
select select "2025"
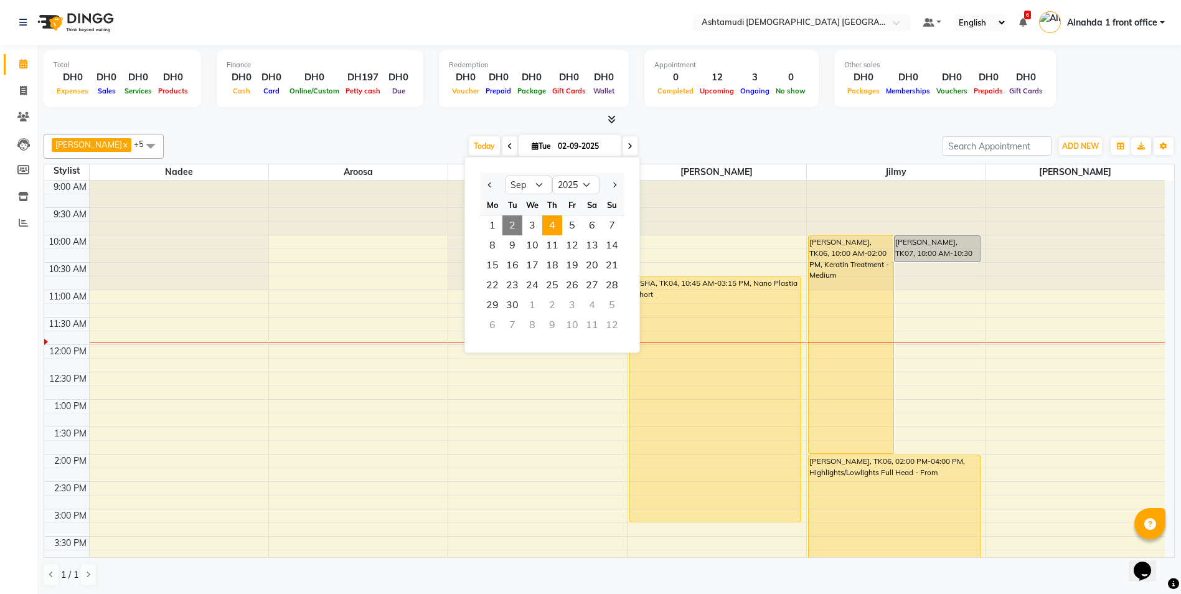
click at [555, 224] on span "4" at bounding box center [552, 225] width 20 height 20
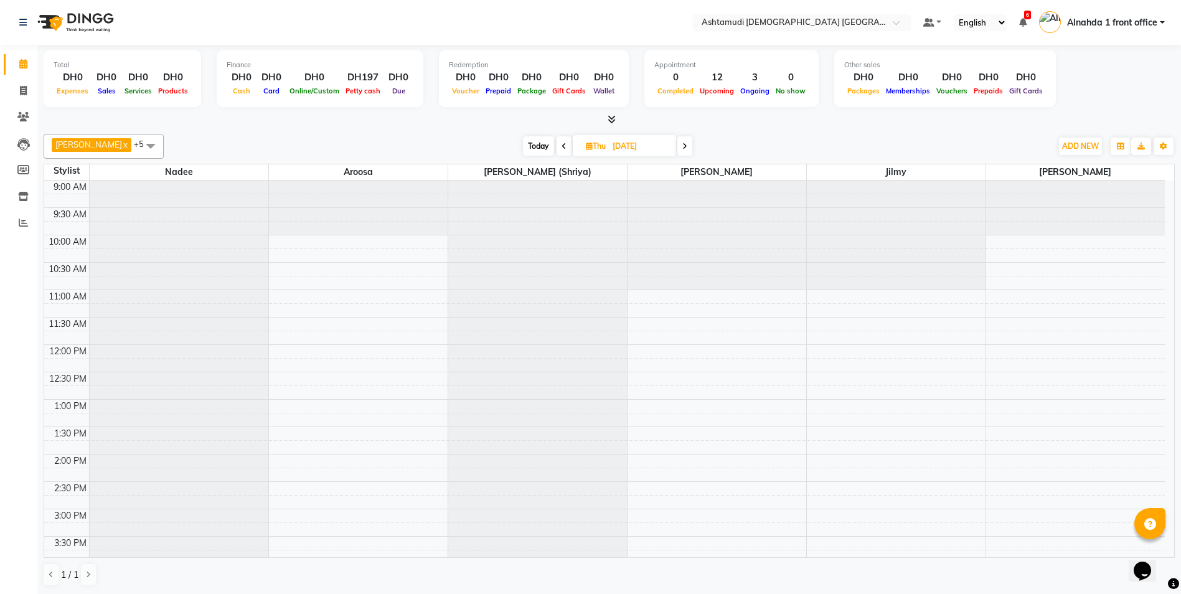
click at [562, 146] on icon at bounding box center [564, 146] width 5 height 7
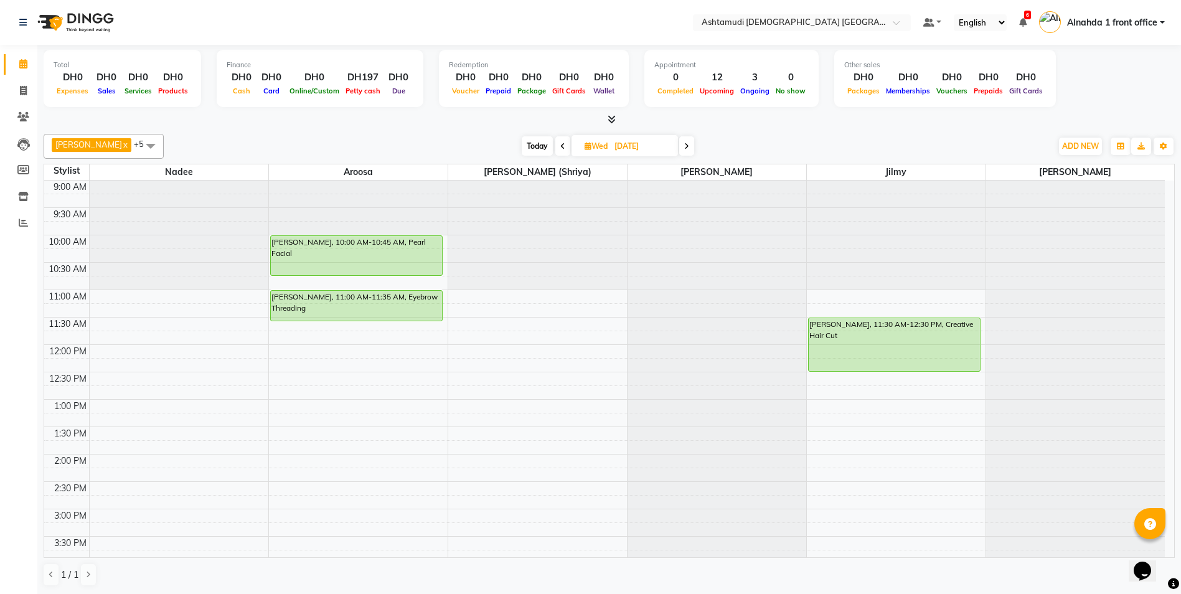
click at [682, 153] on span at bounding box center [686, 145] width 15 height 19
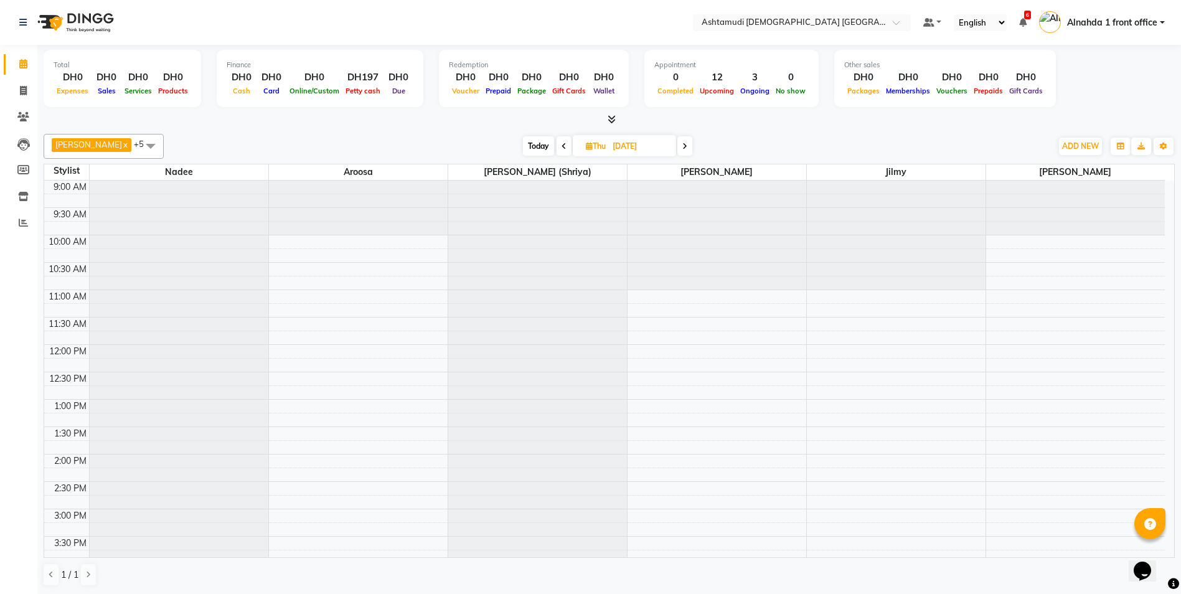
click at [557, 151] on span at bounding box center [564, 145] width 15 height 19
type input "03-09-2025"
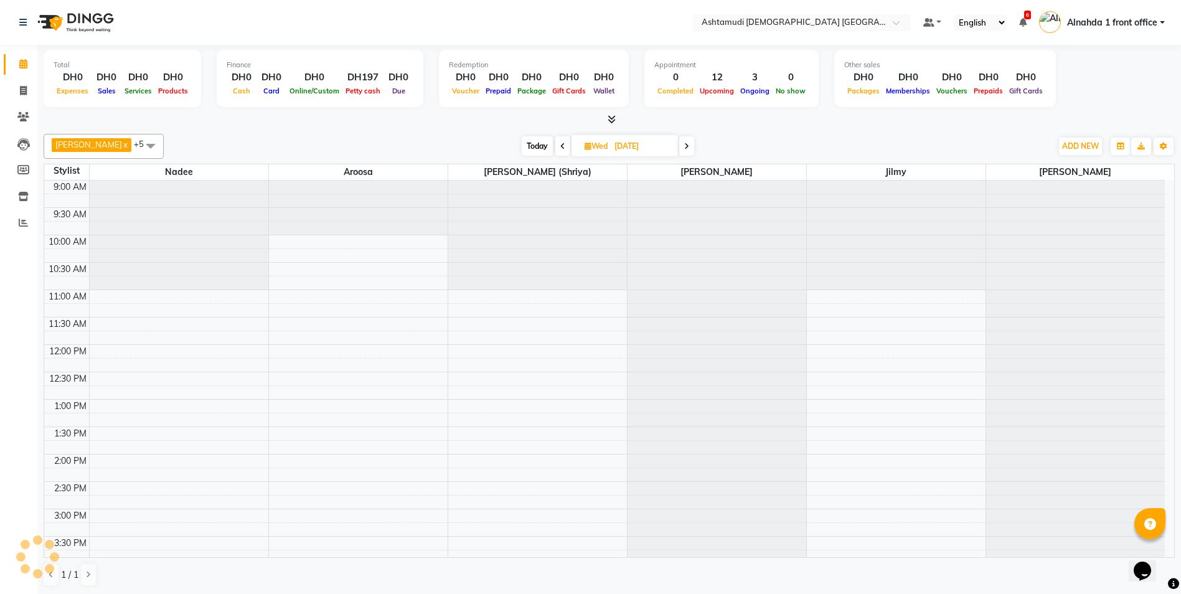
scroll to position [110, 0]
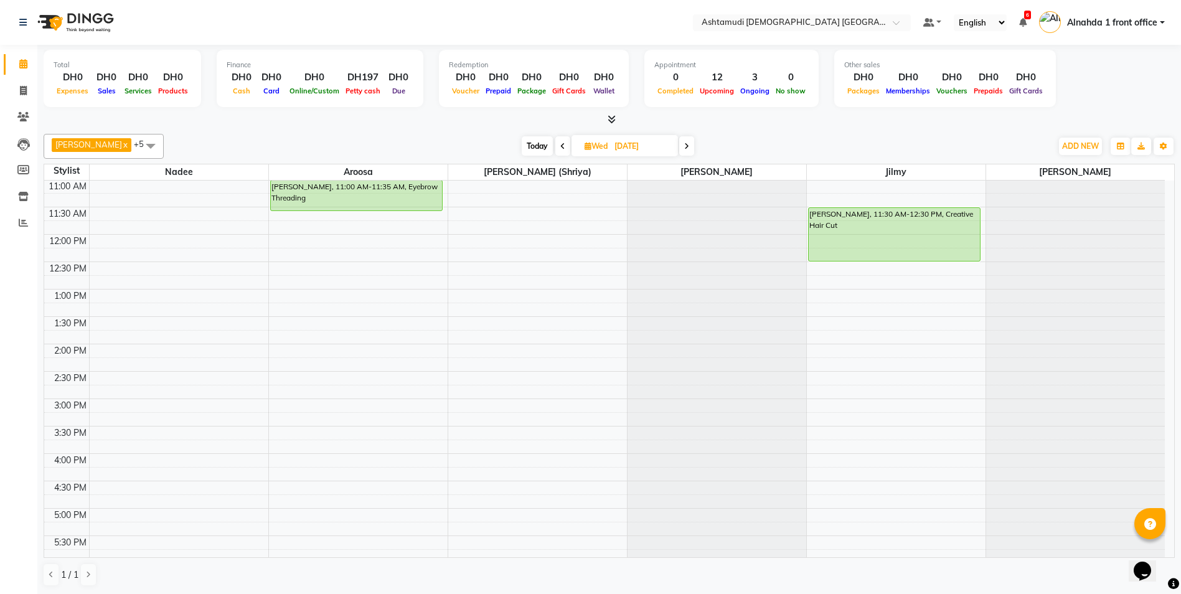
click at [585, 149] on icon at bounding box center [588, 146] width 7 height 8
select select "9"
select select "2025"
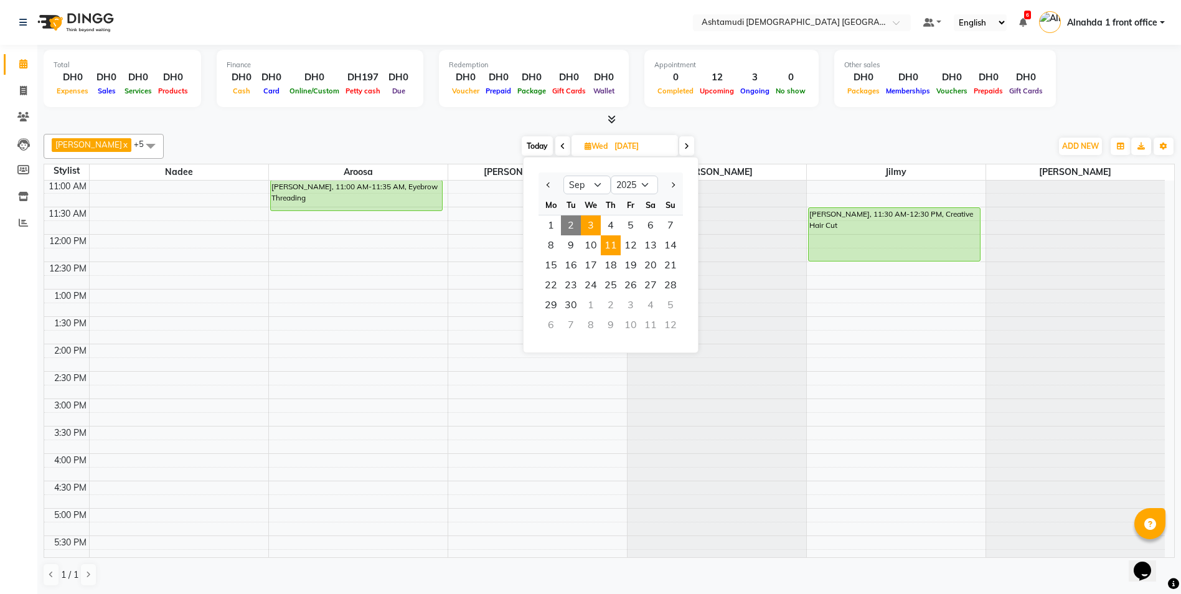
click at [604, 247] on span "11" at bounding box center [611, 245] width 20 height 20
type input "11-09-2025"
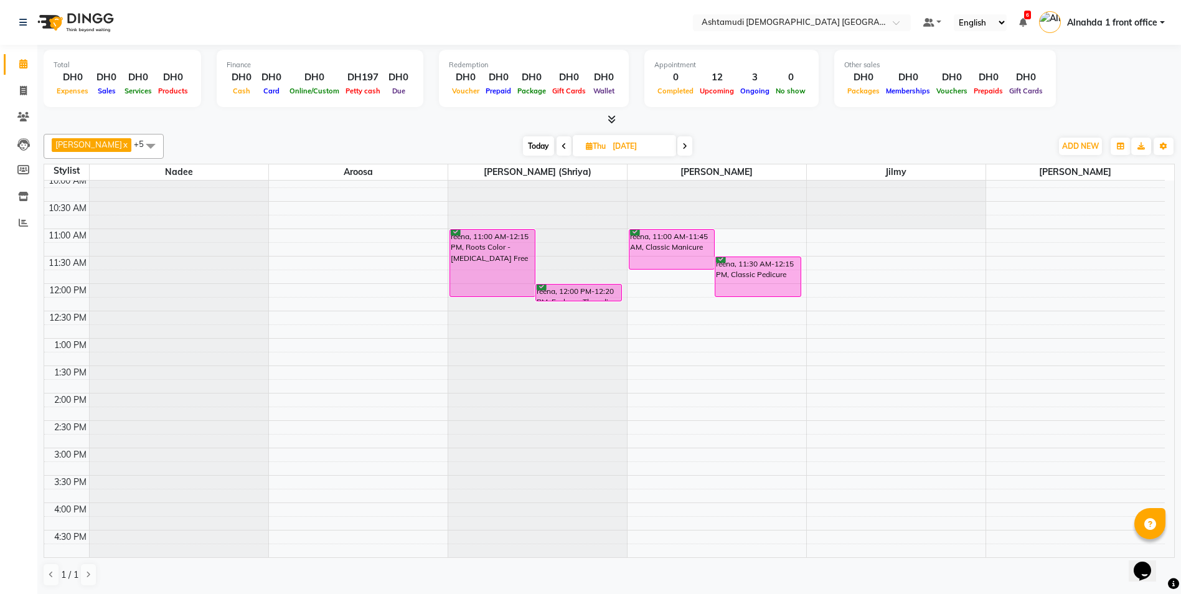
scroll to position [0, 0]
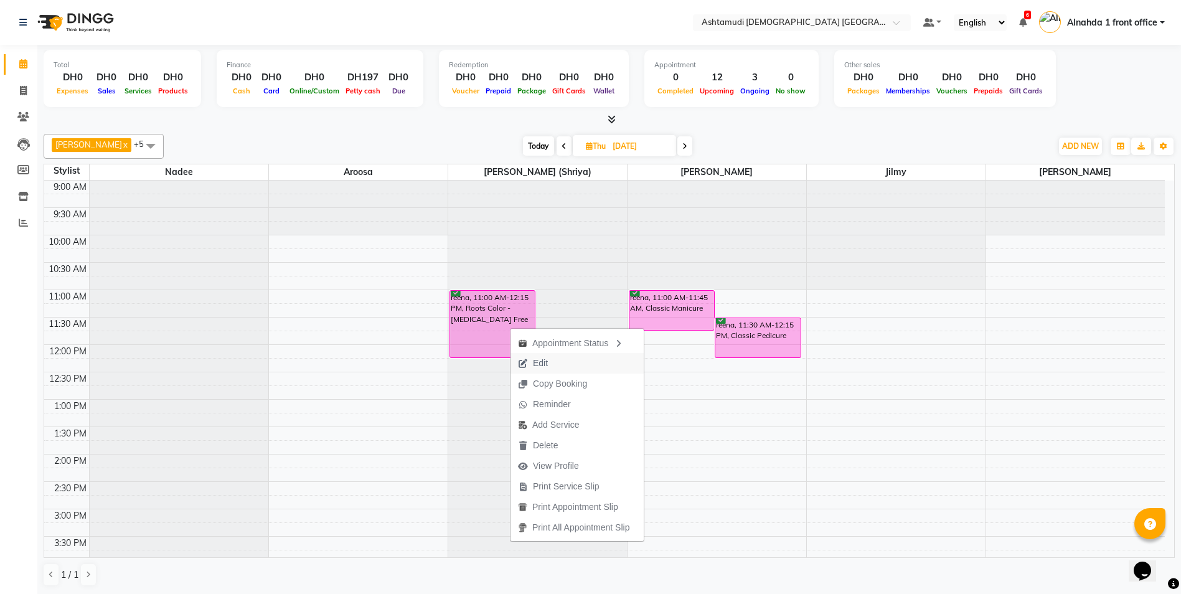
click at [541, 370] on span "Edit" at bounding box center [533, 363] width 45 height 21
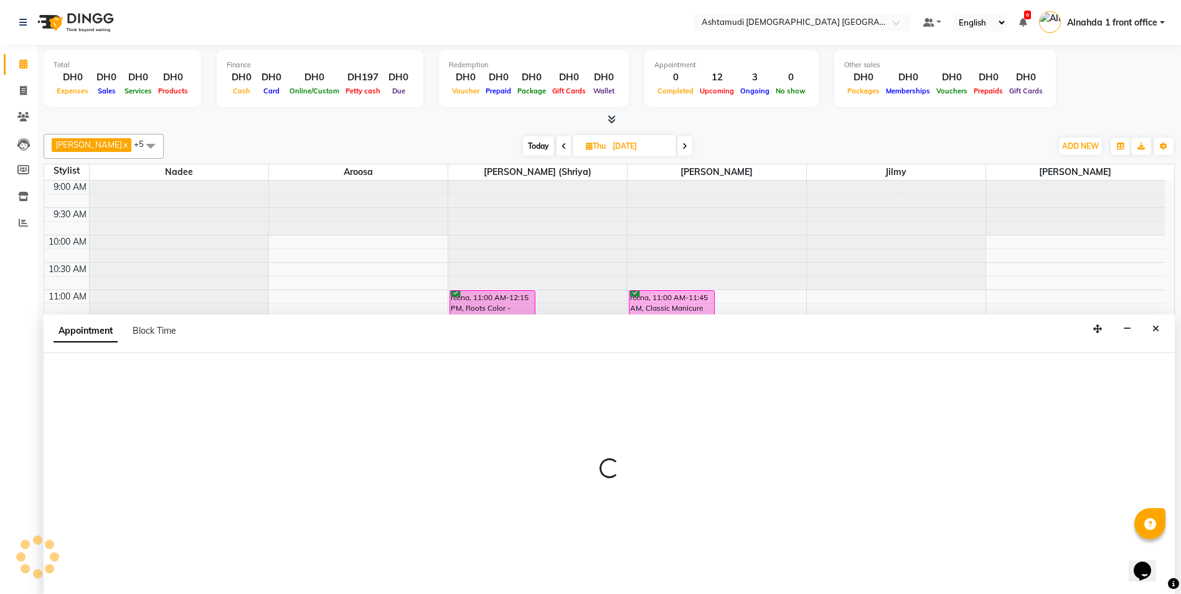
scroll to position [1, 0]
select select "tentative"
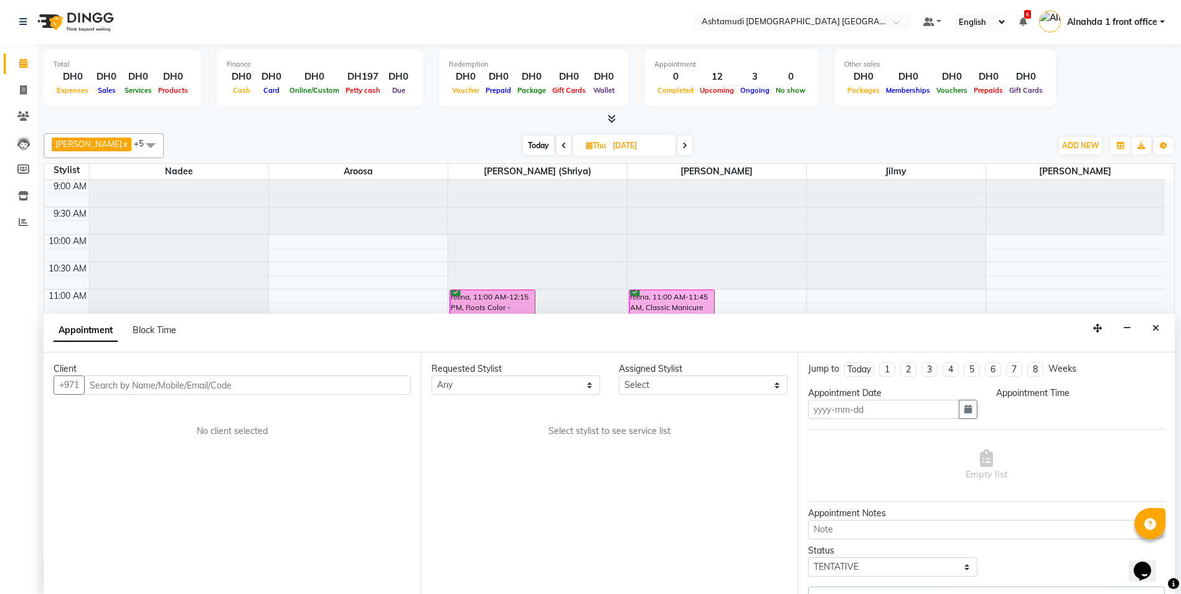
type input "11-09-2025"
type textarea "SHRIYA REQUEST CLIENT"
select select "confirm booking"
select select "660"
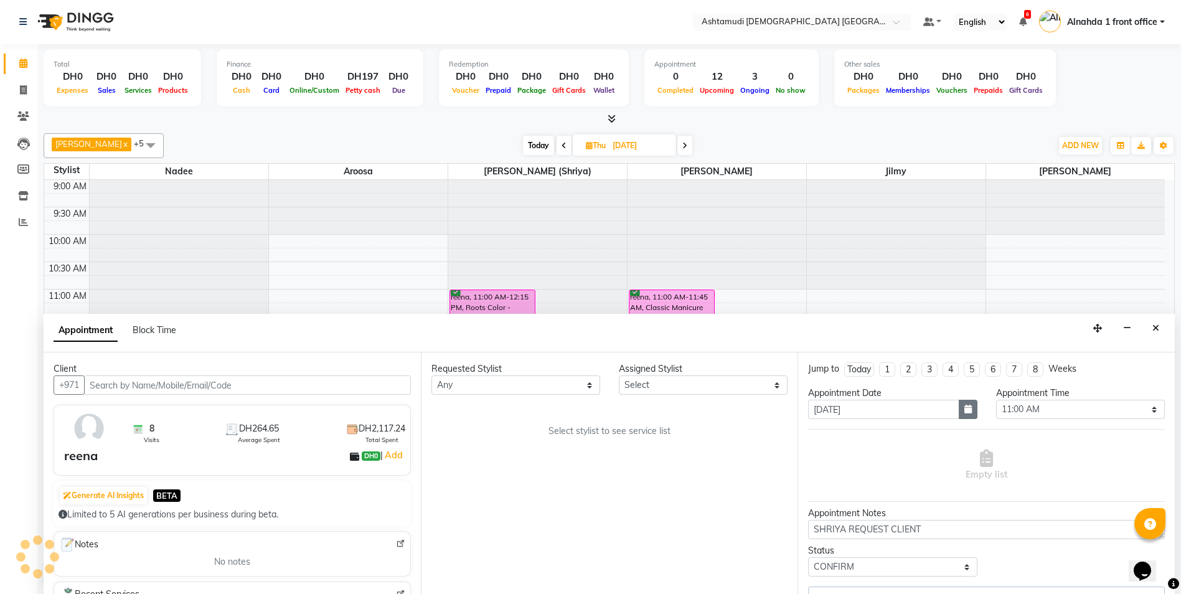
click at [965, 413] on button "button" at bounding box center [968, 409] width 19 height 19
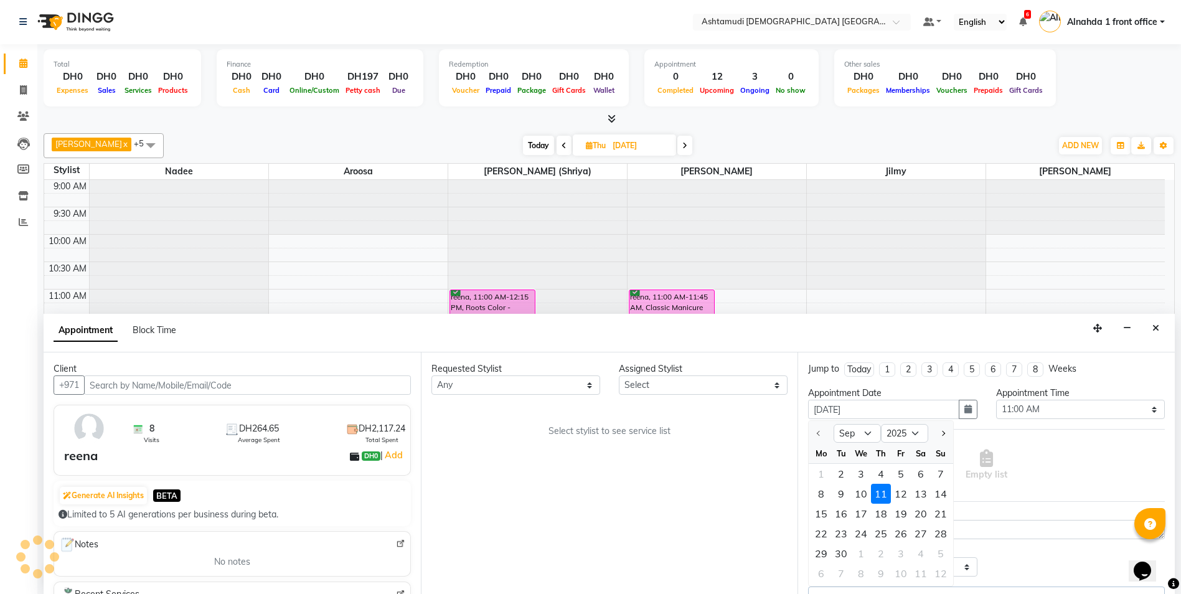
select select "86641"
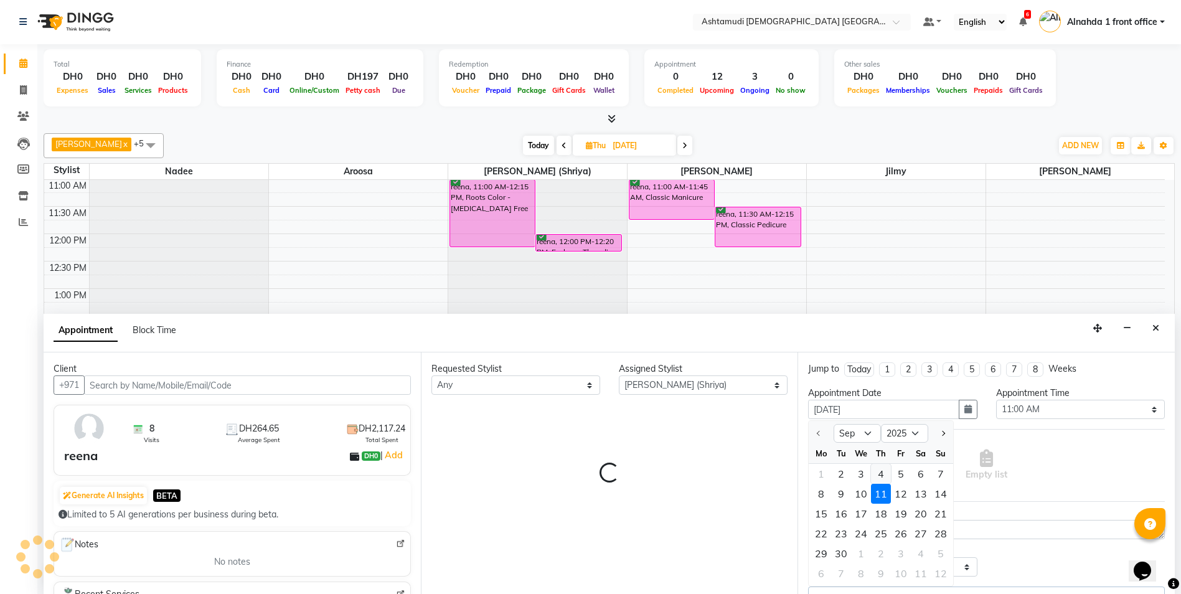
select select "3626"
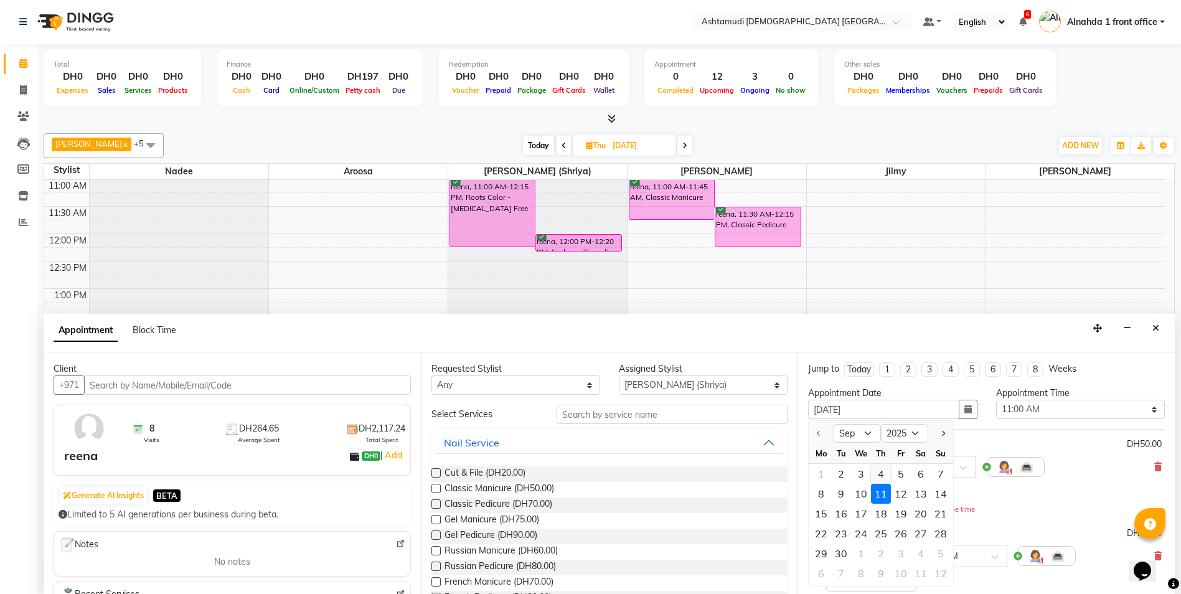
click at [884, 471] on div "4" at bounding box center [881, 474] width 20 height 20
type input "04-09-2025"
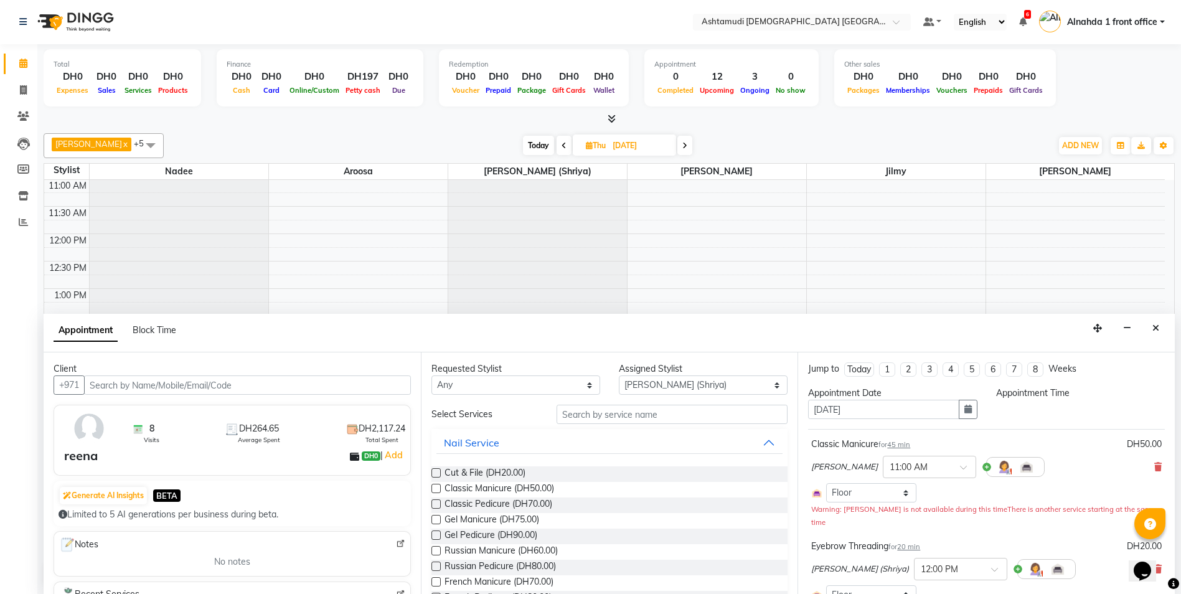
scroll to position [0, 0]
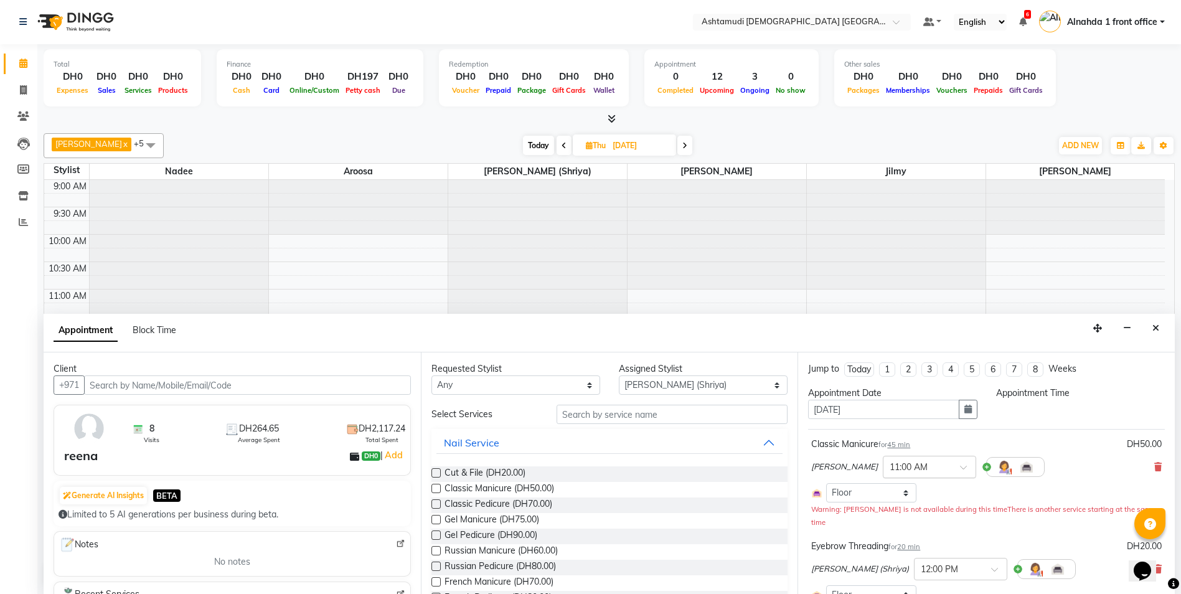
select select "660"
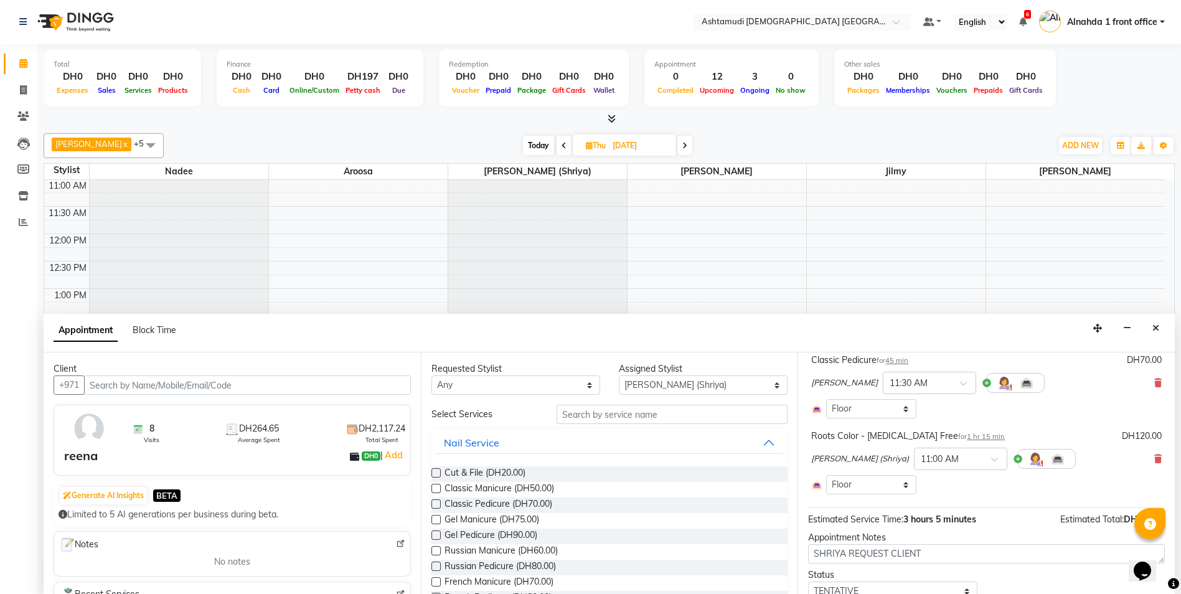
scroll to position [298, 0]
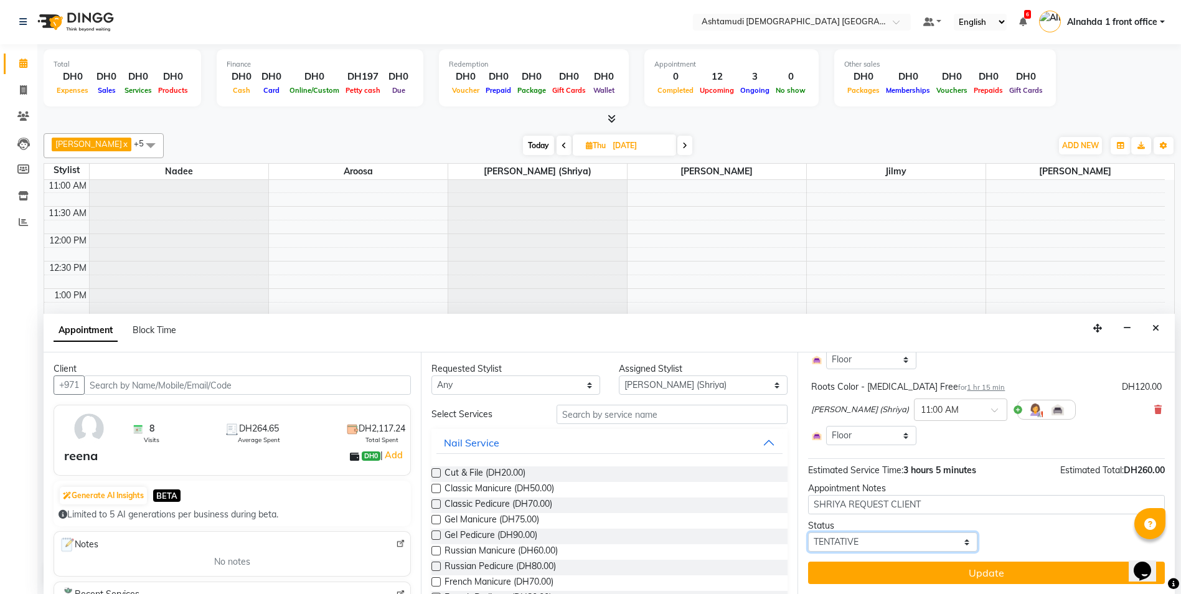
click at [928, 546] on select "Select TENTATIVE CONFIRM UPCOMING" at bounding box center [892, 541] width 169 height 19
select select "confirm booking"
click at [808, 532] on select "Select TENTATIVE CONFIRM UPCOMING" at bounding box center [892, 541] width 169 height 19
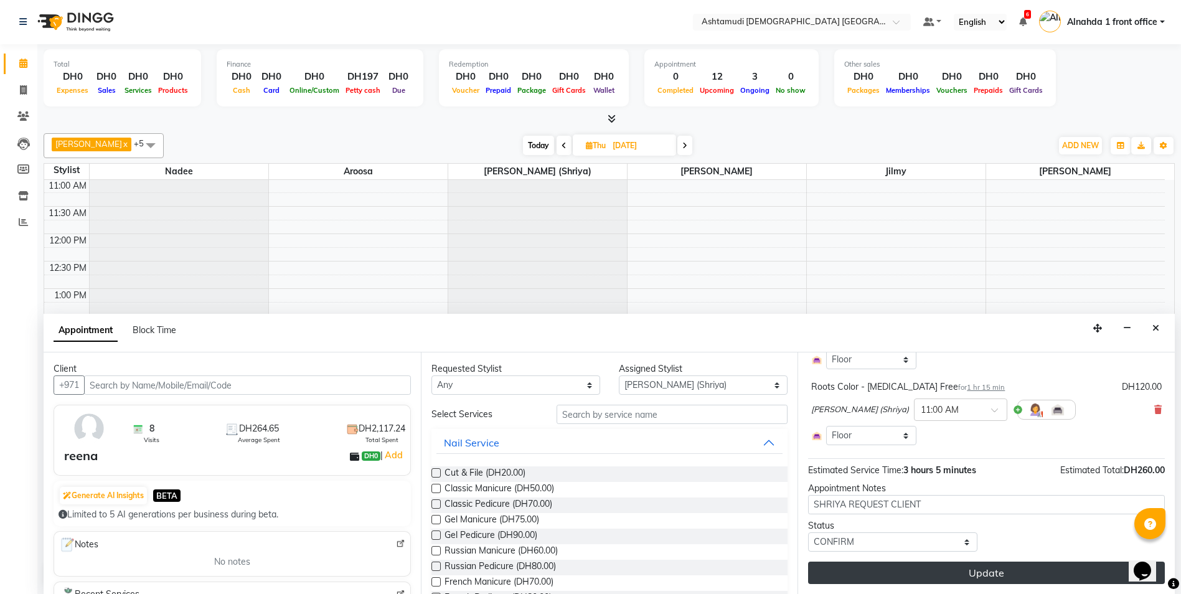
click at [916, 573] on button "Update" at bounding box center [986, 573] width 357 height 22
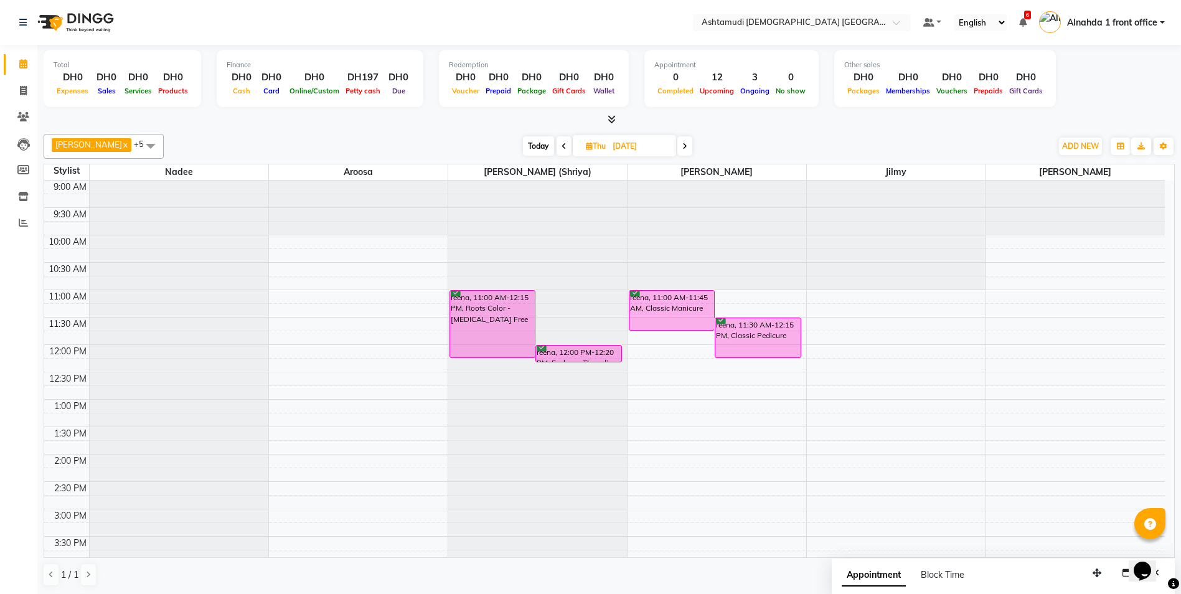
scroll to position [62, 0]
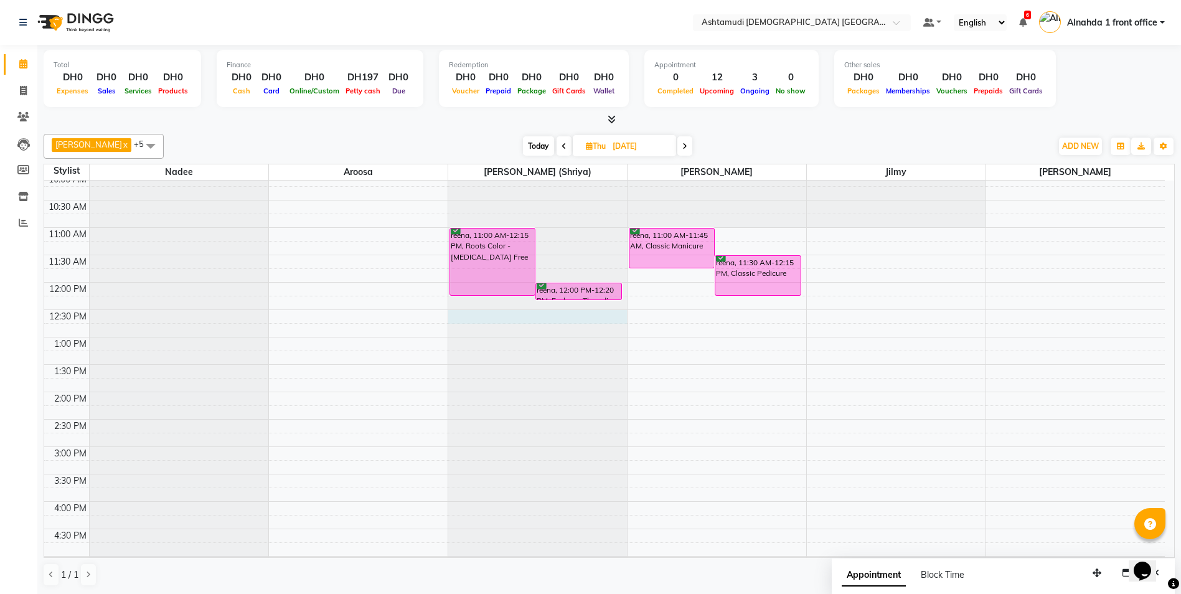
click at [469, 118] on div at bounding box center [537, 118] width 179 height 0
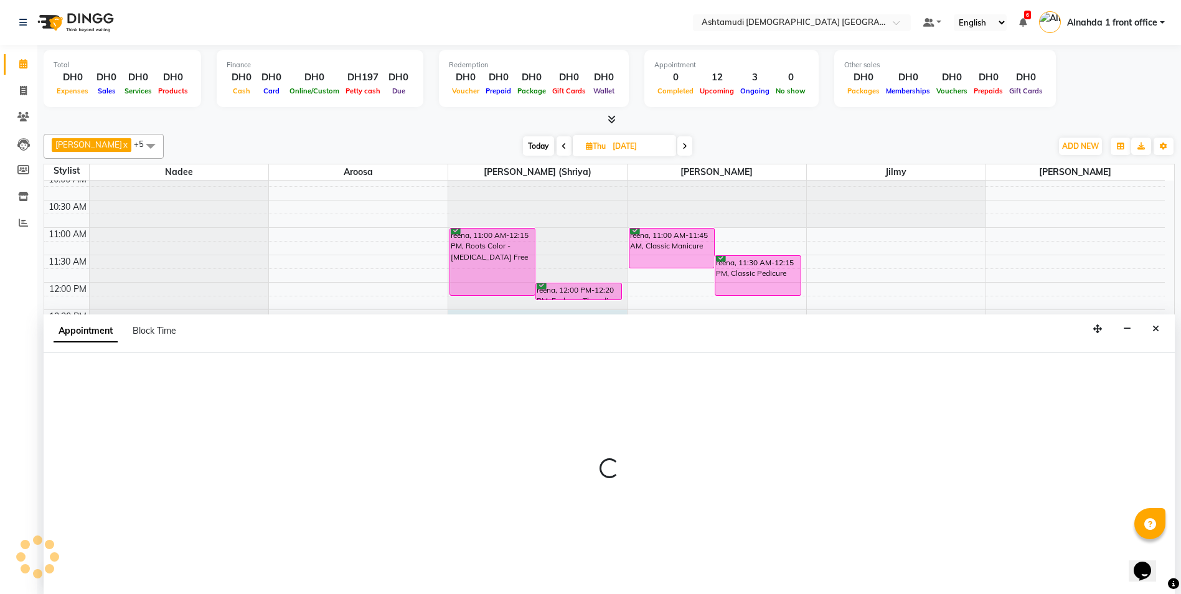
scroll to position [1, 0]
select select "86641"
select select "750"
select select "tentative"
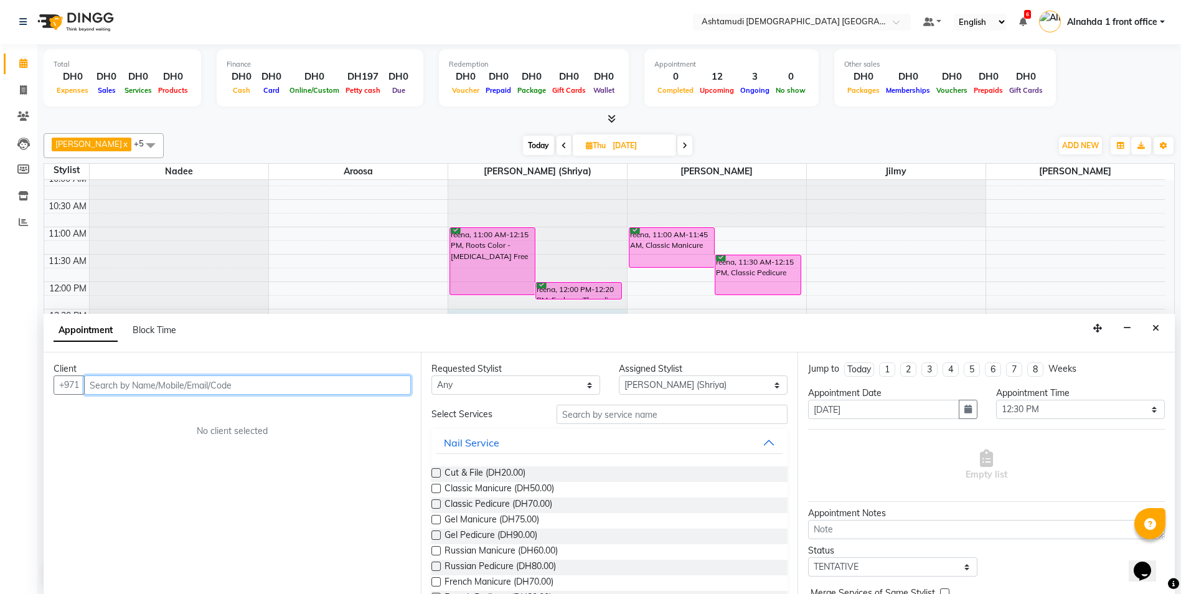
click at [191, 392] on input "text" at bounding box center [247, 384] width 327 height 19
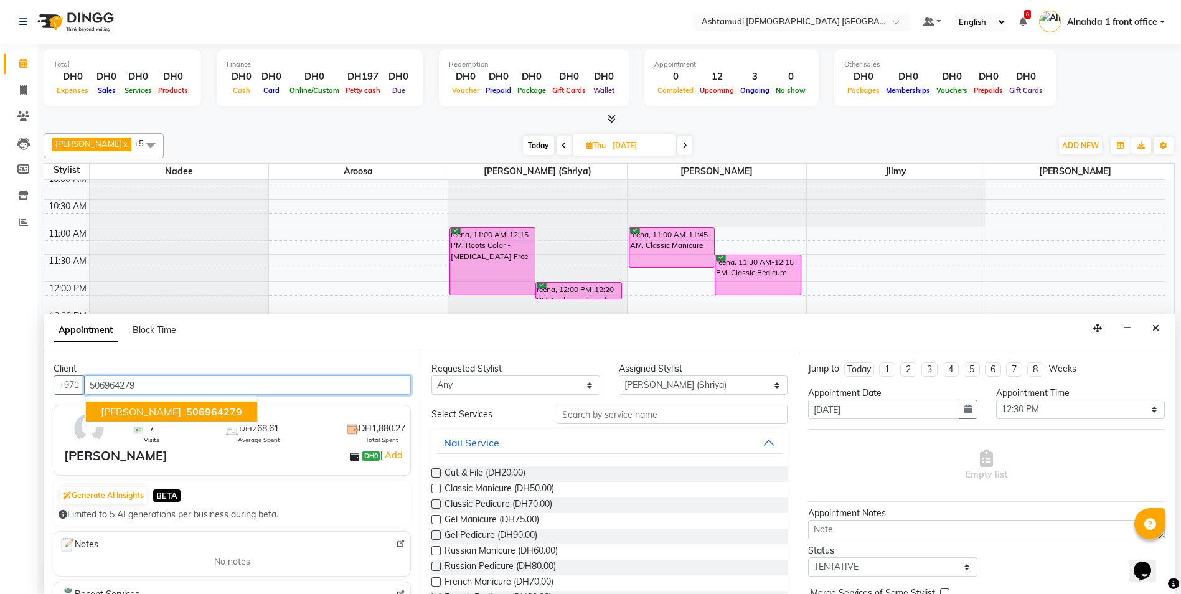
click at [153, 418] on button "Juby 506964279" at bounding box center [171, 412] width 171 height 20
click at [186, 414] on span "506964279" at bounding box center [214, 411] width 56 height 12
type input "506964279"
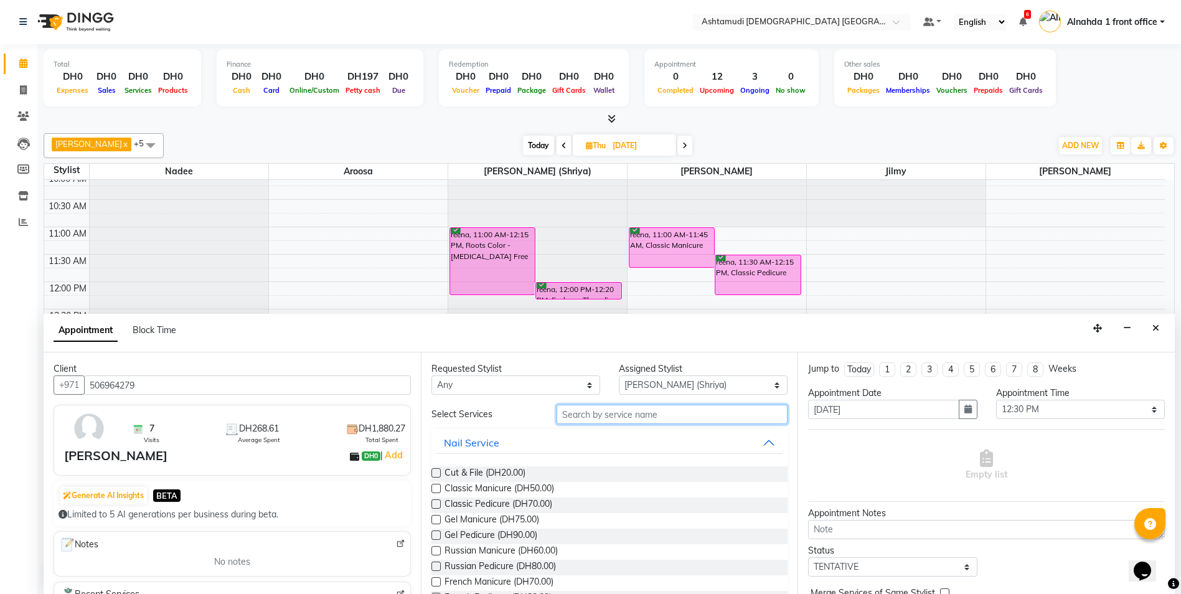
click at [568, 408] on input "text" at bounding box center [673, 414] width 232 height 19
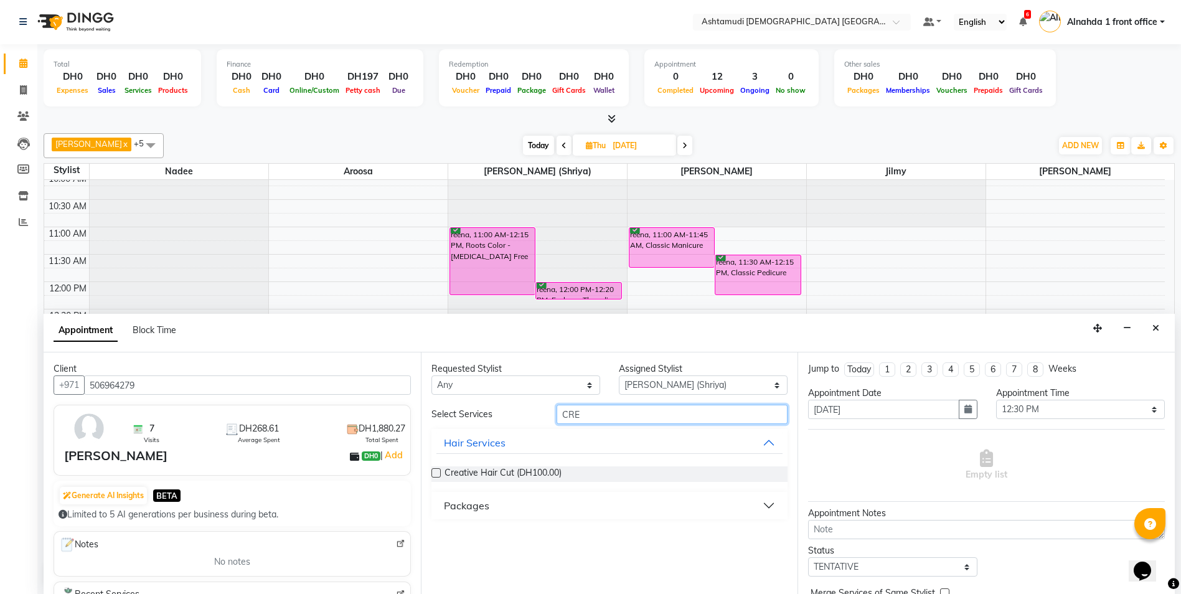
type input "CRE"
click at [436, 471] on label at bounding box center [435, 472] width 9 height 9
click at [436, 471] on input "checkbox" at bounding box center [435, 474] width 8 height 8
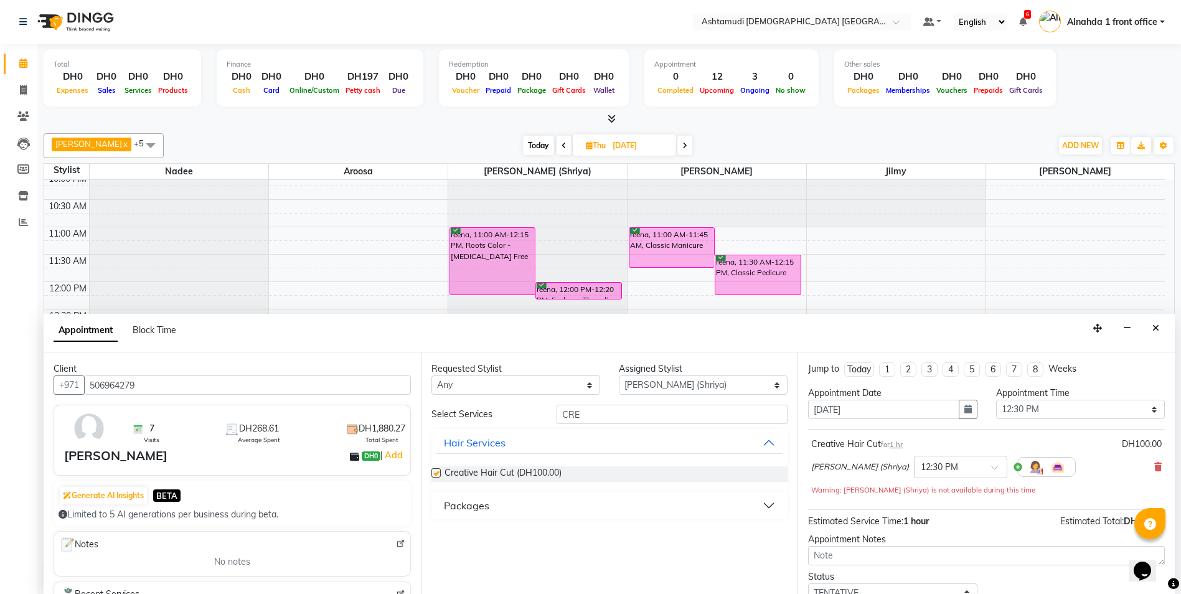
checkbox input "false"
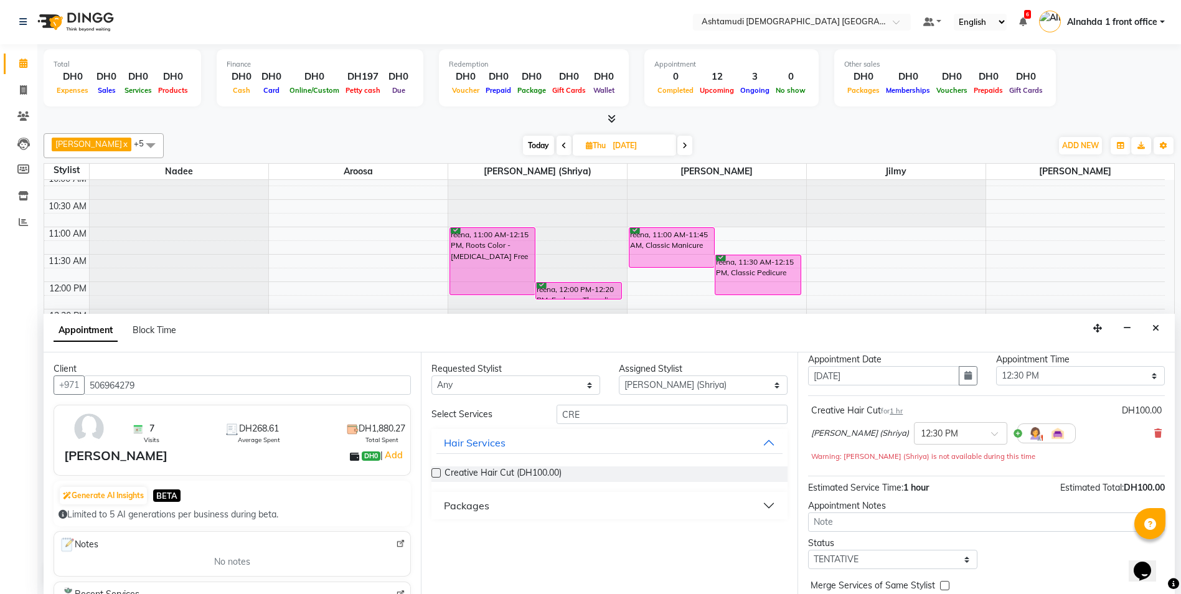
scroll to position [87, 0]
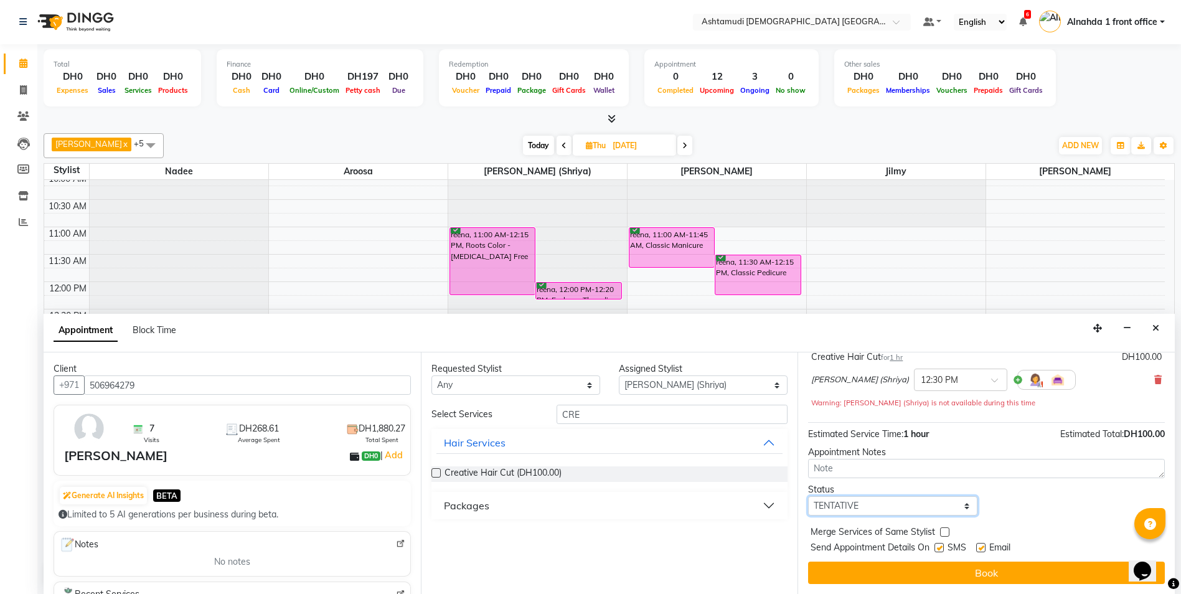
click at [897, 515] on select "Select TENTATIVE CONFIRM UPCOMING" at bounding box center [892, 505] width 169 height 19
select select "confirm booking"
click at [808, 496] on select "Select TENTATIVE CONFIRM UPCOMING" at bounding box center [892, 505] width 169 height 19
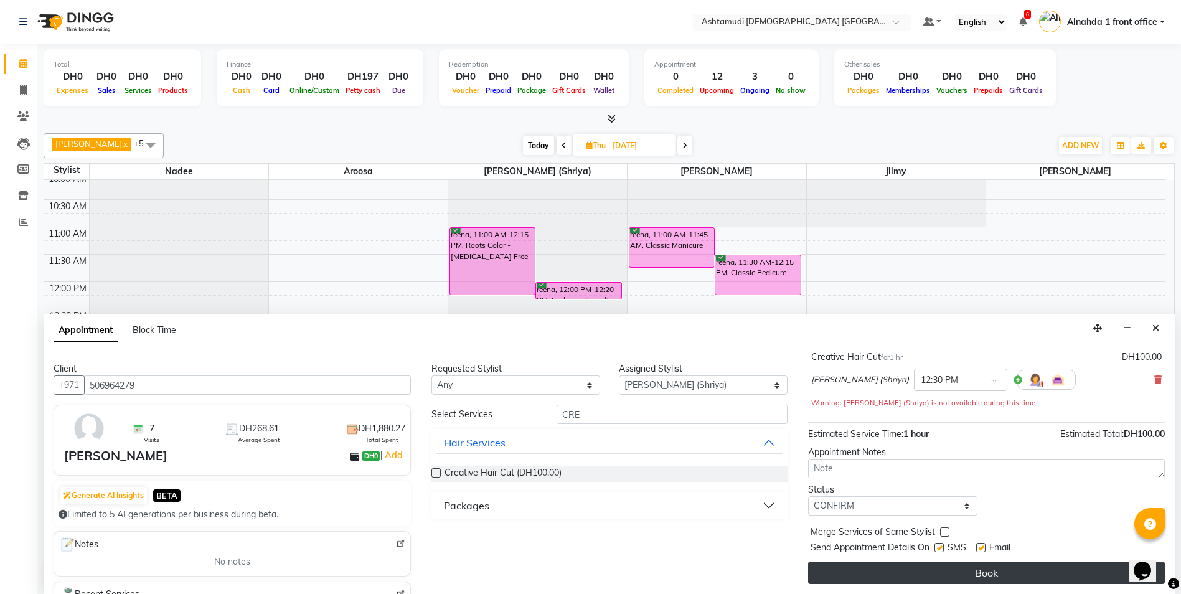
click at [892, 576] on button "Book" at bounding box center [986, 573] width 357 height 22
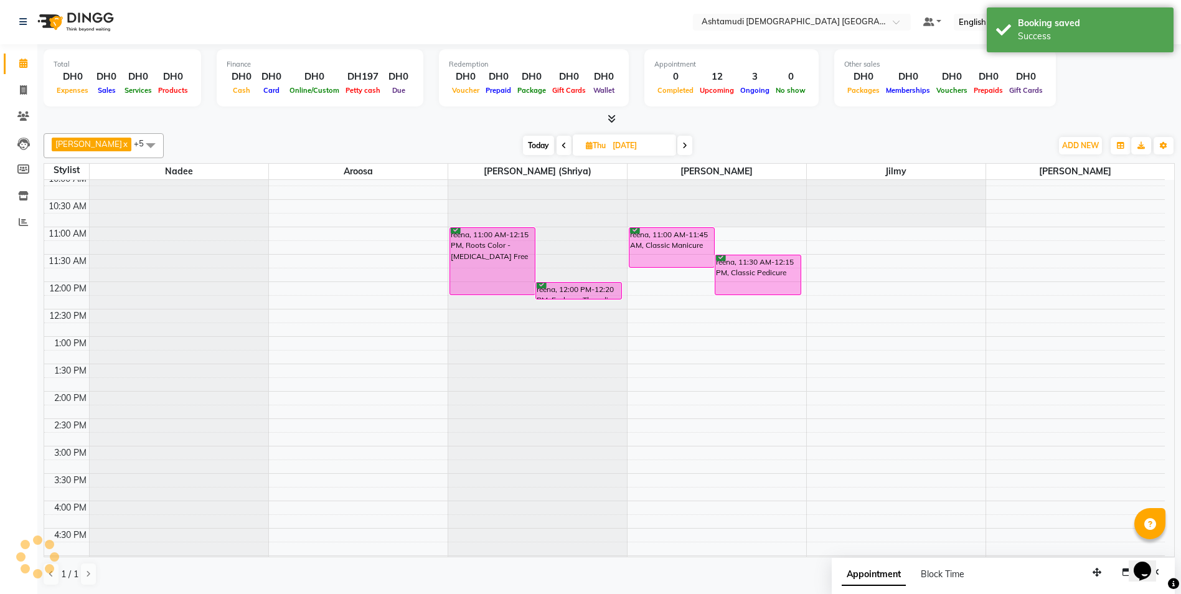
scroll to position [0, 0]
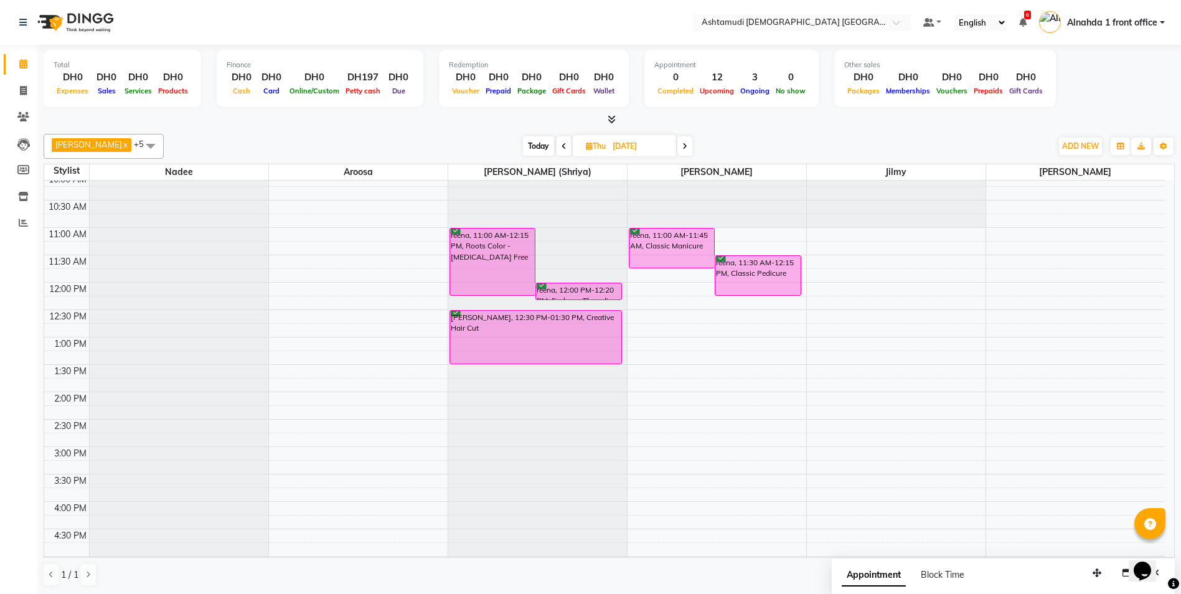
click at [523, 141] on span "Today" at bounding box center [538, 145] width 31 height 19
type input "02-09-2025"
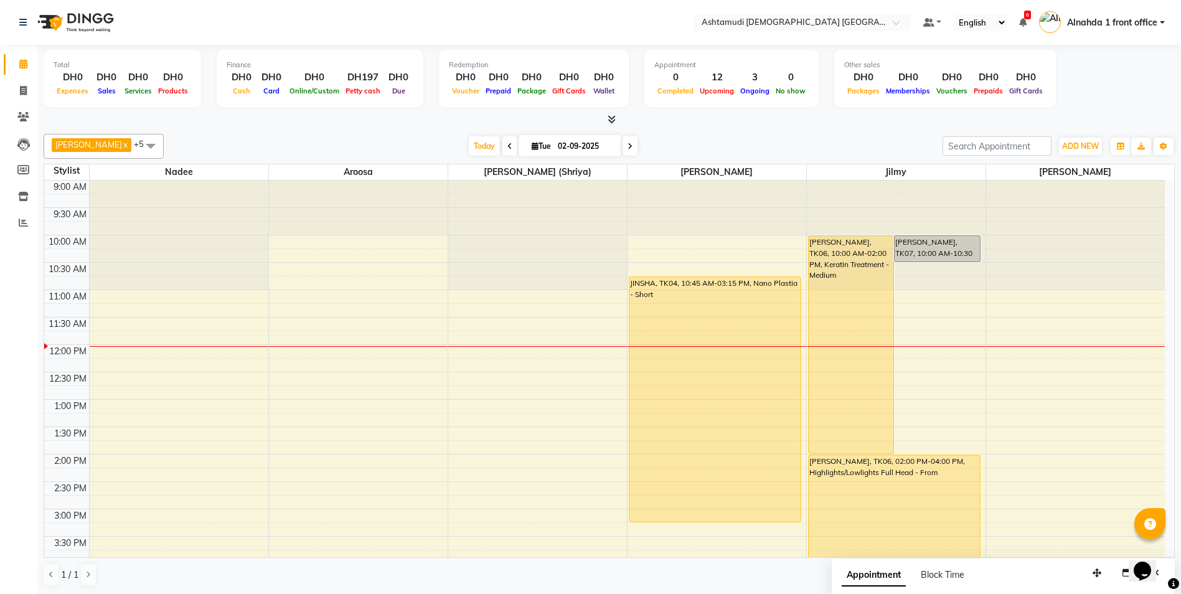
scroll to position [62, 0]
